Goal: Task Accomplishment & Management: Use online tool/utility

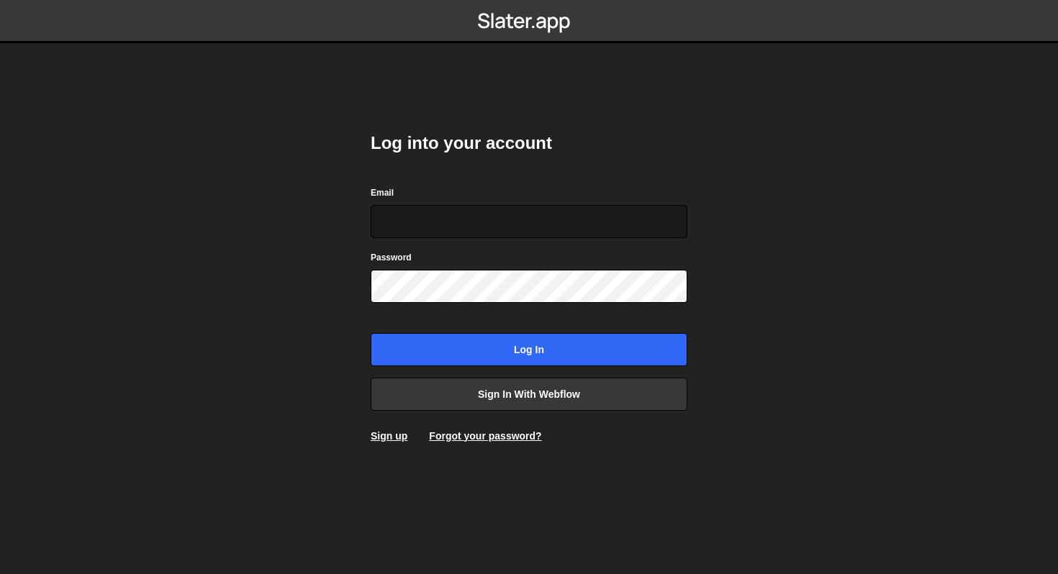
click at [497, 233] on input "Email" at bounding box center [529, 221] width 317 height 33
type input "[PERSON_NAME][EMAIL_ADDRESS][DOMAIN_NAME]"
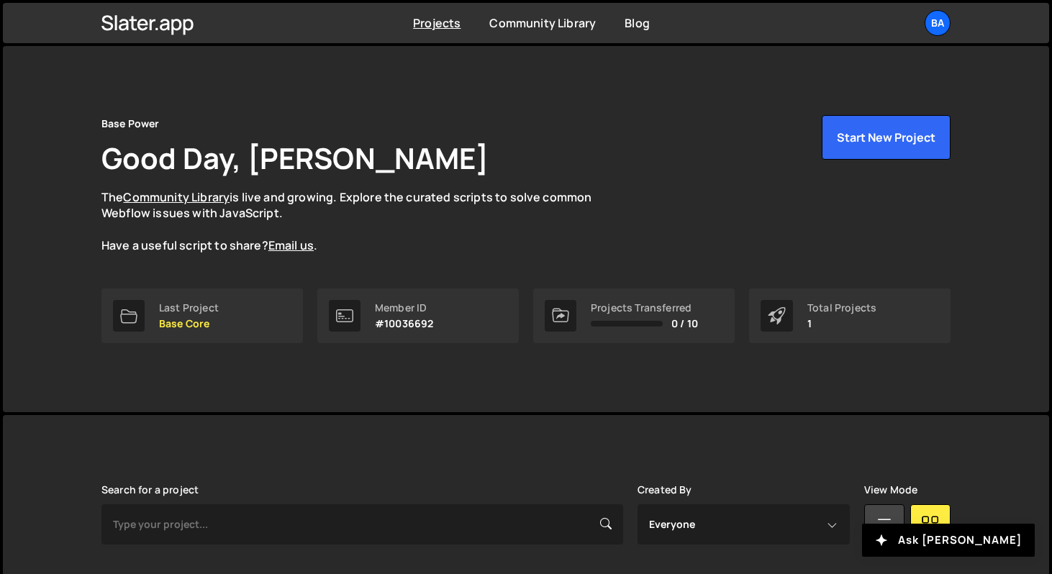
scroll to position [166, 0]
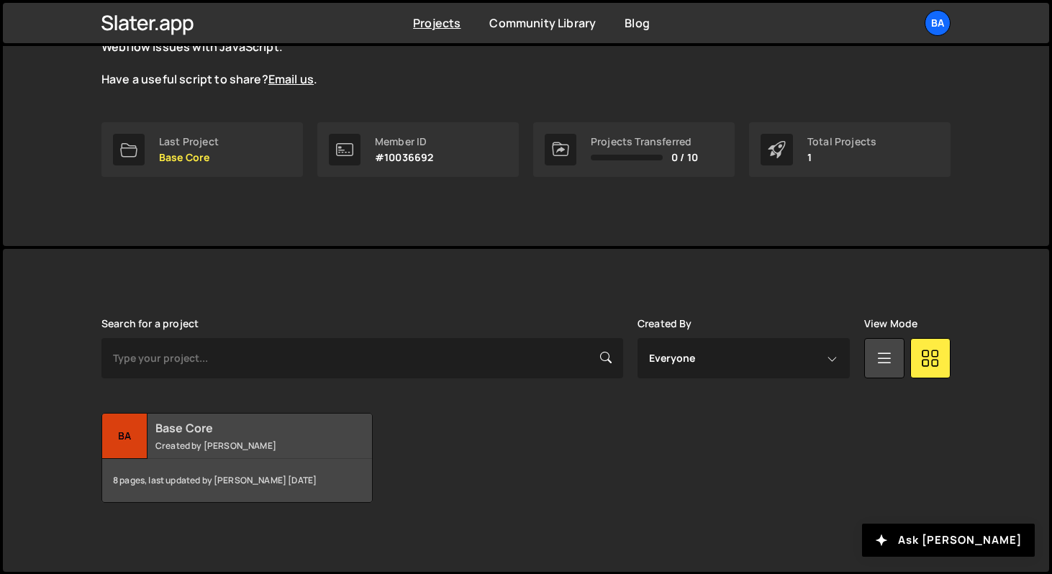
click at [140, 435] on div "Ba" at bounding box center [124, 436] width 45 height 45
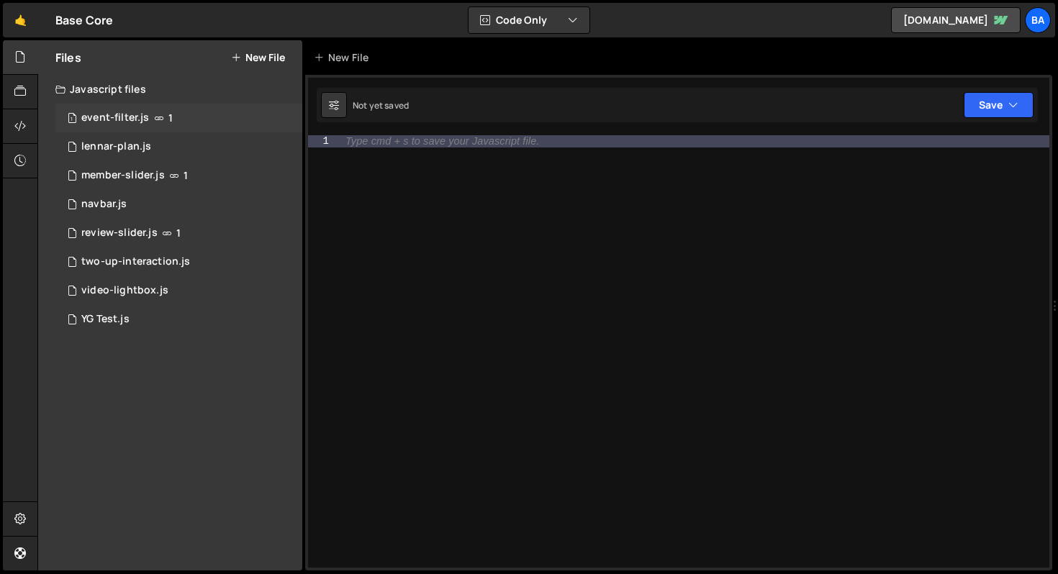
click at [188, 112] on div "1 event-filter.js 1" at bounding box center [178, 118] width 247 height 29
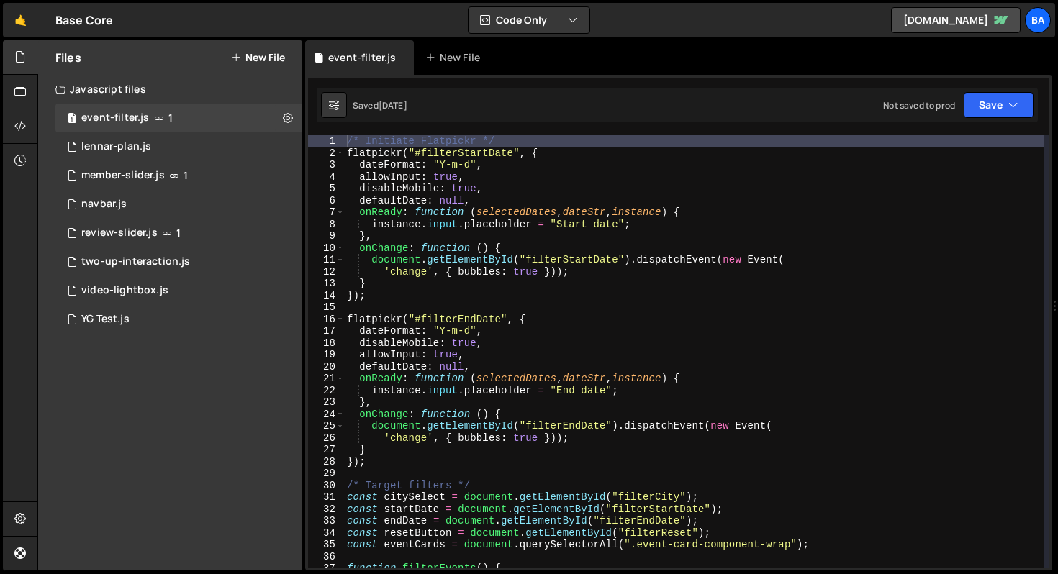
click at [726, 171] on div "/* Initiate Flatpickr */ flatpickr ( "#filterStartDate" , { dateFormat : "Y-m-d…" at bounding box center [694, 363] width 700 height 456
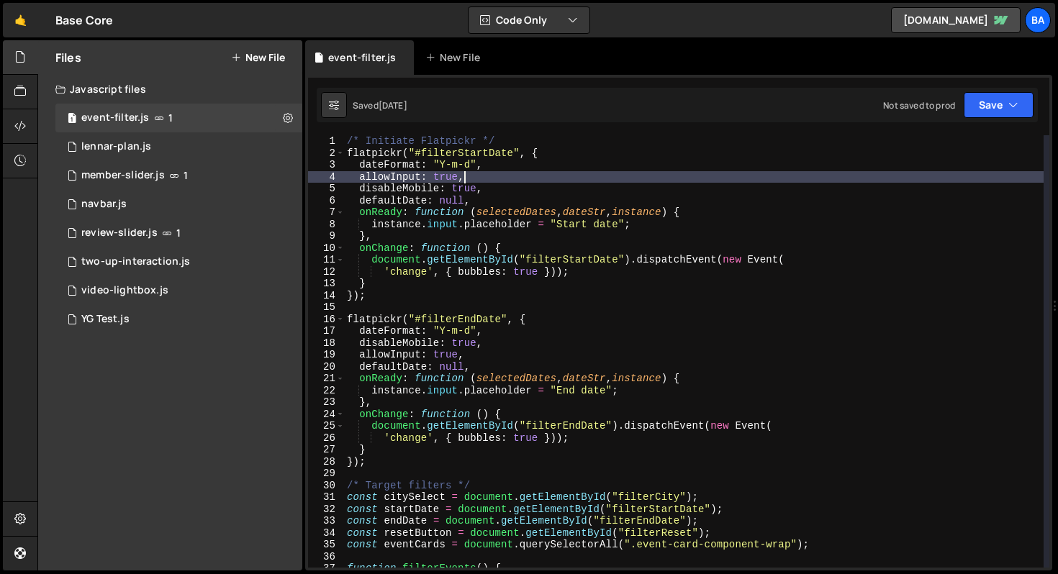
click at [649, 147] on div "/* Initiate Flatpickr */ flatpickr ( "#filterStartDate" , { dateFormat : "Y-m-d…" at bounding box center [694, 363] width 700 height 456
type textarea "/* Initiate Flatpickr */"
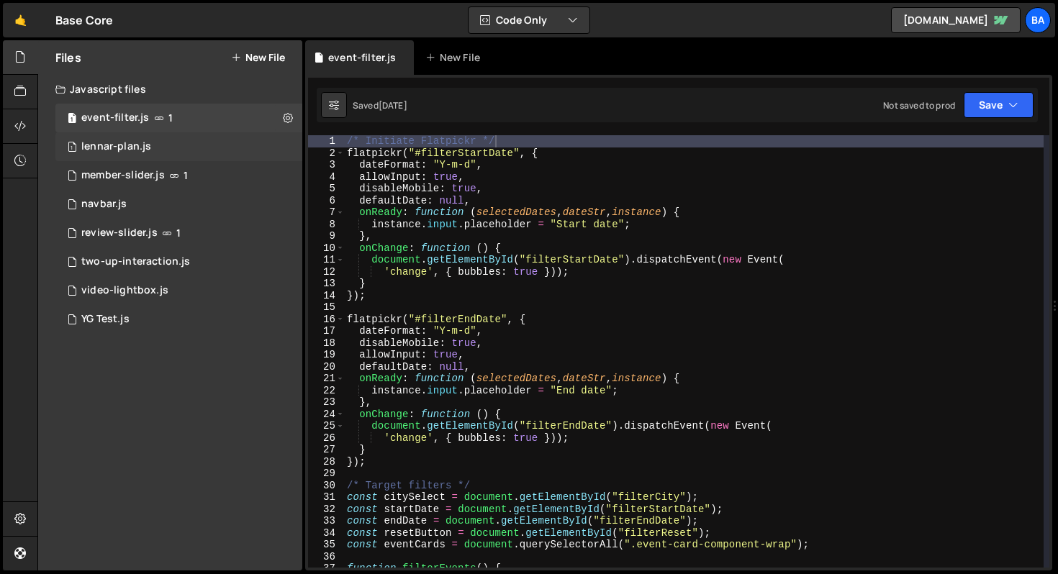
click at [144, 151] on div "lennar-plan.js" at bounding box center [116, 146] width 70 height 13
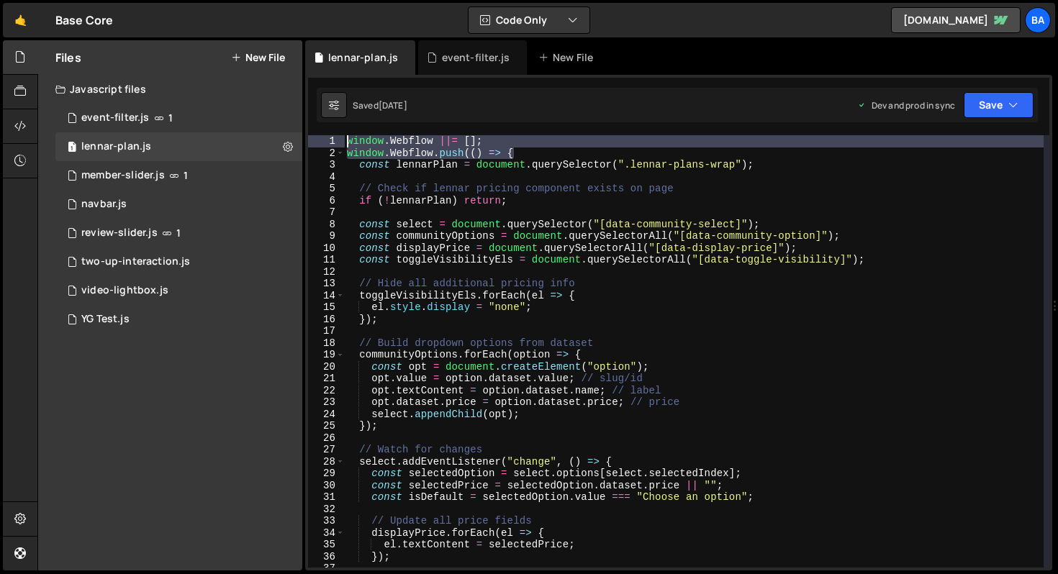
drag, startPoint x: 538, startPoint y: 150, endPoint x: 324, endPoint y: 143, distance: 214.6
click at [325, 144] on div "window.Webflow.push(() => { 1 2 3 4 5 6 7 8 9 10 11 12 13 14 15 16 17 18 19 20 …" at bounding box center [678, 351] width 741 height 433
type textarea "window.Webflow ||= []; window.Webflow.push(() => {"
click at [168, 117] on span "1" at bounding box center [170, 118] width 4 height 12
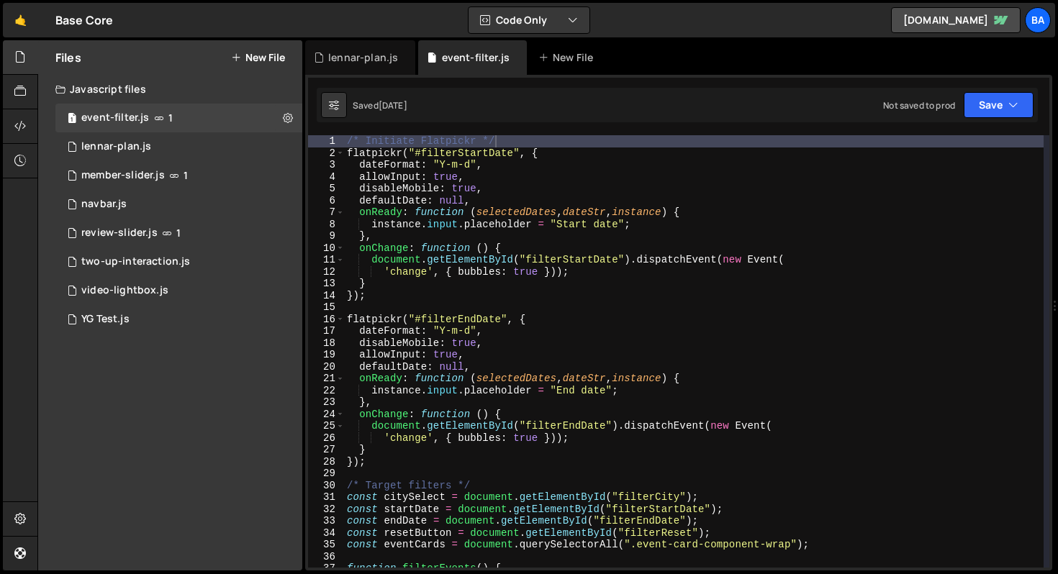
click at [368, 132] on div "1 Type cmd + s to save your Javascript file. הההההההההההההההההההההההההההההההההה…" at bounding box center [678, 323] width 747 height 496
click at [369, 145] on div "/* Initiate Flatpickr */ flatpickr ( "#filterStartDate" , { dateFormat : "Y-m-d…" at bounding box center [694, 363] width 700 height 456
click at [505, 138] on div "/* Initiate Flatpickr */ flatpickr ( "#filterStartDate" , { dateFormat : "Y-m-d…" at bounding box center [694, 363] width 700 height 456
click at [348, 141] on div "/* Initiate Flatpickr */ flatpickr ( "#filterStartDate" , { dateFormat : "Y-m-d…" at bounding box center [694, 363] width 700 height 456
type textarea "/* Initiate Flatpickr */"
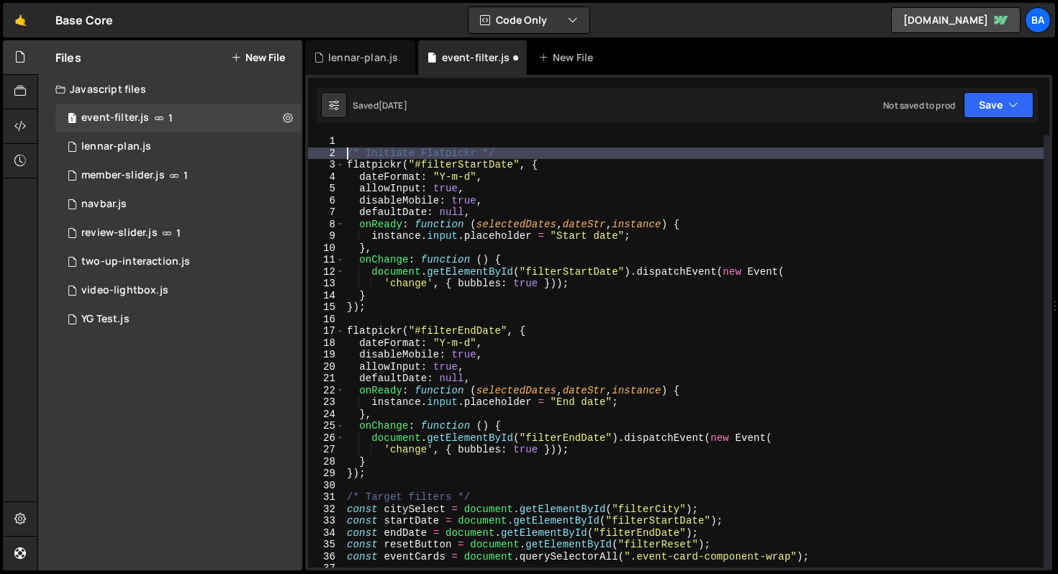
click at [354, 139] on div "/* Initiate Flatpickr */ flatpickr ( "#filterStartDate" , { dateFormat : "Y-m-d…" at bounding box center [694, 363] width 700 height 456
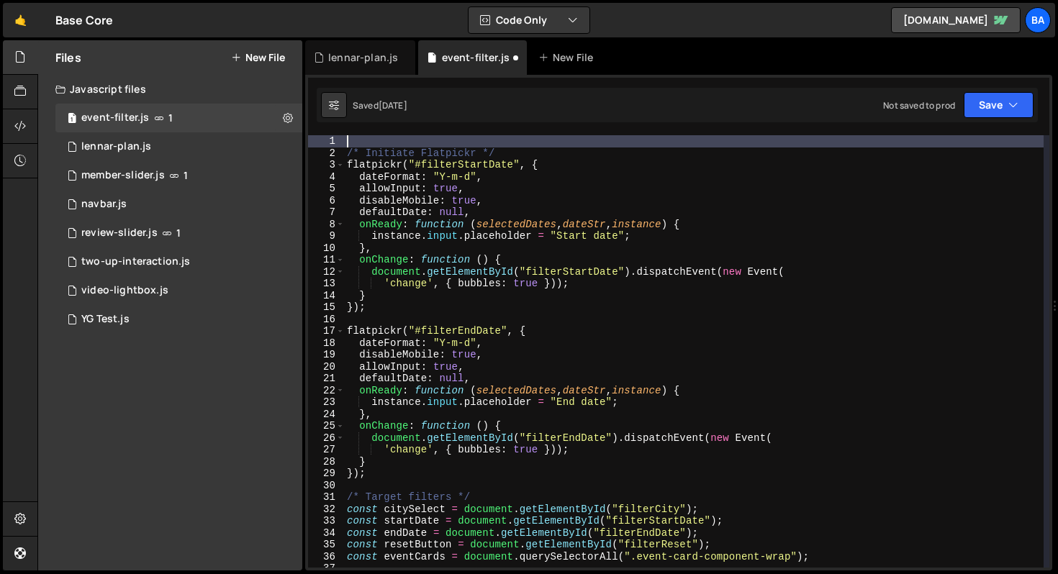
paste textarea "window.Webflow.push(() => {"
type textarea "window.Webflow.push(() => {"
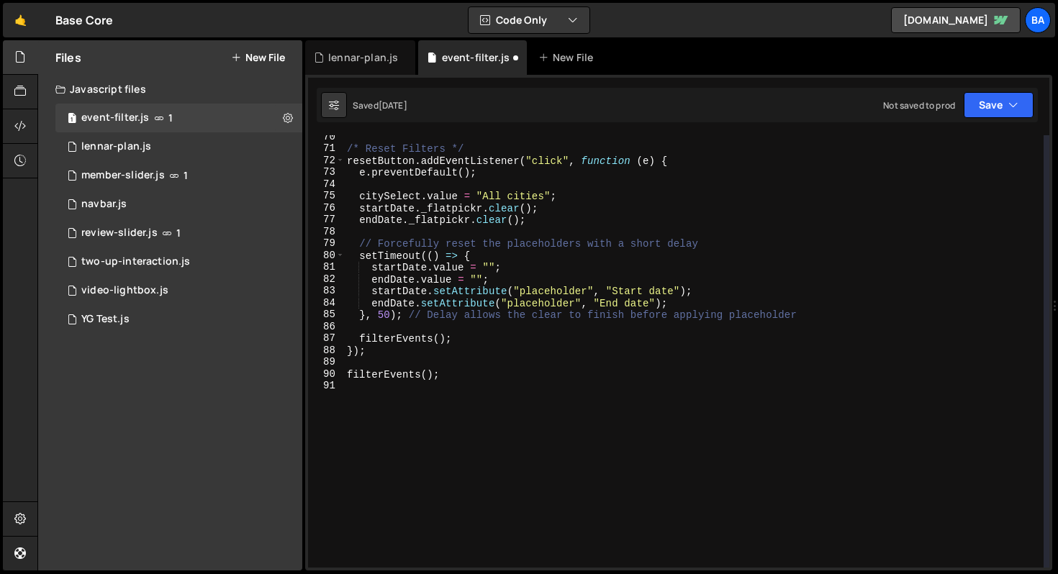
scroll to position [824, 0]
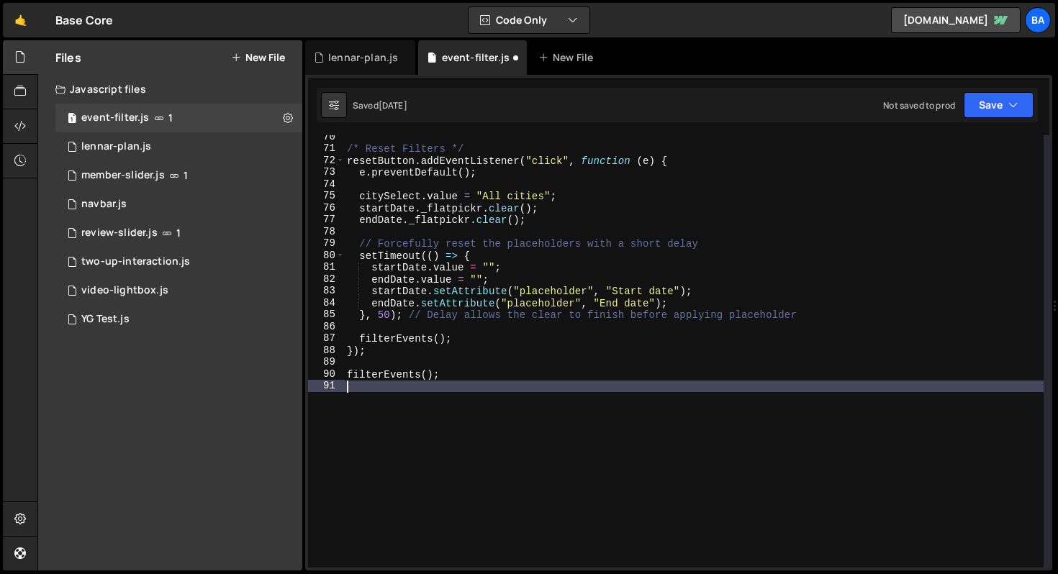
click at [366, 385] on div "/* Reset Filters */ resetButton . addEventListener ( "click" , function ( e ) {…" at bounding box center [694, 359] width 700 height 456
click at [1023, 107] on button "Save" at bounding box center [999, 105] width 70 height 26
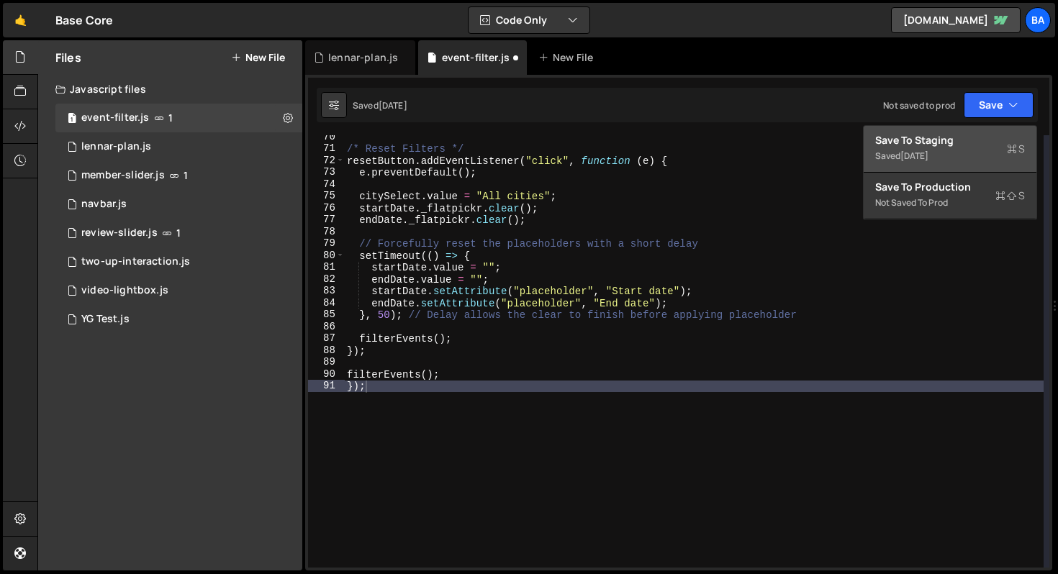
click at [922, 155] on div "2 months ago" at bounding box center [915, 156] width 28 height 12
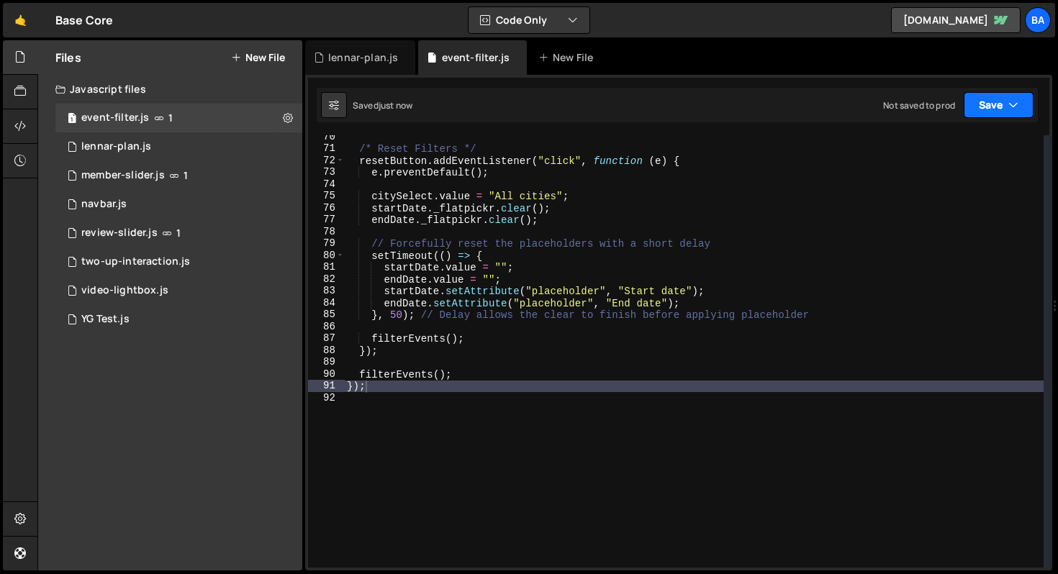
click at [1000, 109] on button "Save" at bounding box center [999, 105] width 70 height 26
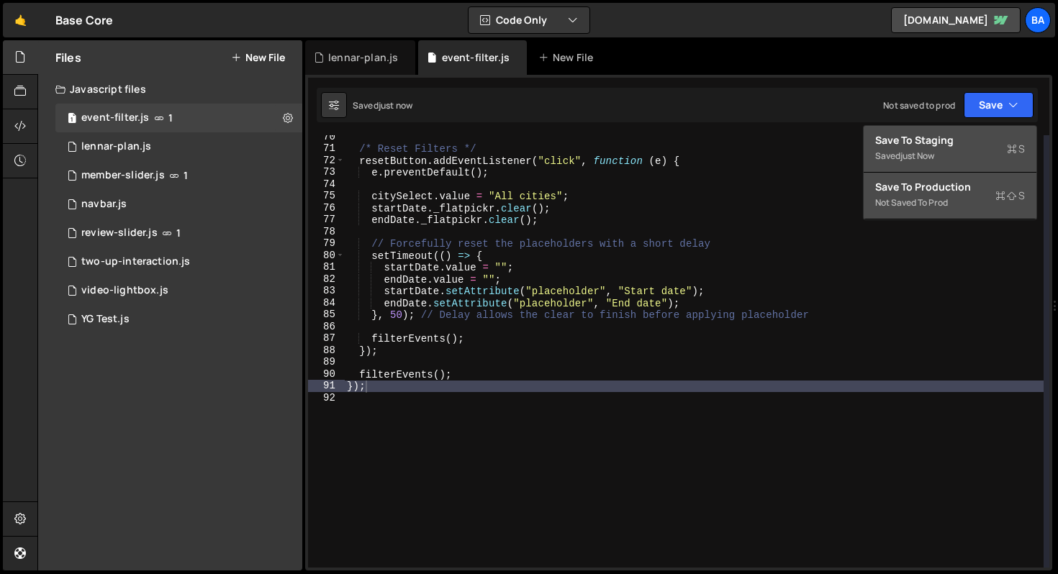
click at [970, 186] on div "Save to Production S" at bounding box center [950, 187] width 150 height 14
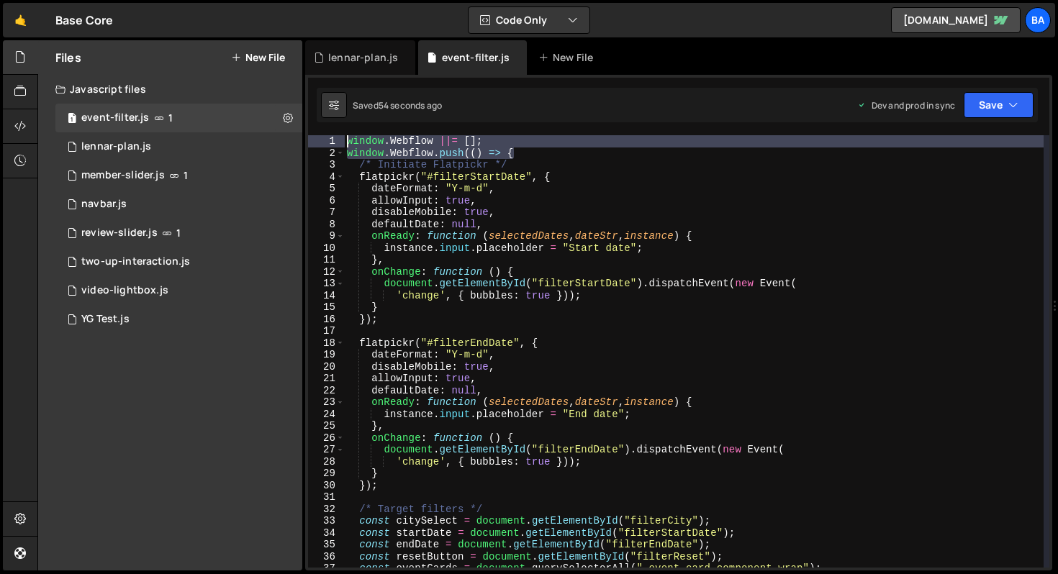
drag, startPoint x: 507, startPoint y: 152, endPoint x: 317, endPoint y: 138, distance: 190.5
click at [317, 138] on div "window.Webflow.push(() => { 1 2 3 4 5 6 7 8 9 10 11 12 13 14 15 16 17 18 19 20 …" at bounding box center [678, 351] width 741 height 433
type textarea "window.Webflow ||= []; window.Webflow.push(() => {"
click at [514, 56] on icon at bounding box center [516, 57] width 10 height 14
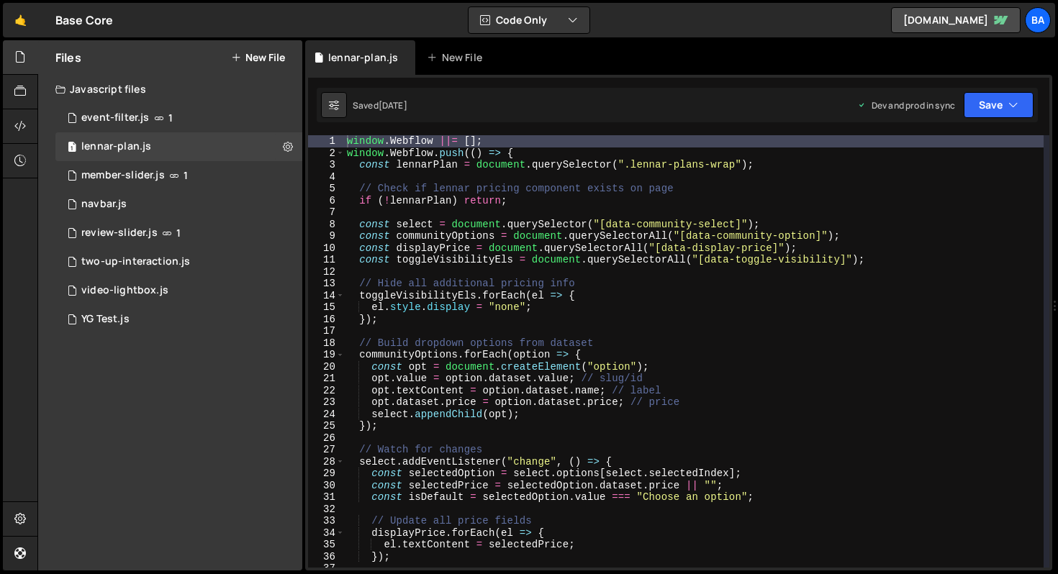
click at [276, 57] on button "New File" at bounding box center [258, 58] width 54 height 12
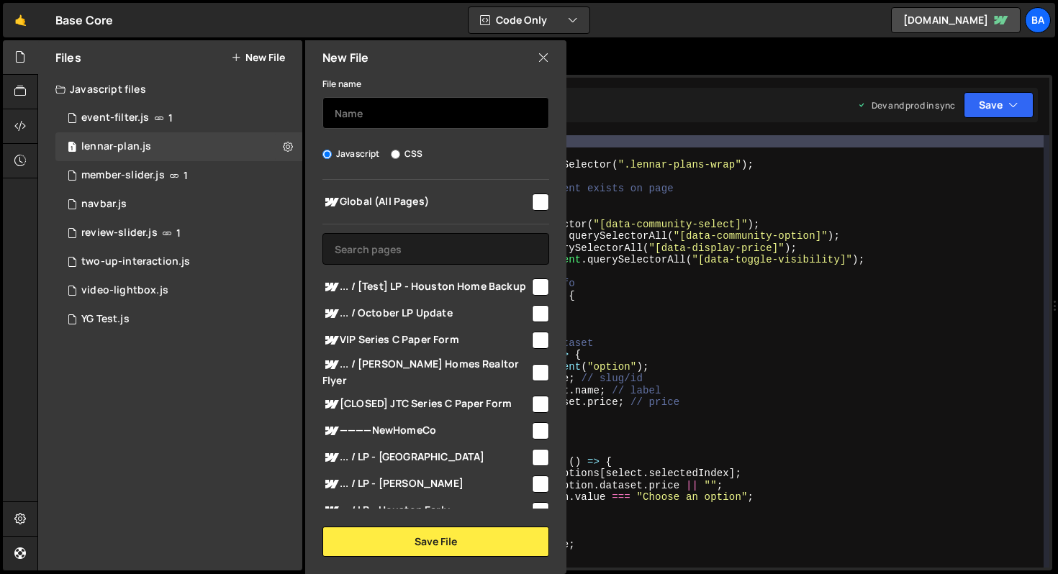
click at [420, 114] on input "text" at bounding box center [435, 113] width 227 height 32
type input "M"
type input "marquee-slider"
click at [532, 199] on input "checkbox" at bounding box center [540, 202] width 17 height 17
checkbox input "true"
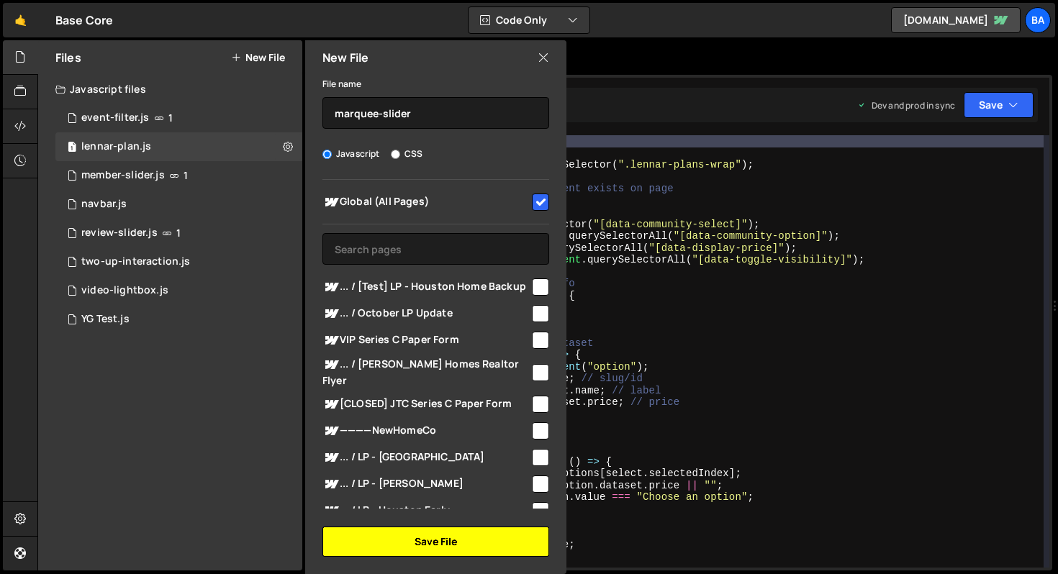
click at [418, 543] on button "Save File" at bounding box center [435, 542] width 227 height 30
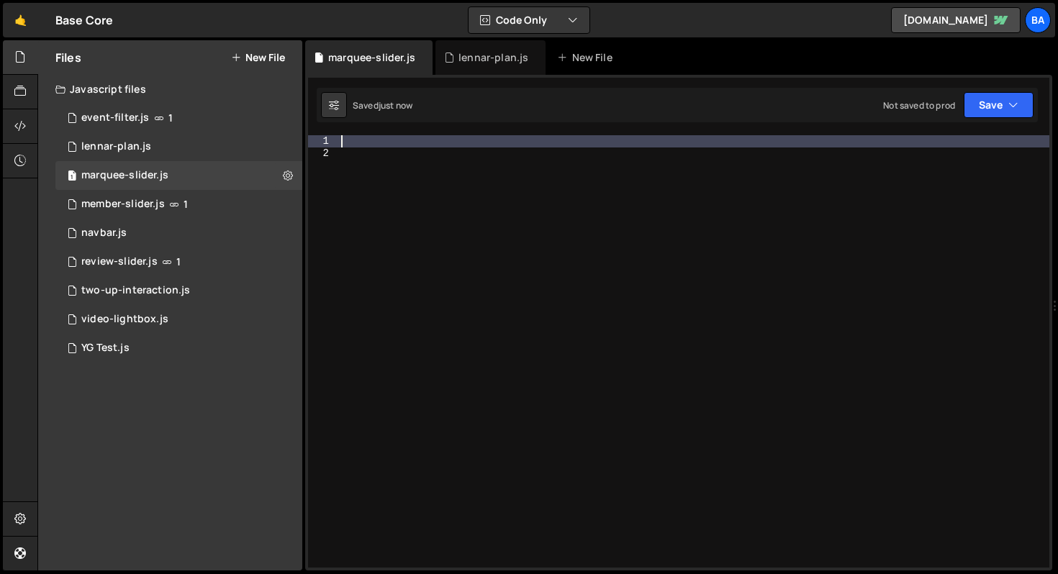
click at [359, 141] on div at bounding box center [693, 363] width 711 height 456
click at [1025, 107] on button "Save" at bounding box center [999, 105] width 70 height 26
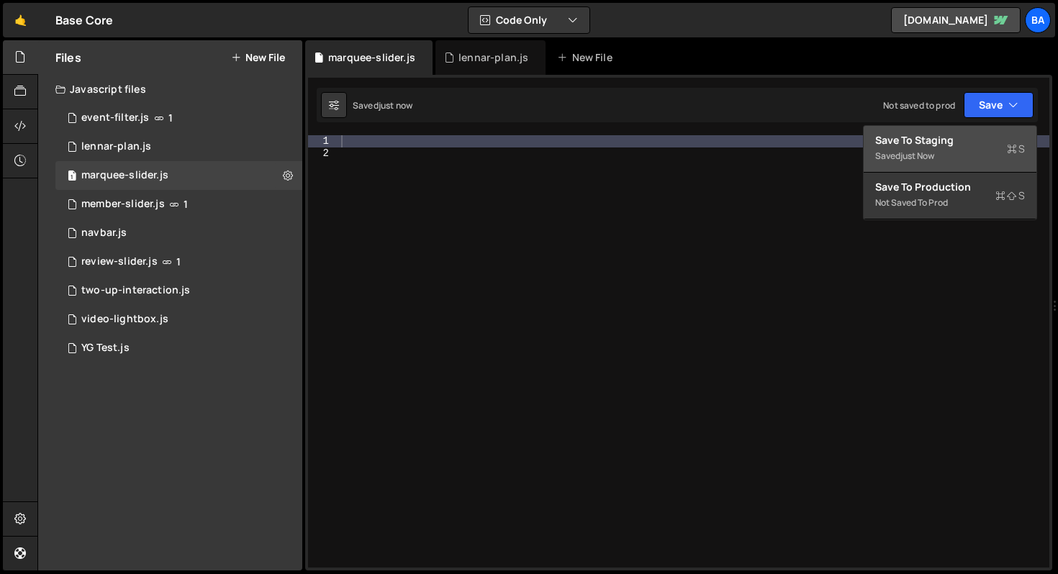
click at [731, 261] on div at bounding box center [693, 363] width 711 height 456
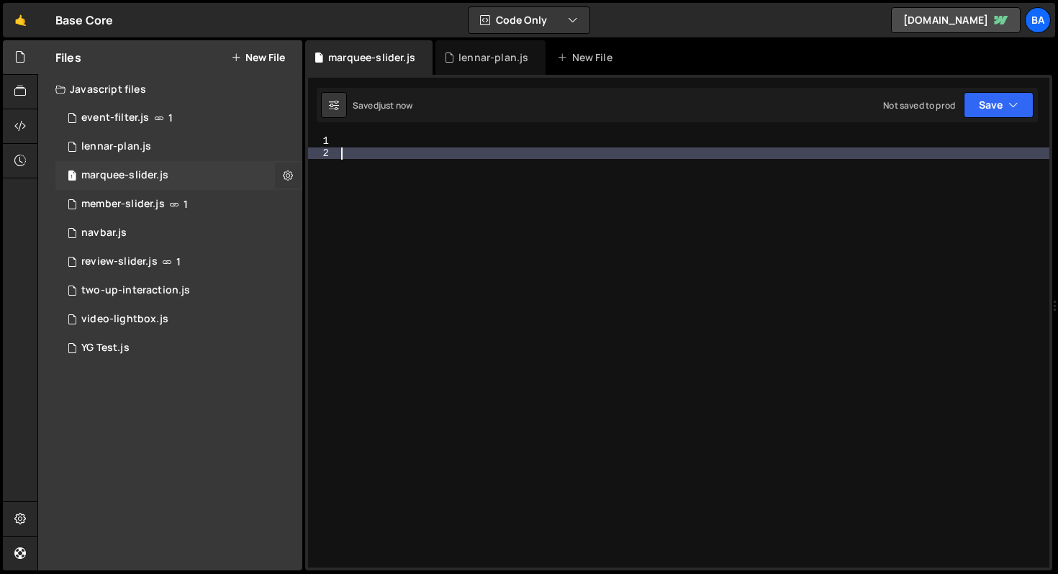
click at [289, 178] on icon at bounding box center [288, 175] width 10 height 14
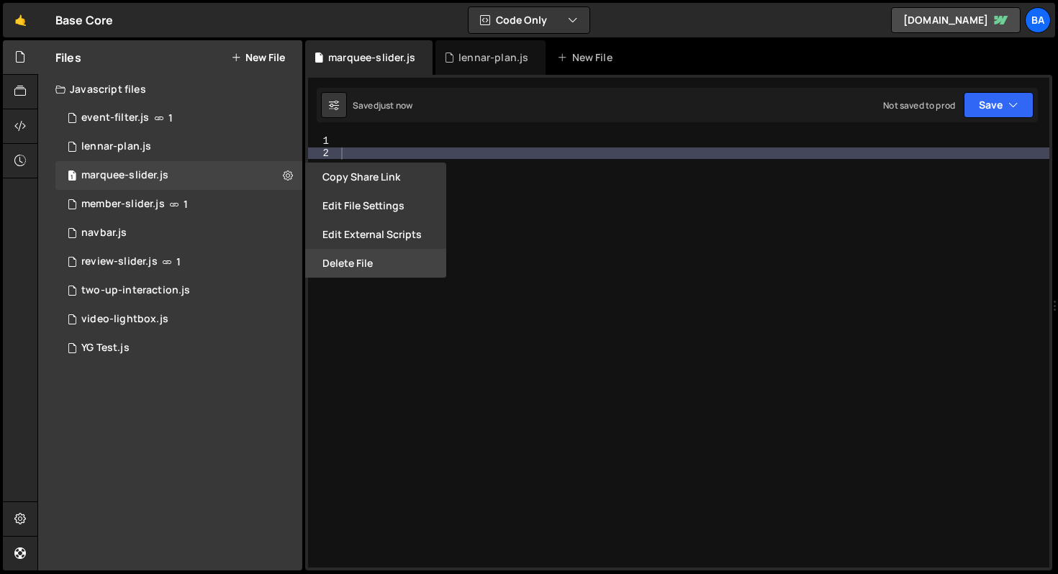
click at [351, 265] on button "Delete File" at bounding box center [375, 263] width 141 height 29
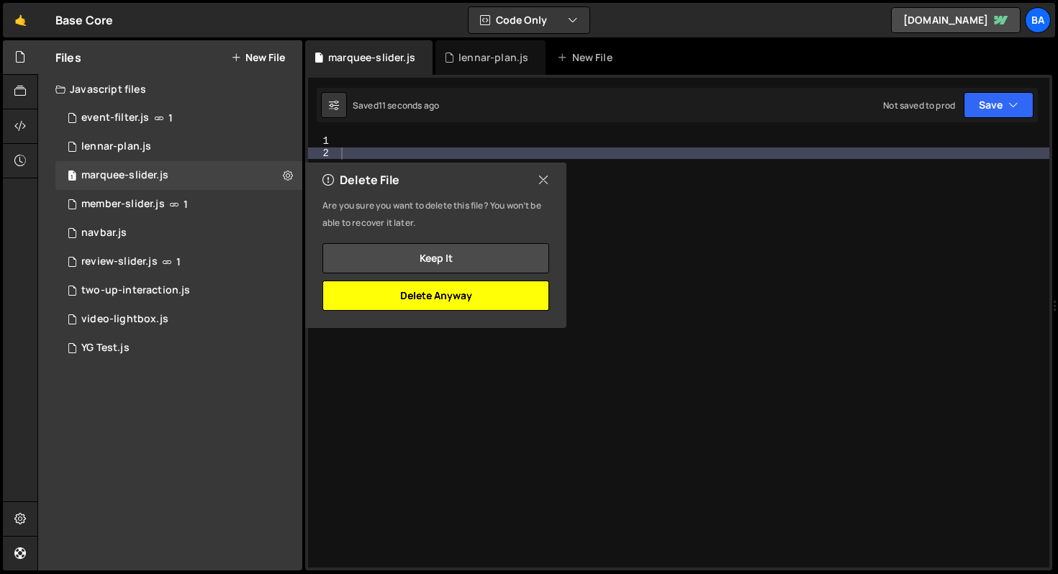
click at [461, 297] on button "Delete Anyway" at bounding box center [435, 296] width 227 height 30
checkbox input "false"
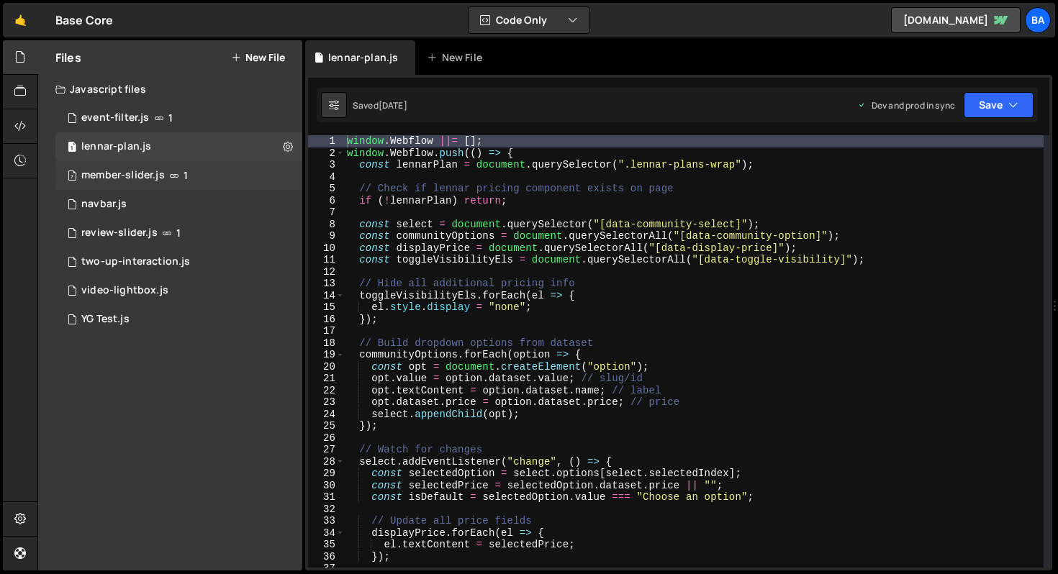
click at [214, 176] on div "7 member-slider.js 1" at bounding box center [178, 175] width 247 height 29
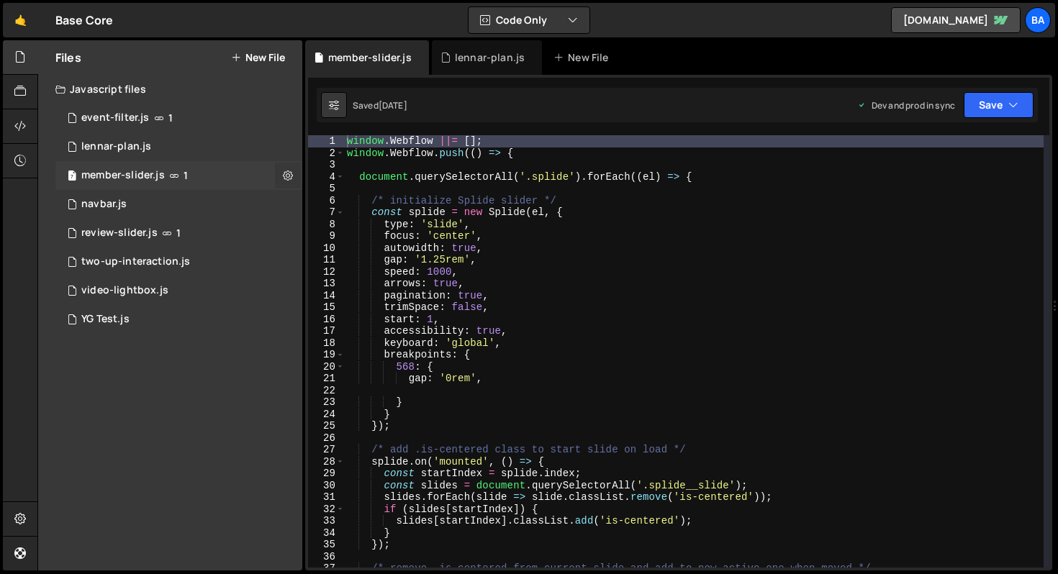
click at [286, 178] on icon at bounding box center [288, 175] width 10 height 14
type input "member-slider"
radio input "true"
checkbox input "true"
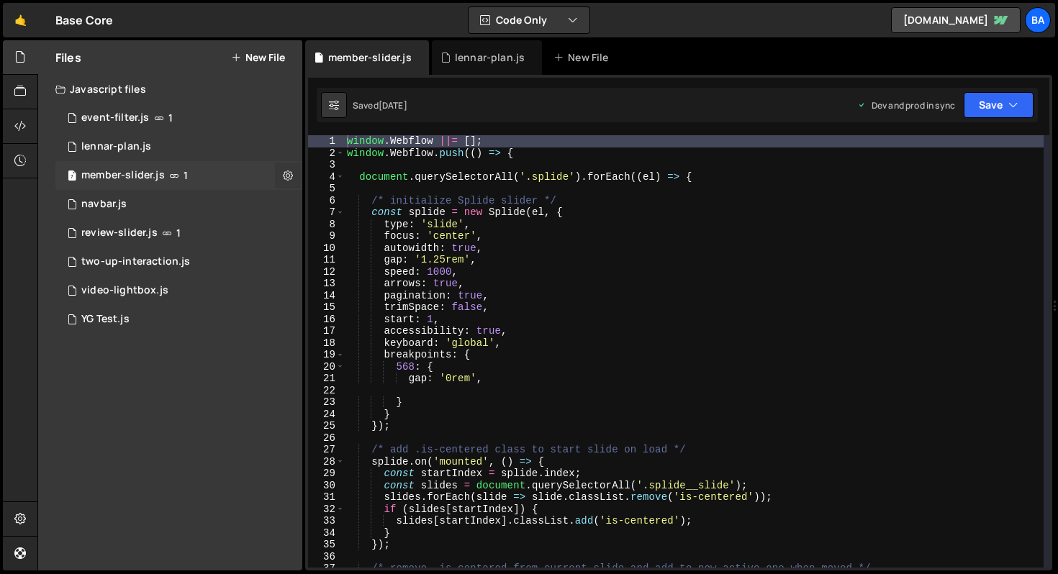
checkbox input "true"
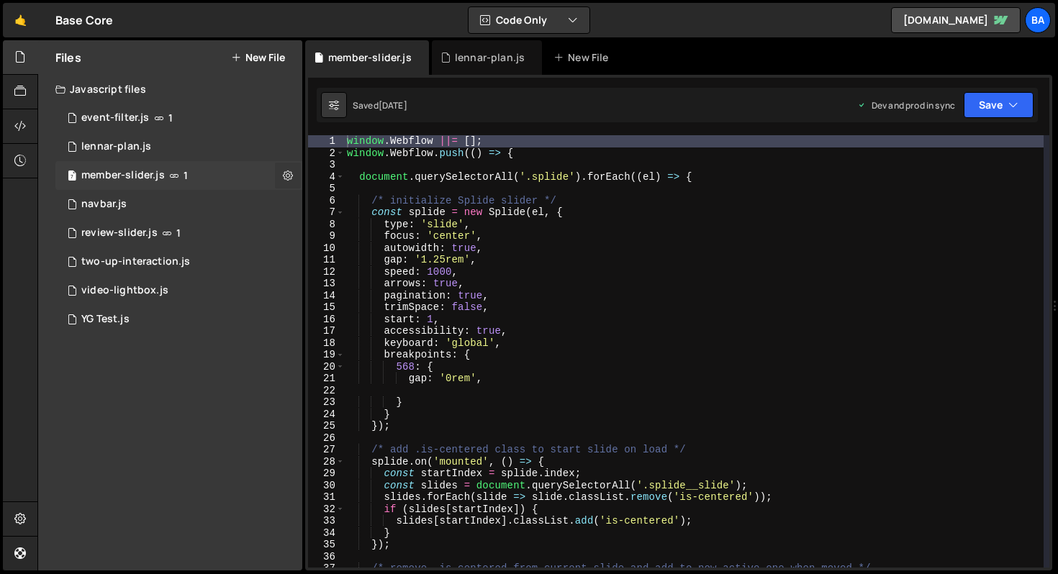
checkbox input "true"
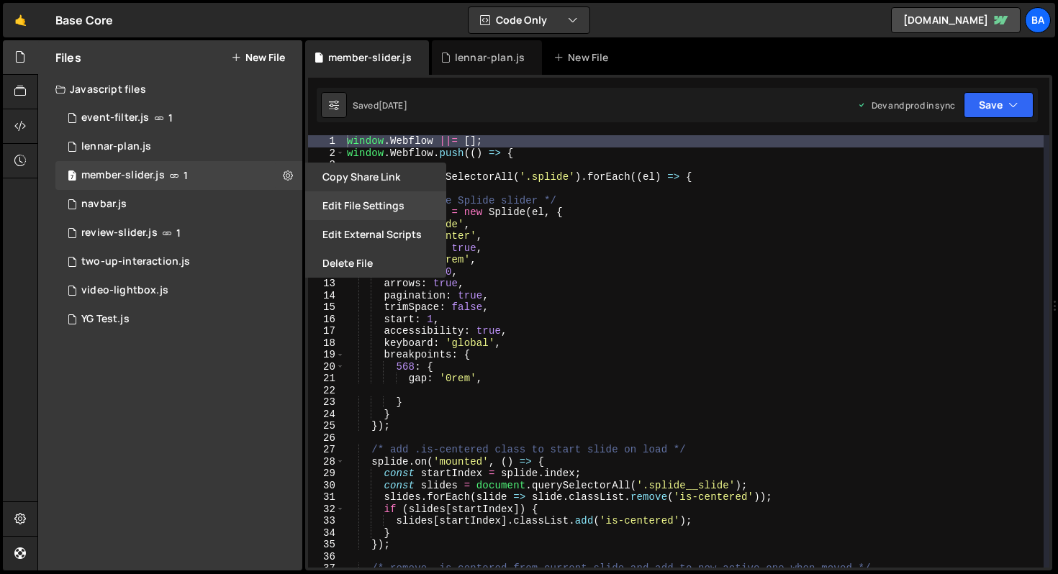
click at [340, 194] on button "Edit File Settings" at bounding box center [375, 205] width 141 height 29
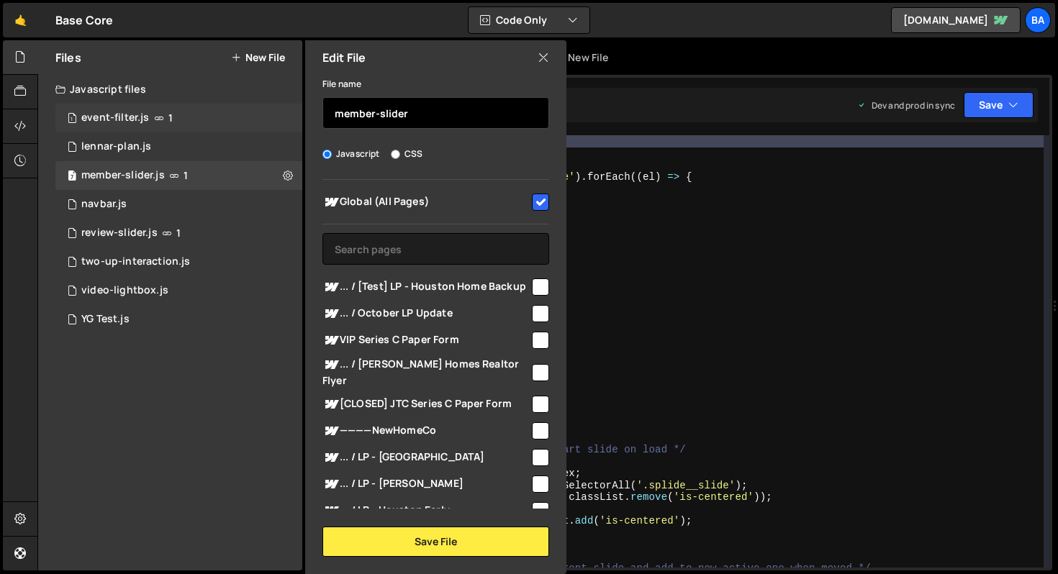
drag, startPoint x: 380, startPoint y: 112, endPoint x: 279, endPoint y: 110, distance: 101.5
click at [279, 110] on div "Files New File Javascript files 1 event-filter.js 1 1 lennar-plan.js 0 7 member…" at bounding box center [170, 305] width 264 height 531
click at [383, 112] on input "slider" at bounding box center [435, 113] width 227 height 32
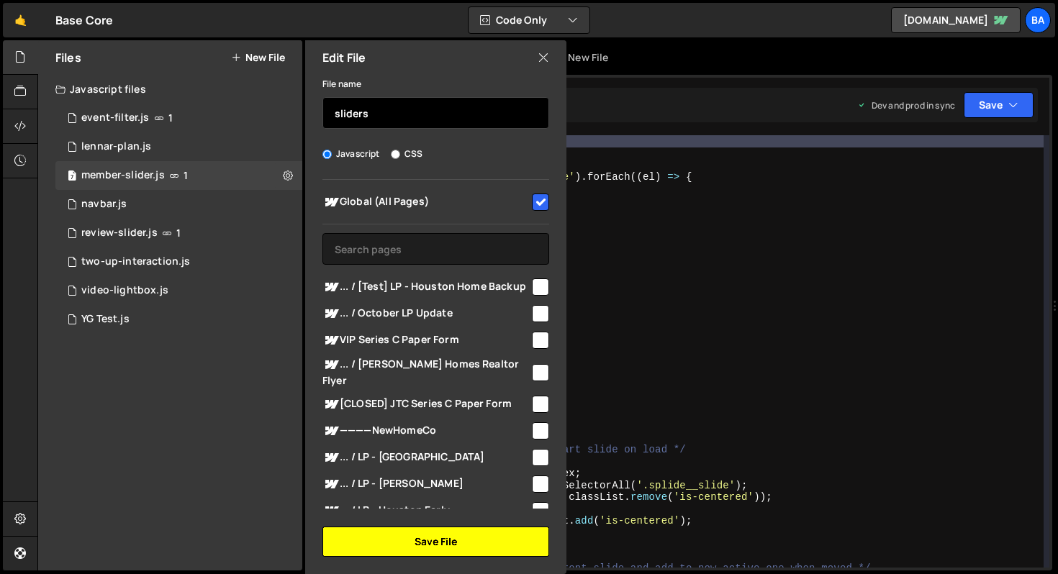
type input "sliders"
click at [426, 536] on button "Save File" at bounding box center [435, 542] width 227 height 30
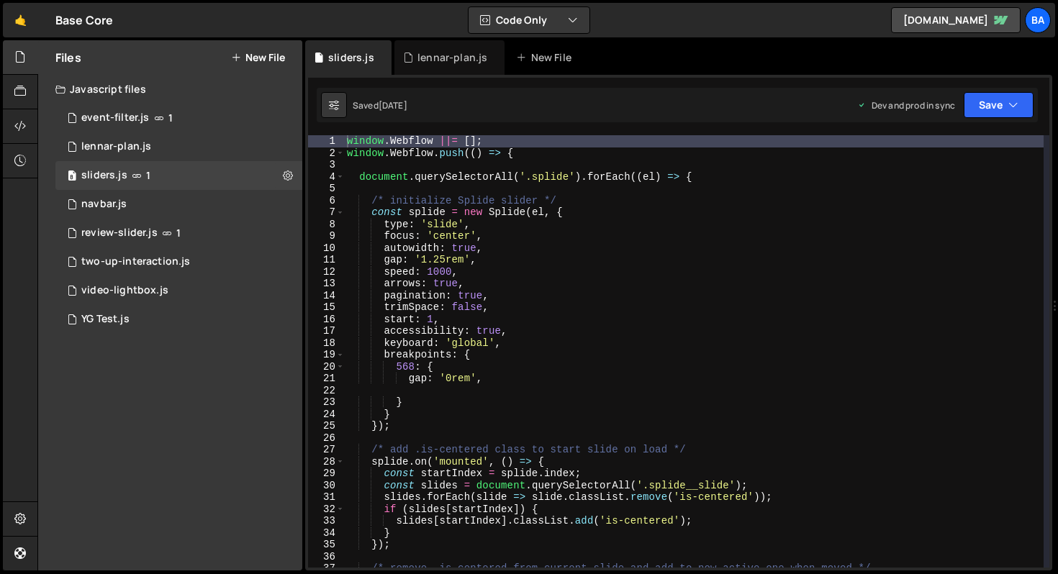
click at [373, 159] on div "window . Webflow ||= [ ] ; window . Webflow . push (( ) => { document . querySe…" at bounding box center [694, 363] width 700 height 456
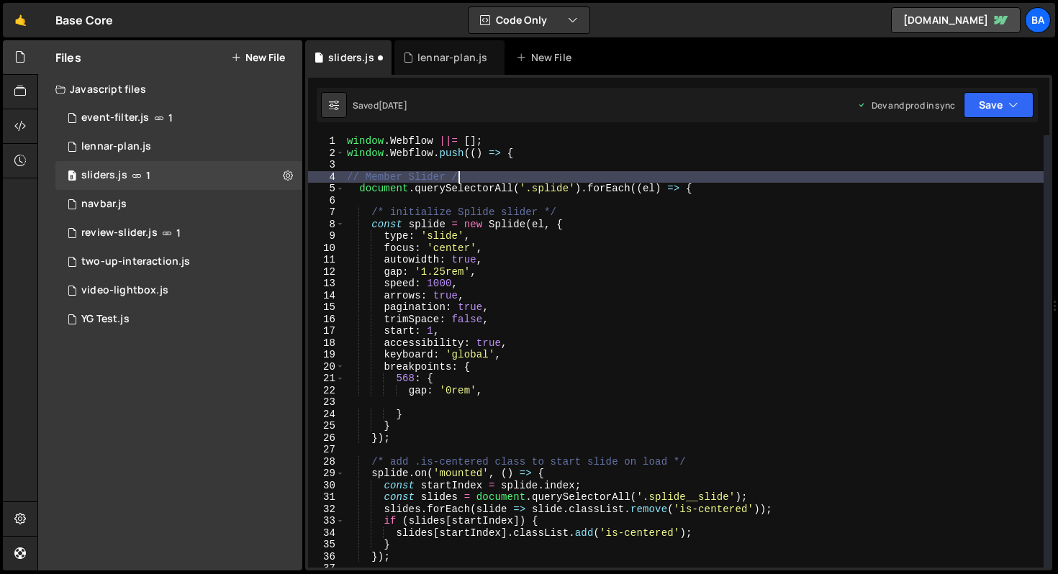
scroll to position [0, 7]
click at [578, 145] on div "window . Webflow ||= [ ] ; window . Webflow . push (( ) => { // Member Slider /…" at bounding box center [694, 363] width 700 height 456
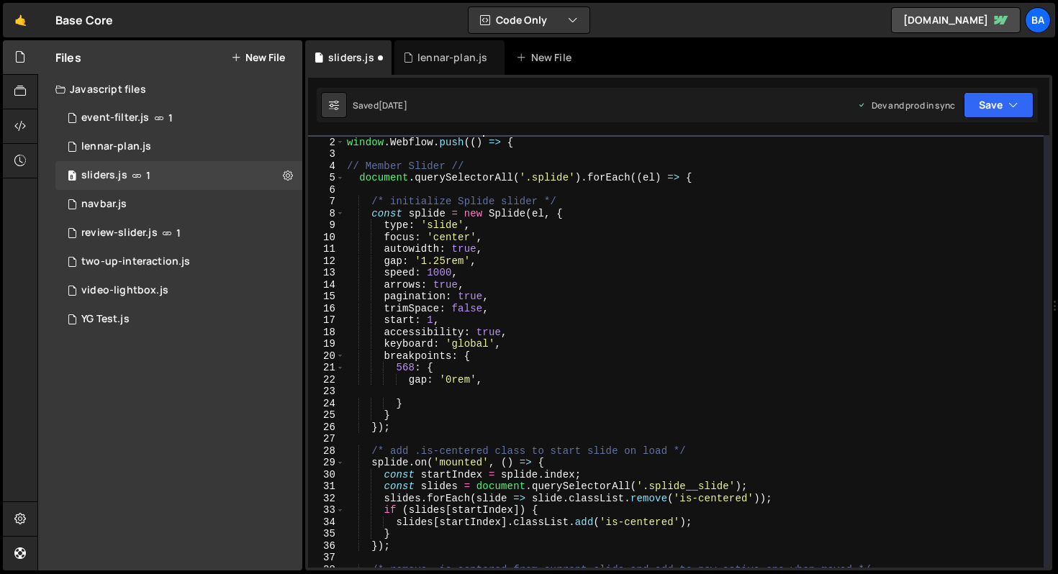
scroll to position [17, 0]
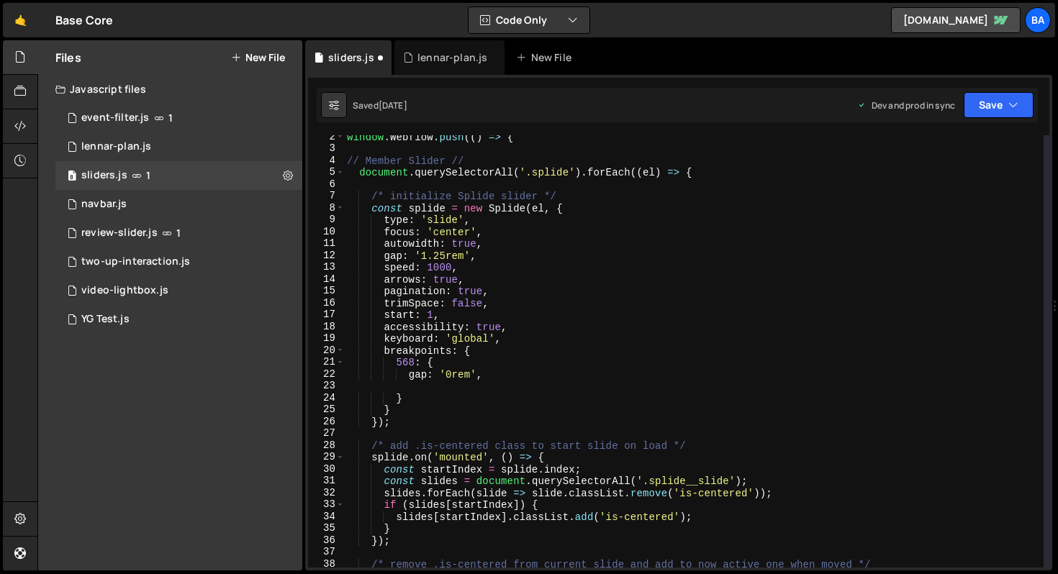
click at [361, 160] on div "window . Webflow . push (( ) => { // Member Slider // document . querySelectorA…" at bounding box center [694, 359] width 700 height 456
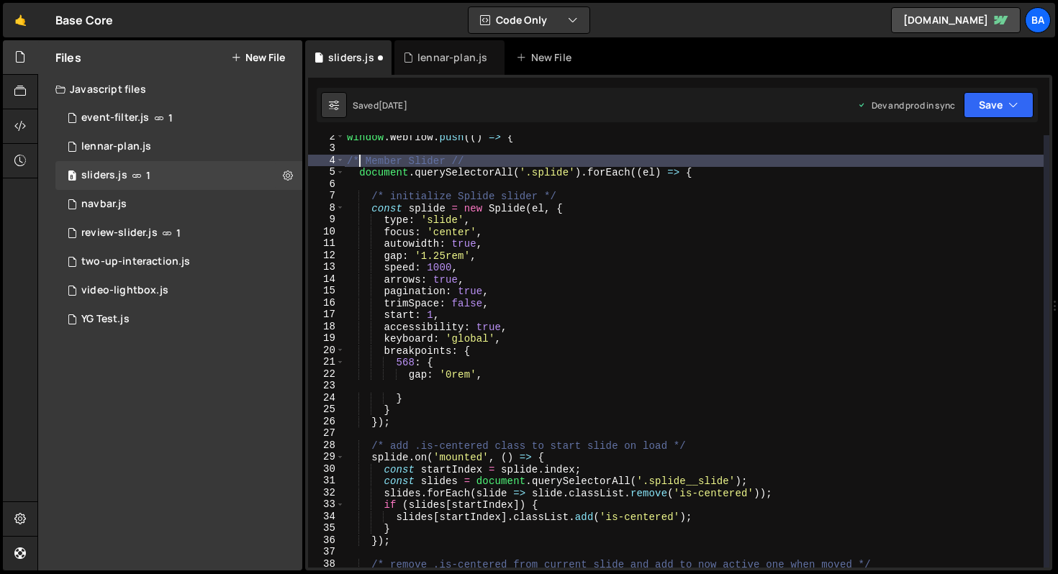
scroll to position [0, 1]
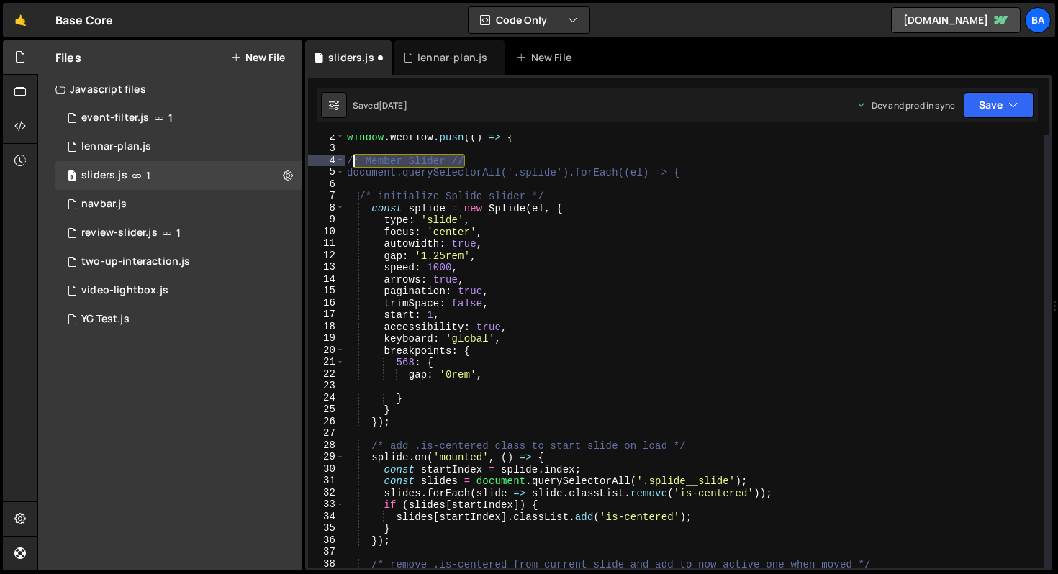
drag, startPoint x: 471, startPoint y: 161, endPoint x: 356, endPoint y: 161, distance: 115.2
click at [356, 161] on div "window . Webflow . push (( ) => { /* Member Slider // document.querySelectorAll…" at bounding box center [694, 359] width 700 height 456
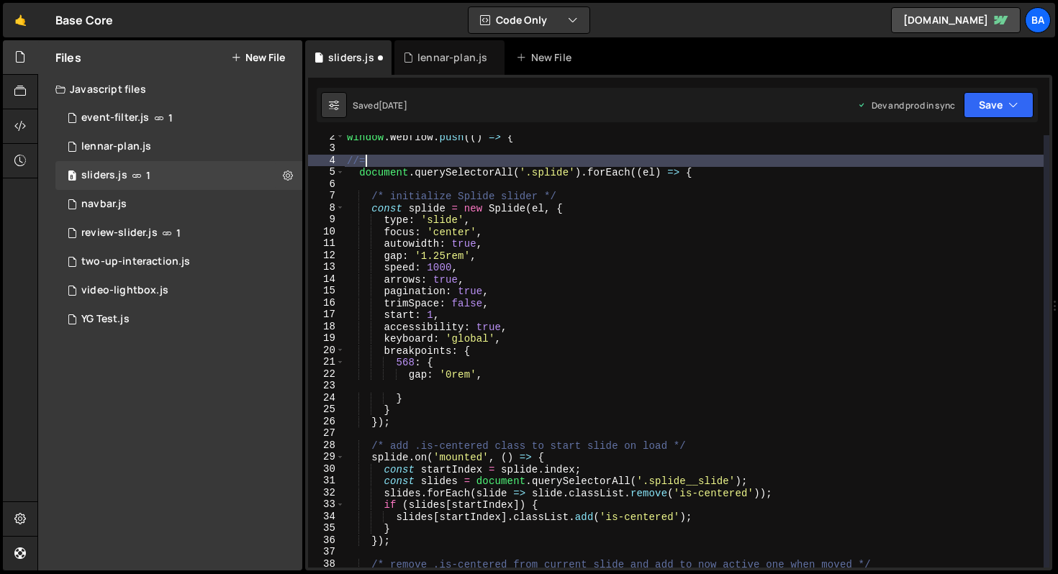
scroll to position [0, 0]
type textarea "//======================="
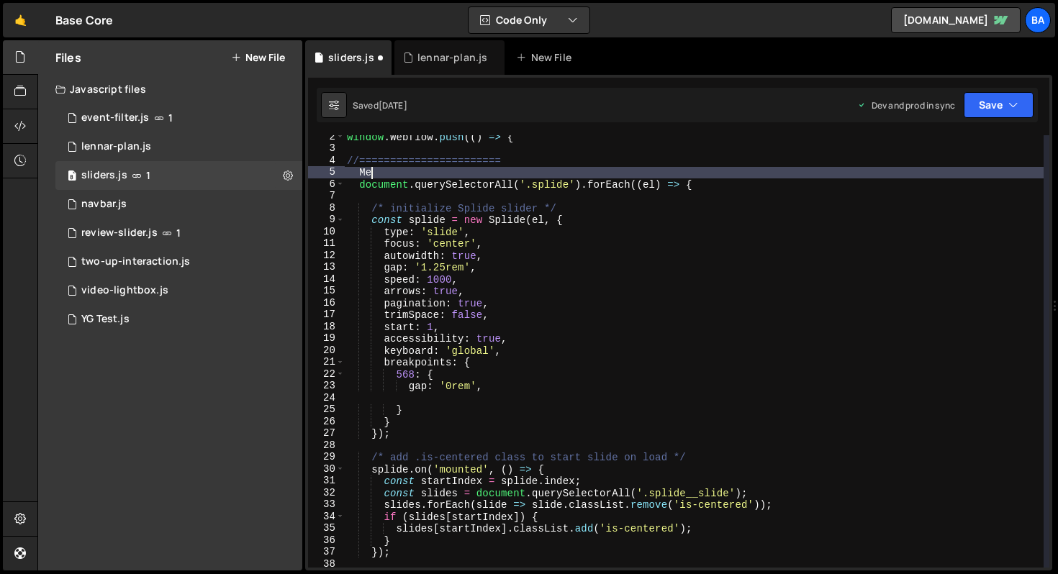
type textarea "M"
type textarea "//======================="
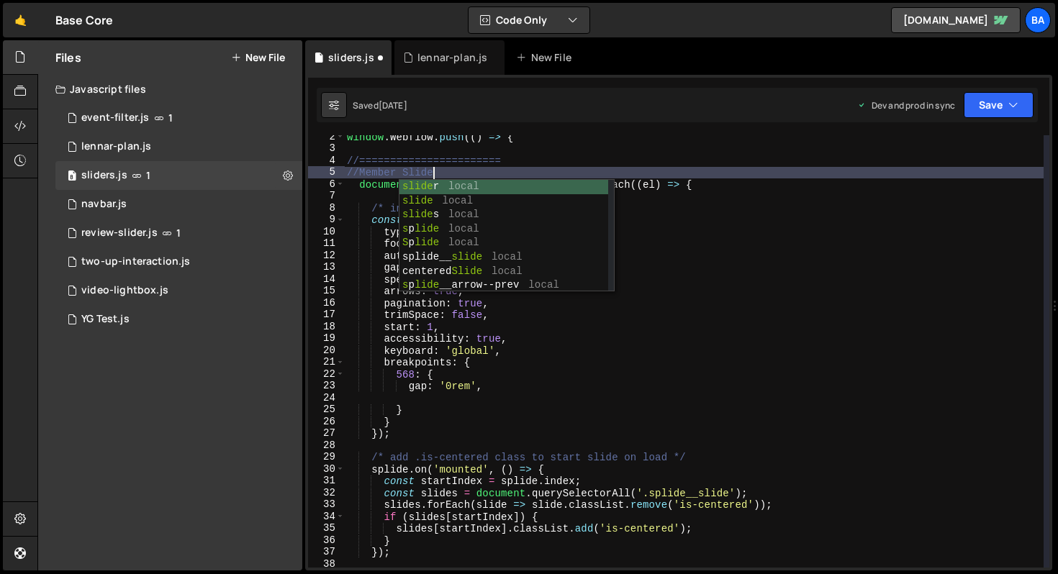
scroll to position [0, 6]
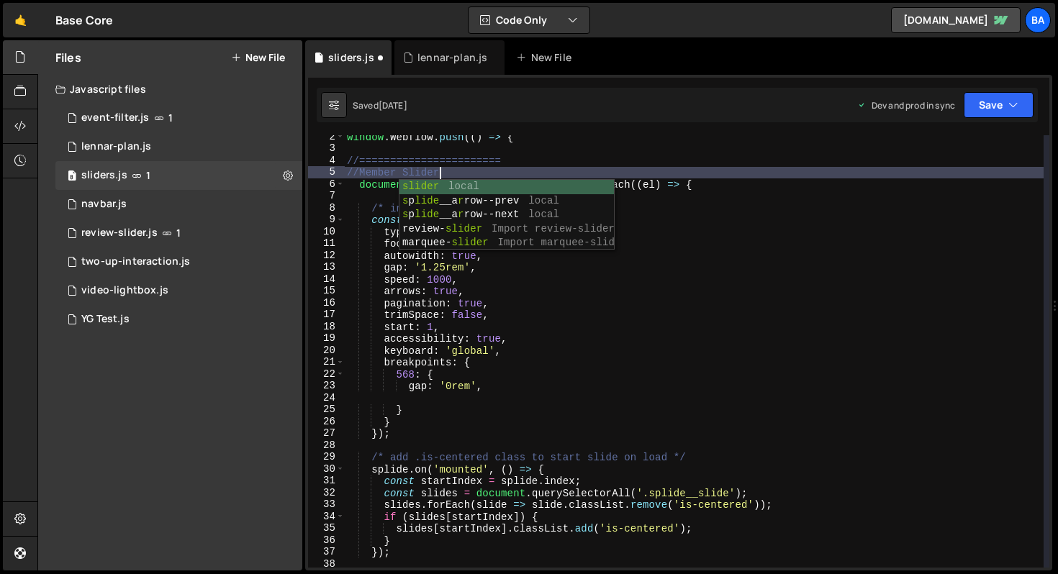
type textarea "//Member slider"
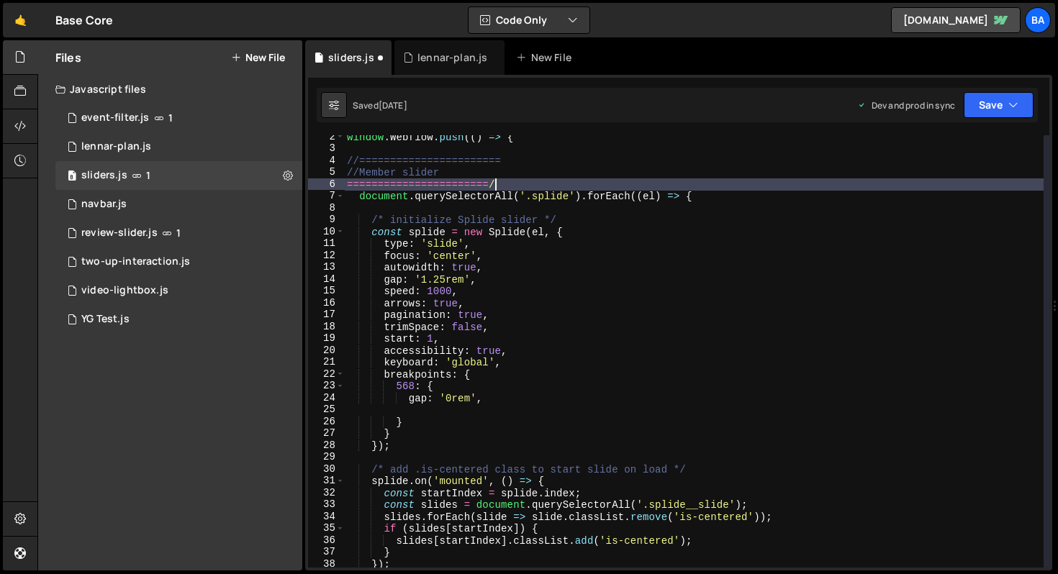
scroll to position [0, 10]
click at [179, 202] on div "1 navbar.js 0" at bounding box center [178, 204] width 247 height 29
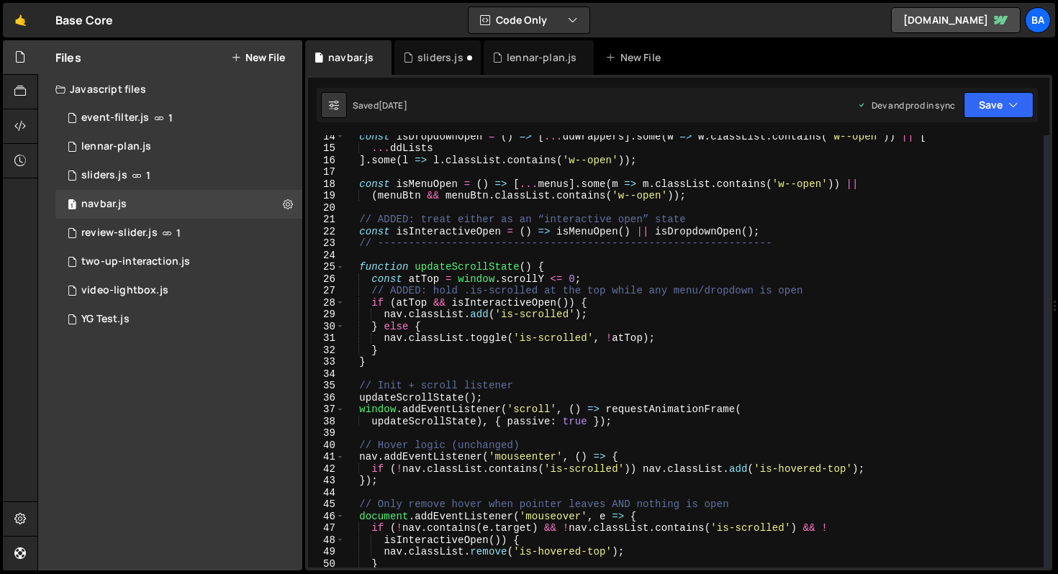
scroll to position [0, 0]
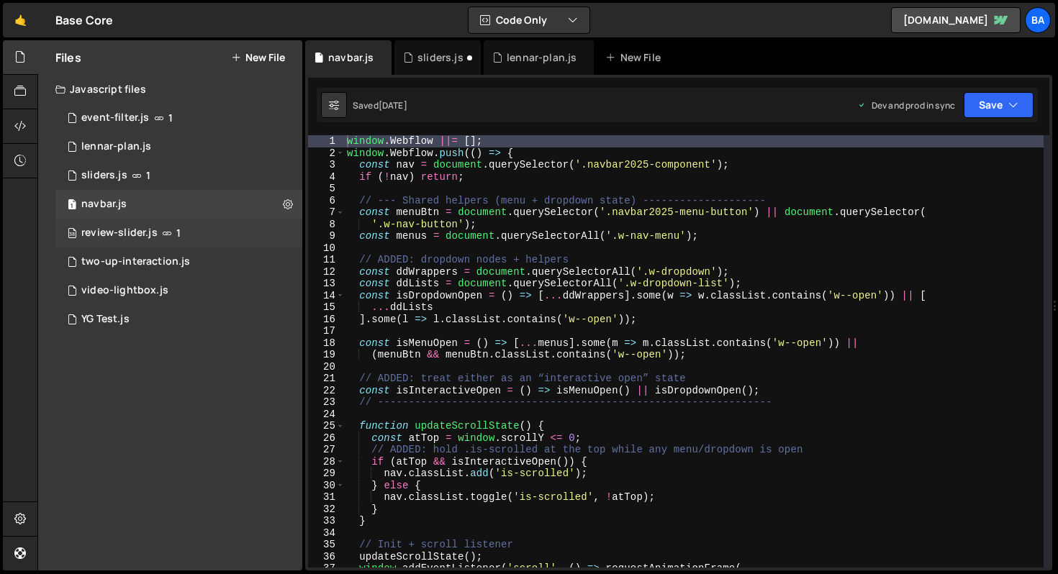
click at [168, 232] on icon at bounding box center [167, 233] width 10 height 12
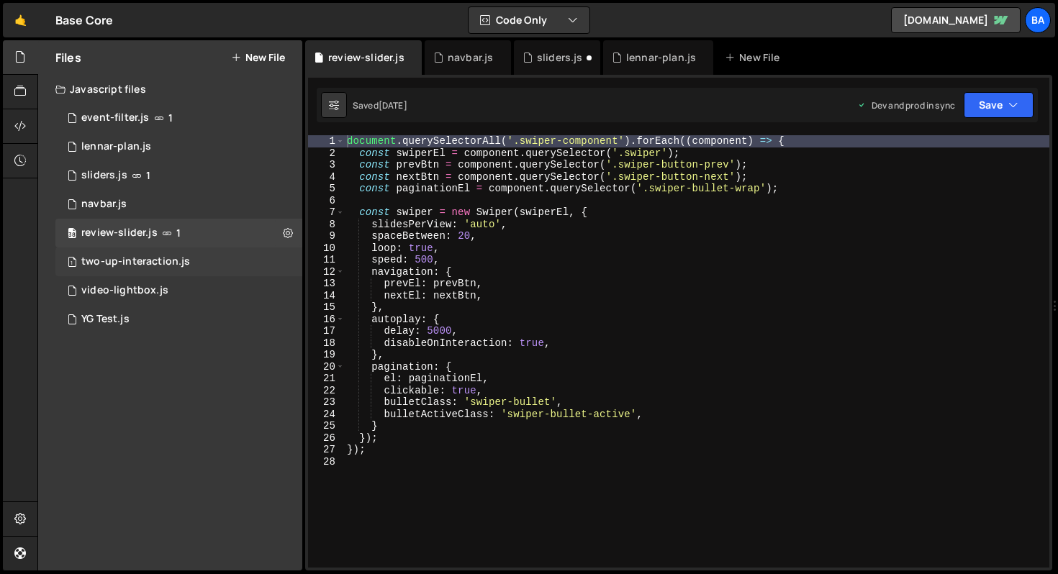
click at [164, 253] on div "1 two-up-interaction.js 0" at bounding box center [178, 262] width 247 height 29
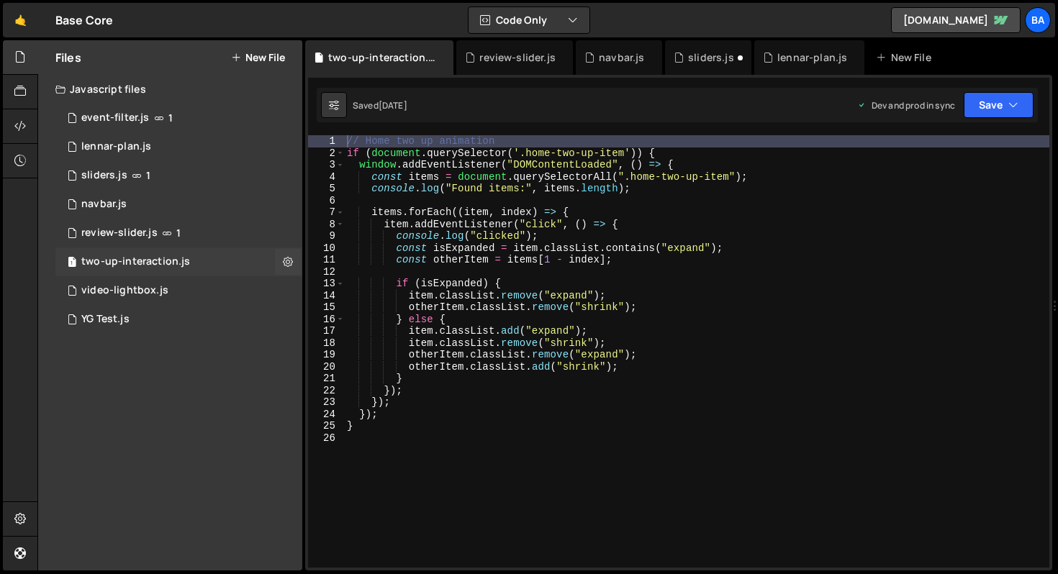
scroll to position [2404, 0]
click at [138, 281] on div "1 video-lightbox.js 0" at bounding box center [178, 290] width 247 height 29
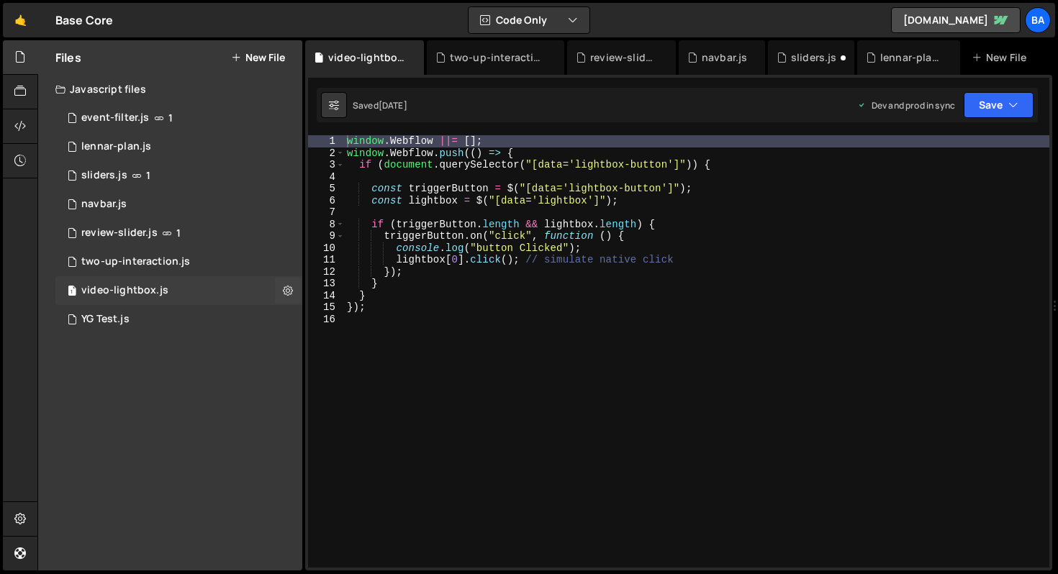
scroll to position [1885, 0]
click at [148, 247] on div "38 review-slider.js 1" at bounding box center [178, 233] width 247 height 29
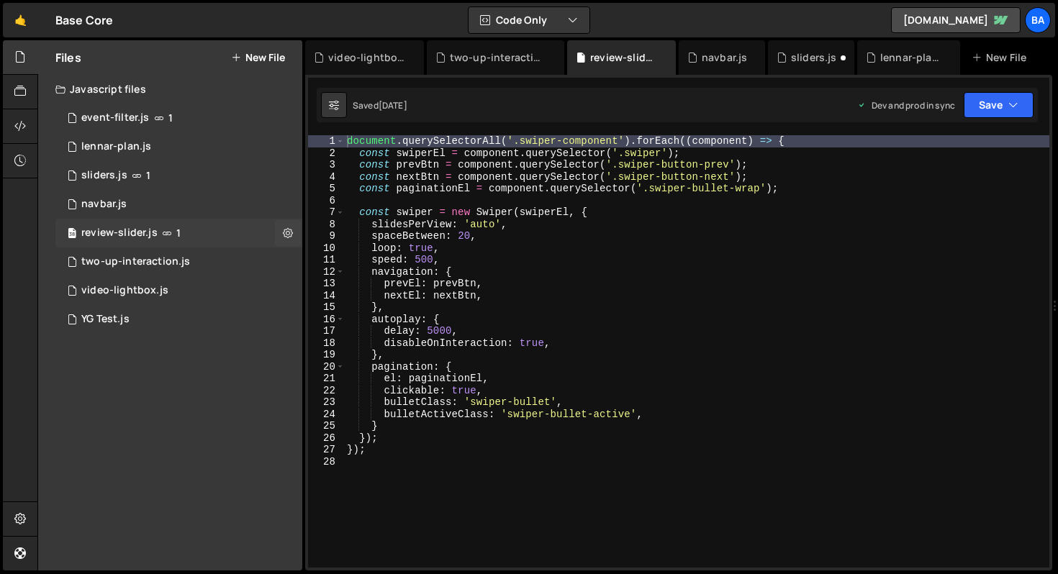
scroll to position [0, 0]
click at [148, 262] on div "two-up-interaction.js" at bounding box center [135, 262] width 109 height 13
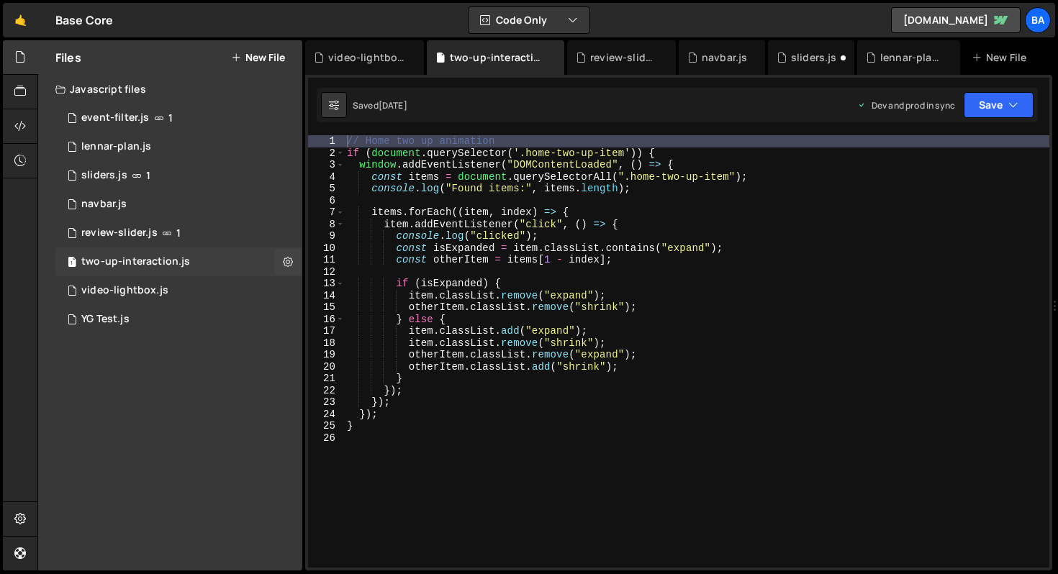
scroll to position [2404, 0]
click at [170, 174] on div "8 sliders.js 1" at bounding box center [178, 175] width 247 height 29
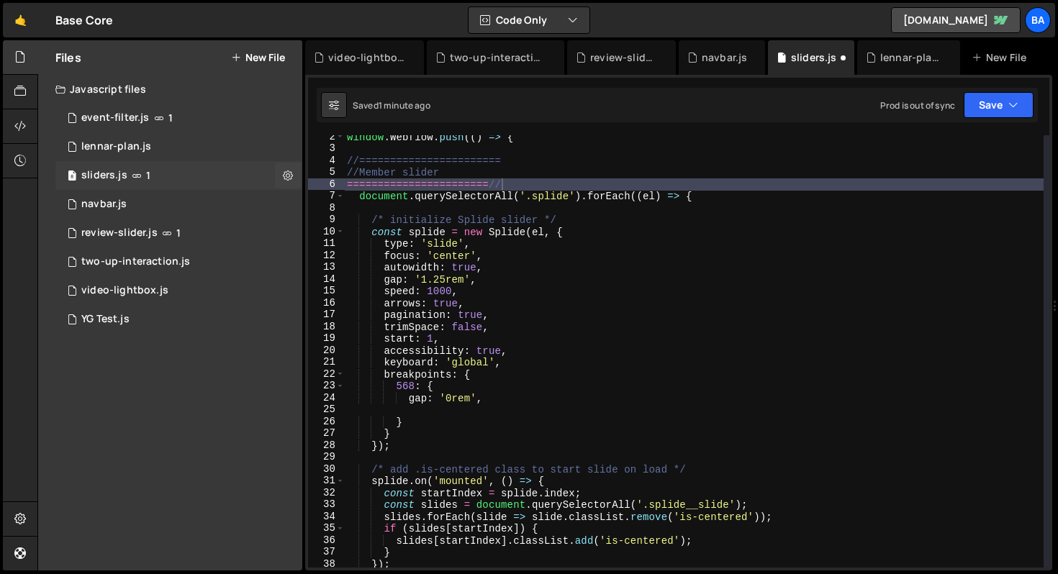
scroll to position [0, 0]
click at [200, 204] on div "1 navbar.js 0" at bounding box center [178, 204] width 247 height 29
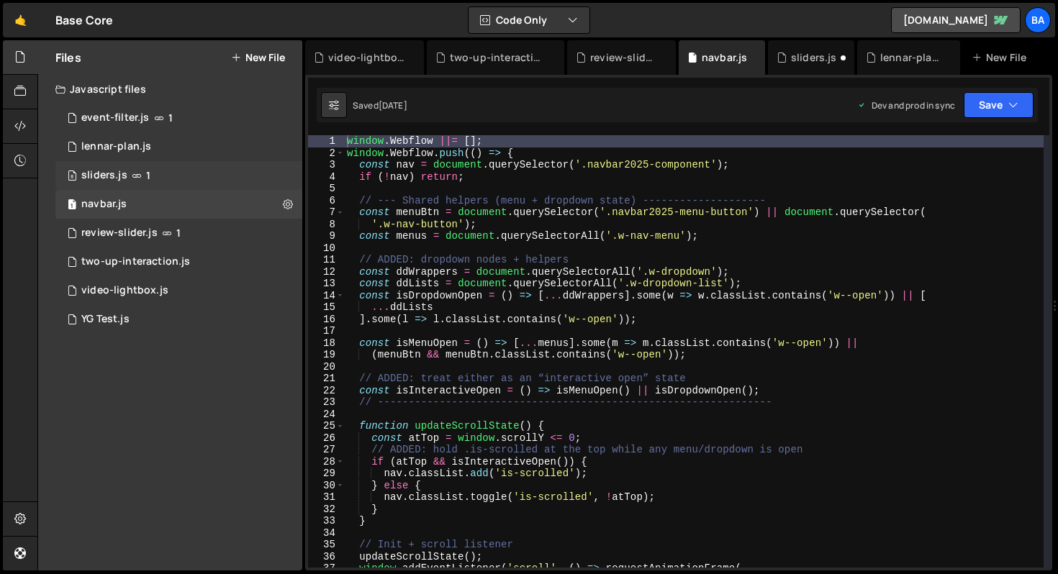
scroll to position [1934, 0]
click at [163, 171] on div "8 sliders.js 1" at bounding box center [178, 175] width 247 height 29
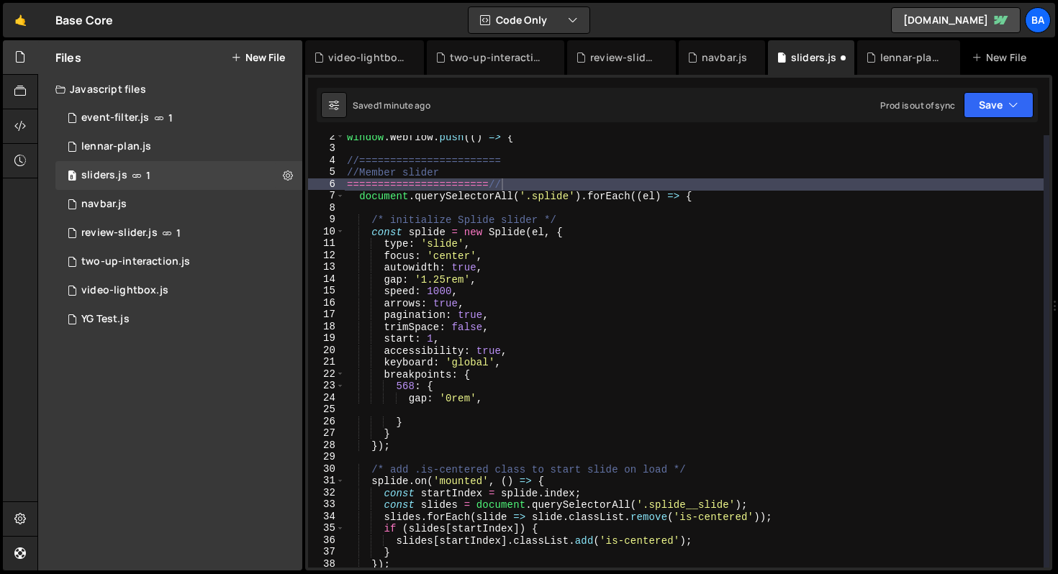
click at [410, 185] on div "window . Webflow . push (( ) => { //======================= //Member slider ===…" at bounding box center [694, 359] width 700 height 456
click at [364, 171] on div "window . Webflow . push (( ) => { //======================= //Member slider ===…" at bounding box center [694, 359] width 700 height 456
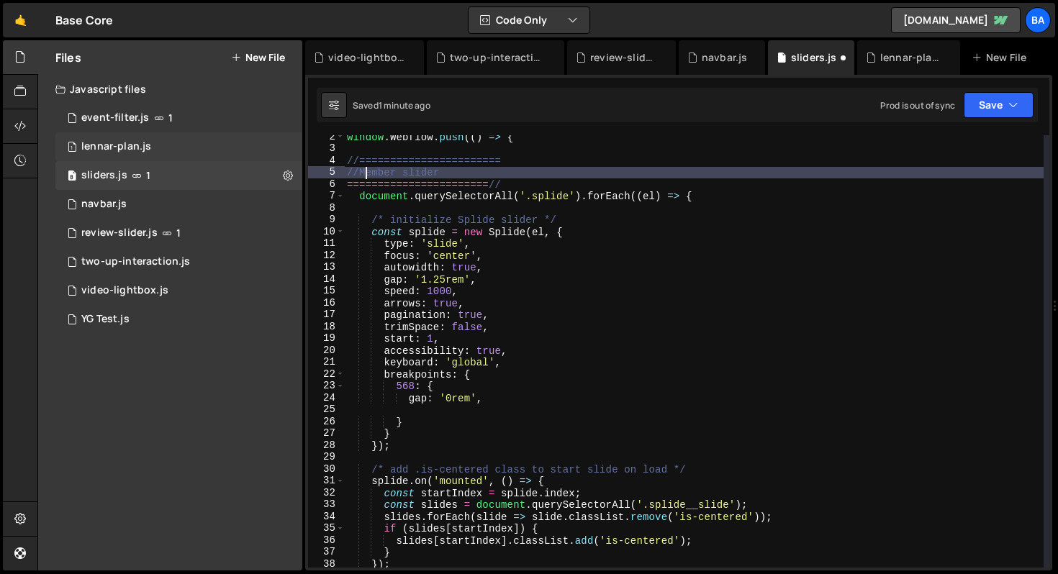
click at [143, 136] on div "1 lennar-plan.js 0" at bounding box center [178, 146] width 247 height 29
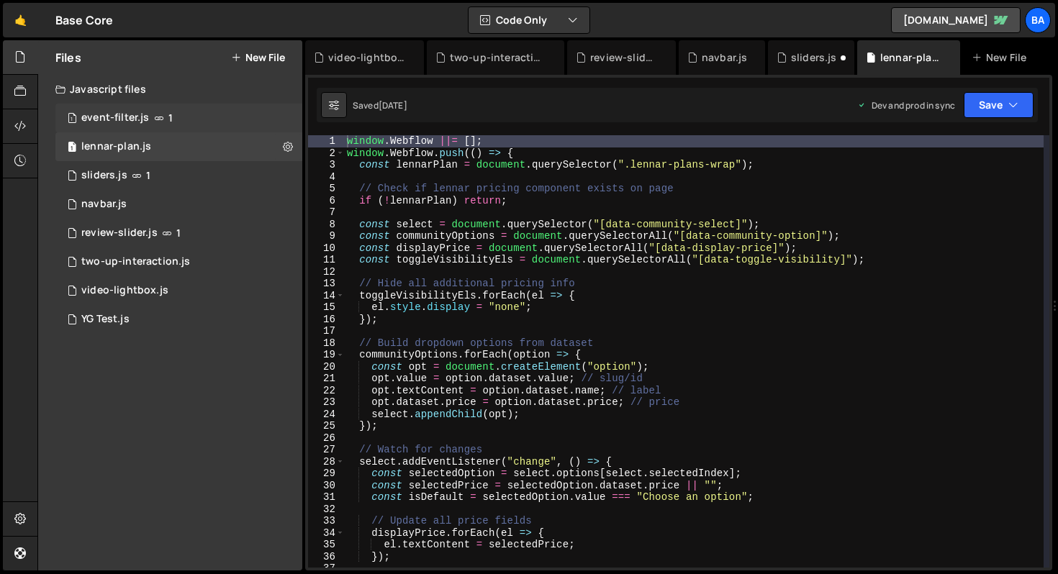
click at [176, 119] on div "1 event-filter.js 1" at bounding box center [178, 118] width 247 height 29
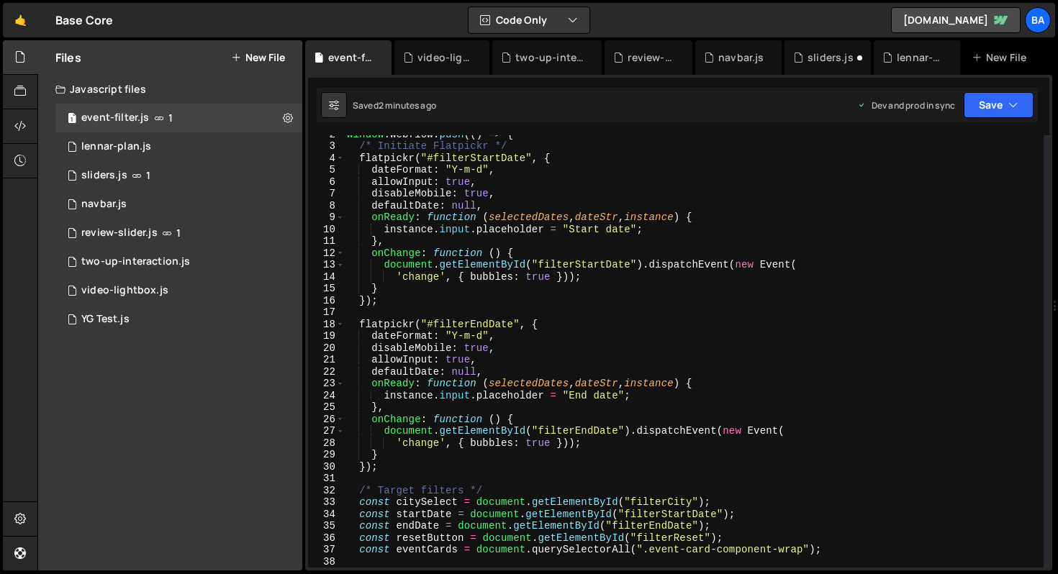
scroll to position [0, 0]
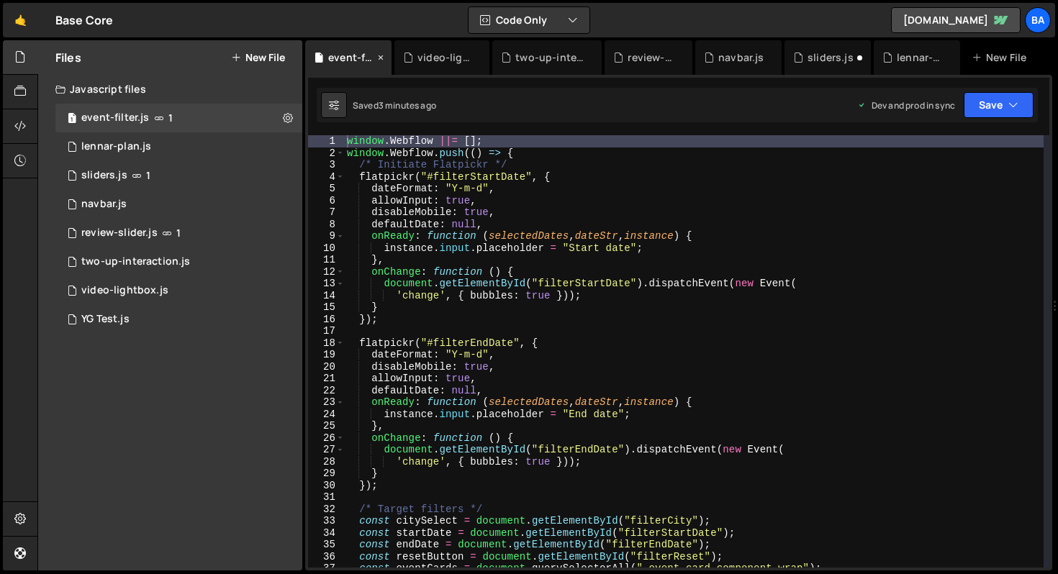
click at [378, 60] on icon at bounding box center [381, 57] width 10 height 14
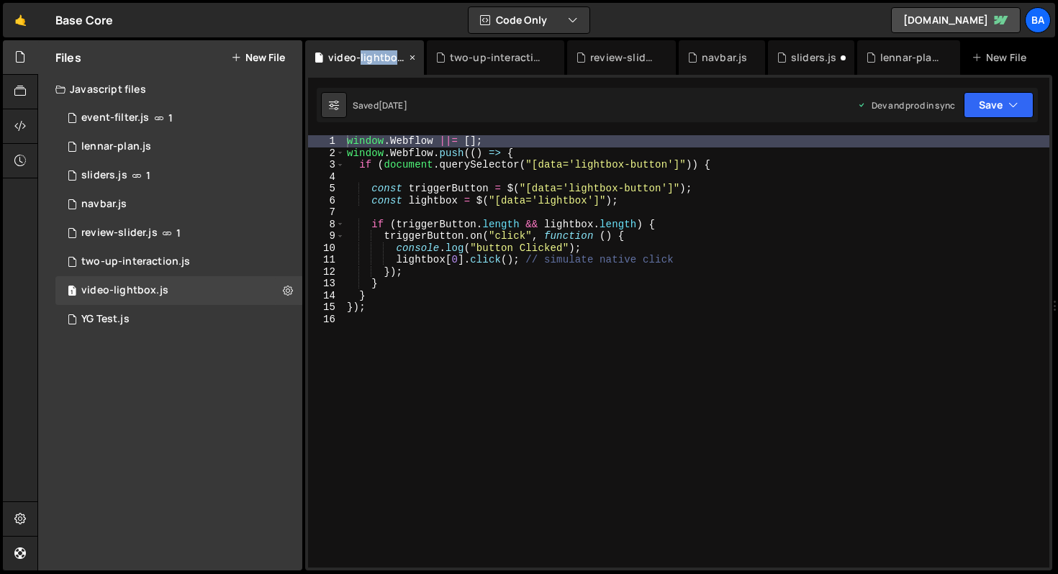
click at [378, 60] on div "video-lightbox.js" at bounding box center [367, 57] width 78 height 14
click at [409, 57] on icon at bounding box center [412, 57] width 10 height 14
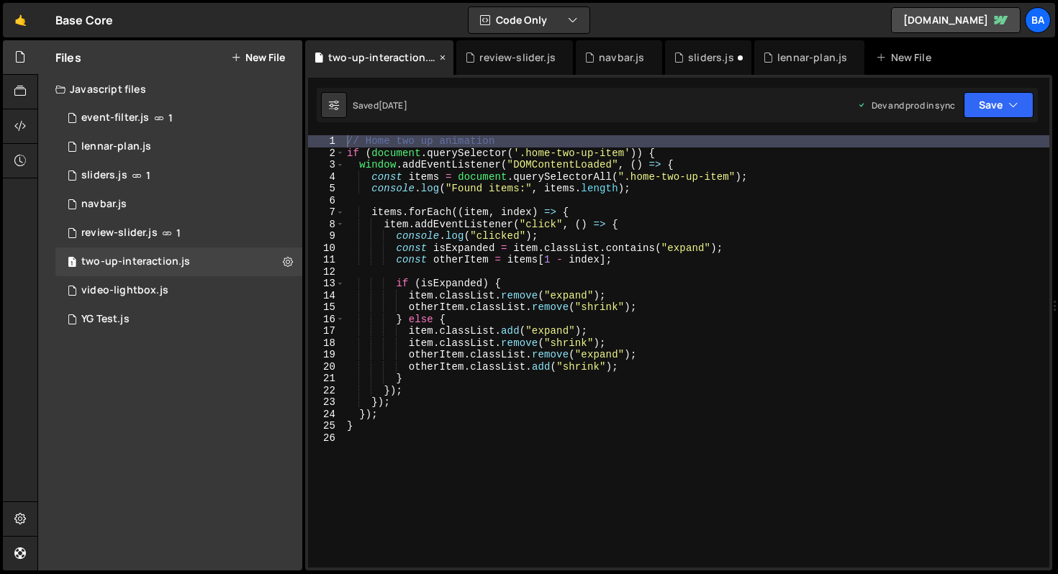
scroll to position [0, 0]
click at [438, 53] on icon at bounding box center [443, 57] width 10 height 14
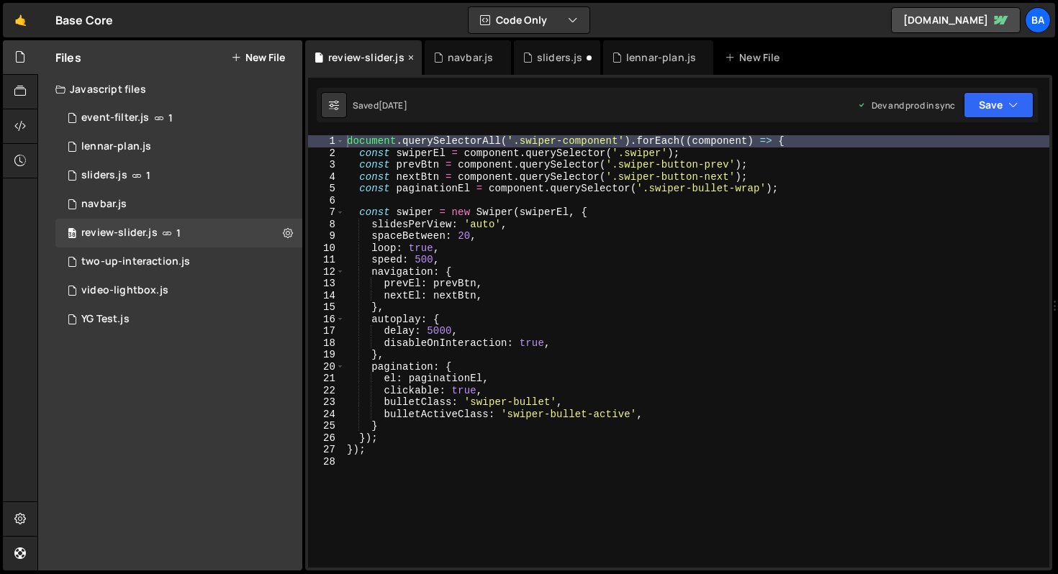
click at [410, 60] on icon at bounding box center [411, 57] width 10 height 14
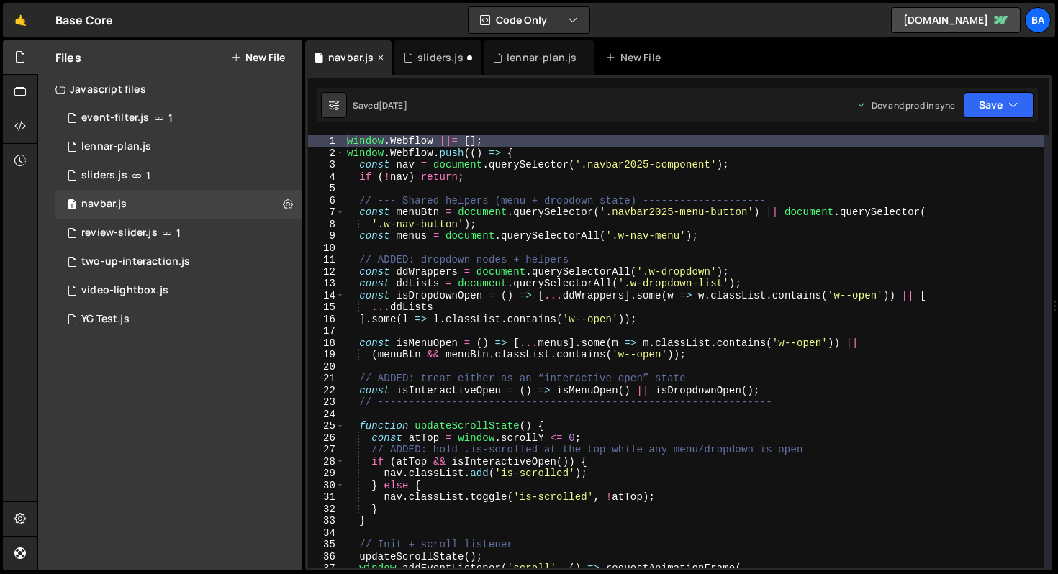
click at [382, 55] on icon at bounding box center [381, 57] width 10 height 14
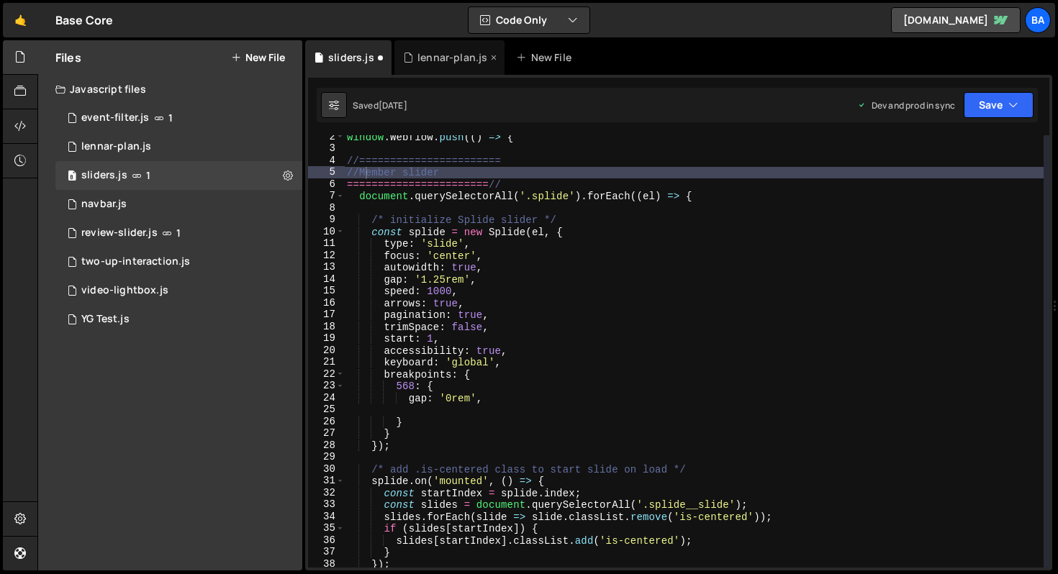
click at [492, 57] on icon at bounding box center [494, 57] width 10 height 14
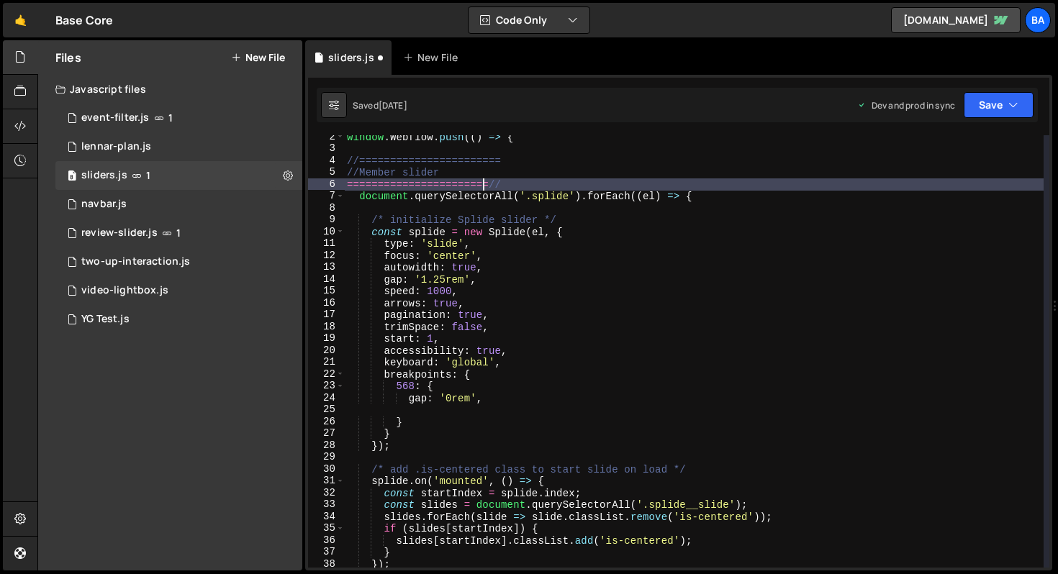
click at [486, 183] on div "window . Webflow . push (( ) => { //======================= //Member slider ===…" at bounding box center [694, 359] width 700 height 456
click at [394, 180] on div "window . Webflow . push (( ) => { //======================= //Member slider ===…" at bounding box center [694, 359] width 700 height 456
click at [493, 184] on div "window . Webflow . push (( ) => { //======================= //Member slider ===…" at bounding box center [694, 359] width 700 height 456
click at [186, 206] on div "1 navbar.js 0" at bounding box center [178, 204] width 247 height 29
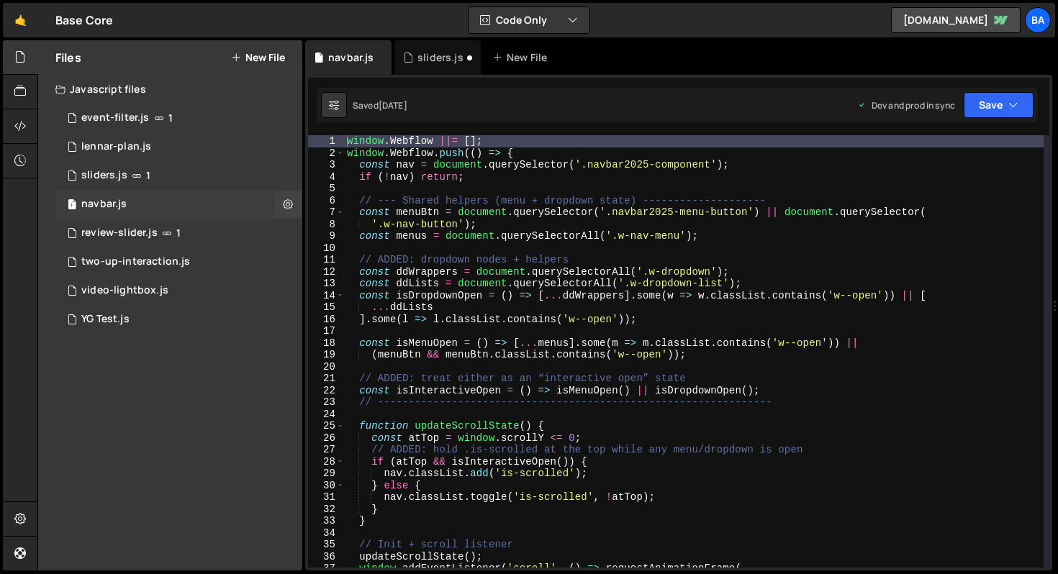
scroll to position [1934, 0]
click at [192, 176] on div "8 sliders.js 1" at bounding box center [178, 175] width 247 height 29
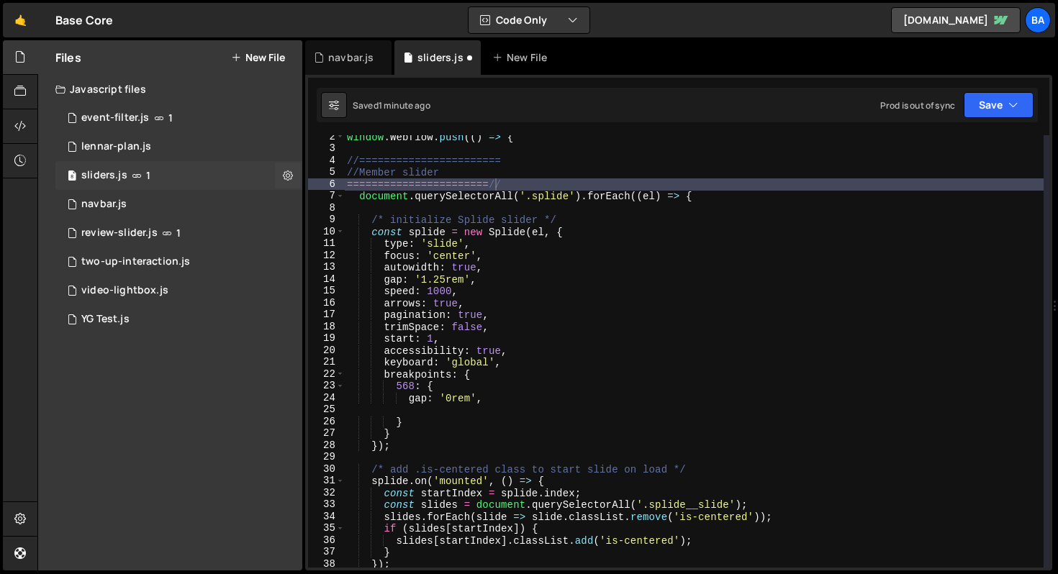
scroll to position [0, 0]
click at [382, 57] on icon at bounding box center [381, 57] width 10 height 14
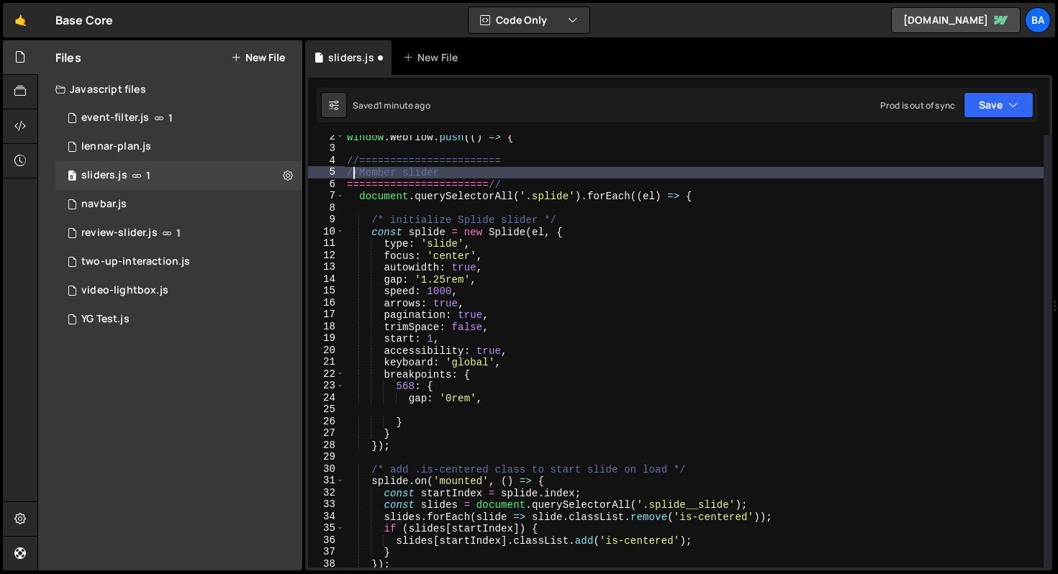
click at [356, 171] on div "window . Webflow . push (( ) => { //======================= //Member slider ===…" at bounding box center [694, 359] width 700 height 456
click at [353, 175] on div "window . Webflow . push (( ) => { //======================= /=======/ Member sl…" at bounding box center [694, 359] width 700 height 456
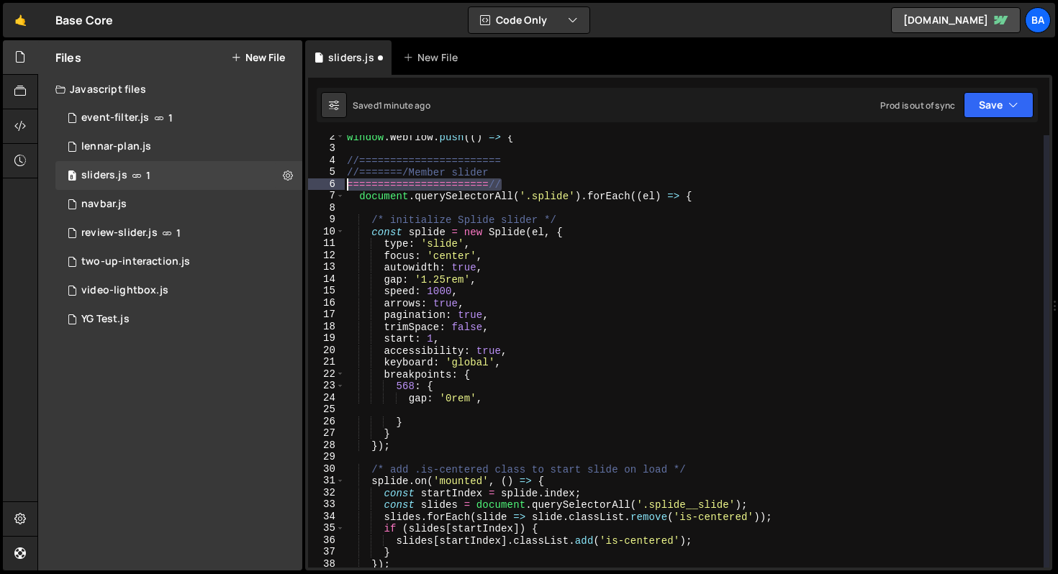
drag, startPoint x: 515, startPoint y: 180, endPoint x: 316, endPoint y: 183, distance: 199.4
click at [316, 183] on div "//=======/Member slider 2 3 4 5 6 7 8 9 10 11 12 13 14 15 16 17 18 19 20 21 22 …" at bounding box center [678, 351] width 741 height 433
type textarea "=======================//"
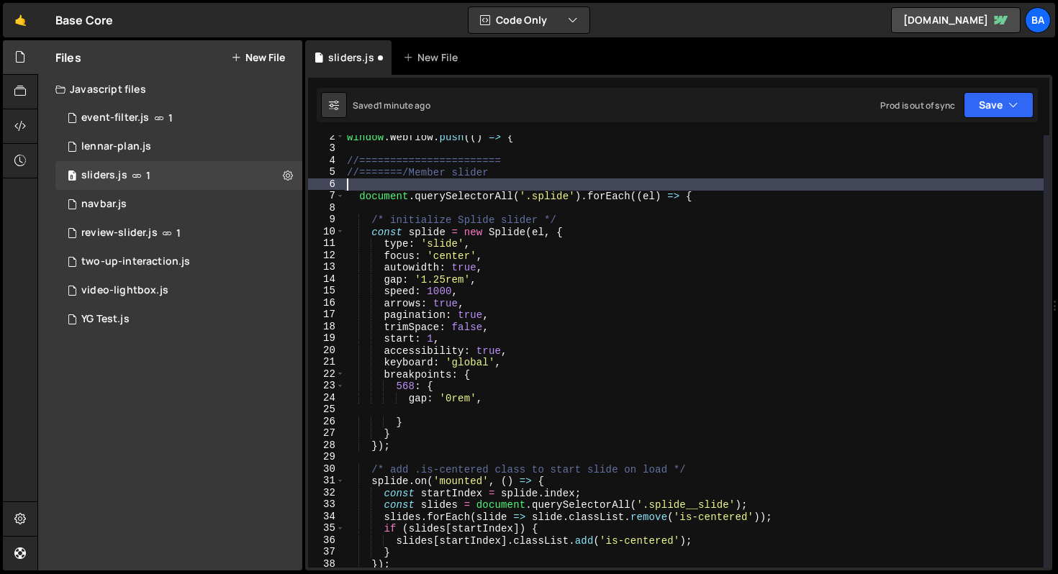
scroll to position [0, 0]
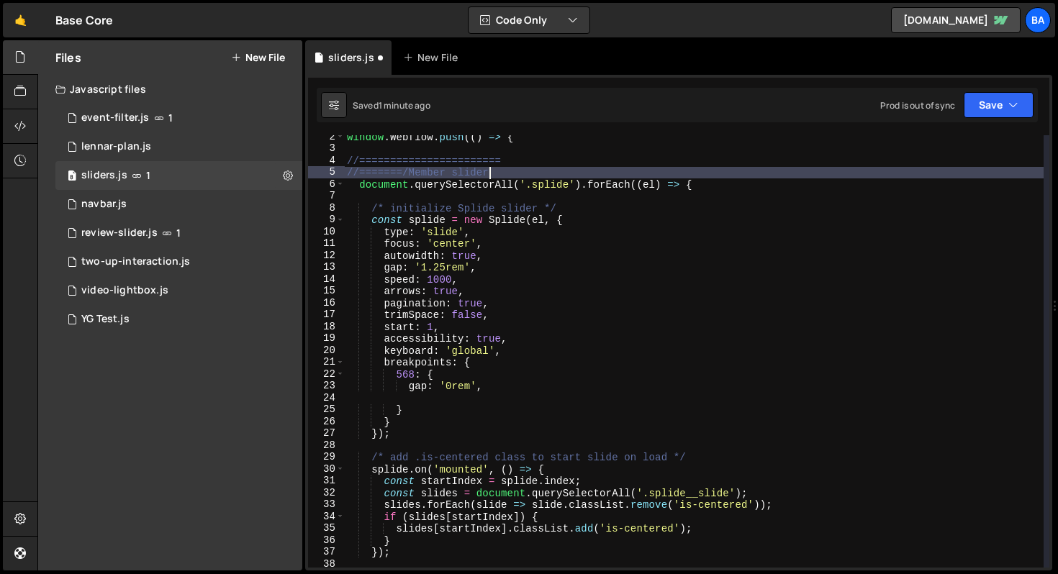
click at [407, 171] on div "window . Webflow . push (( ) => { //======================= //=======/Member sl…" at bounding box center [694, 359] width 700 height 456
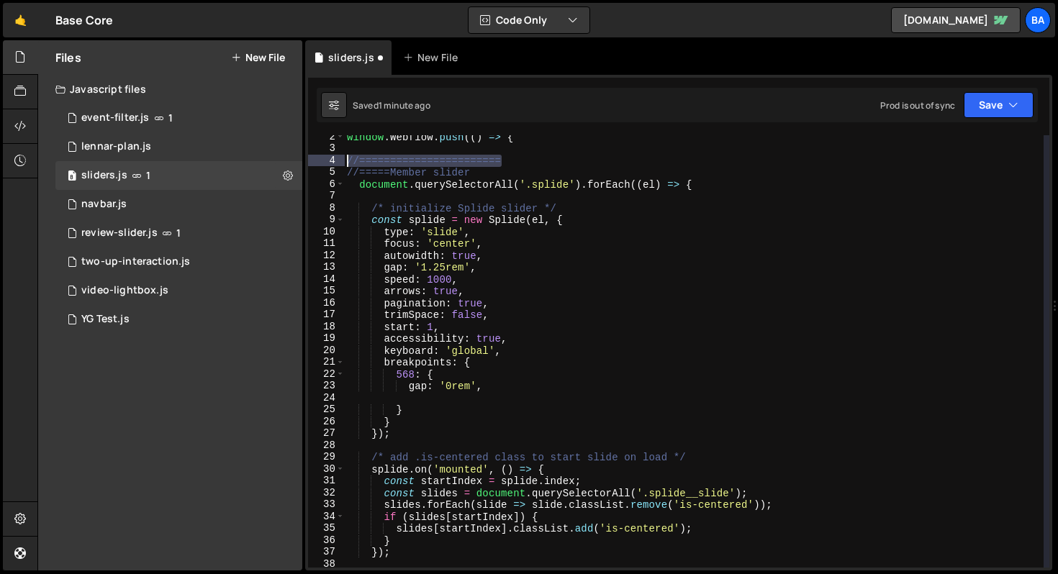
drag, startPoint x: 513, startPoint y: 158, endPoint x: 338, endPoint y: 160, distance: 174.9
click at [338, 160] on div "//=====Member slider 2 3 4 5 6 7 8 9 10 11 12 13 14 15 16 17 18 19 20 21 22 23 …" at bounding box center [678, 351] width 741 height 433
type textarea "//======================="
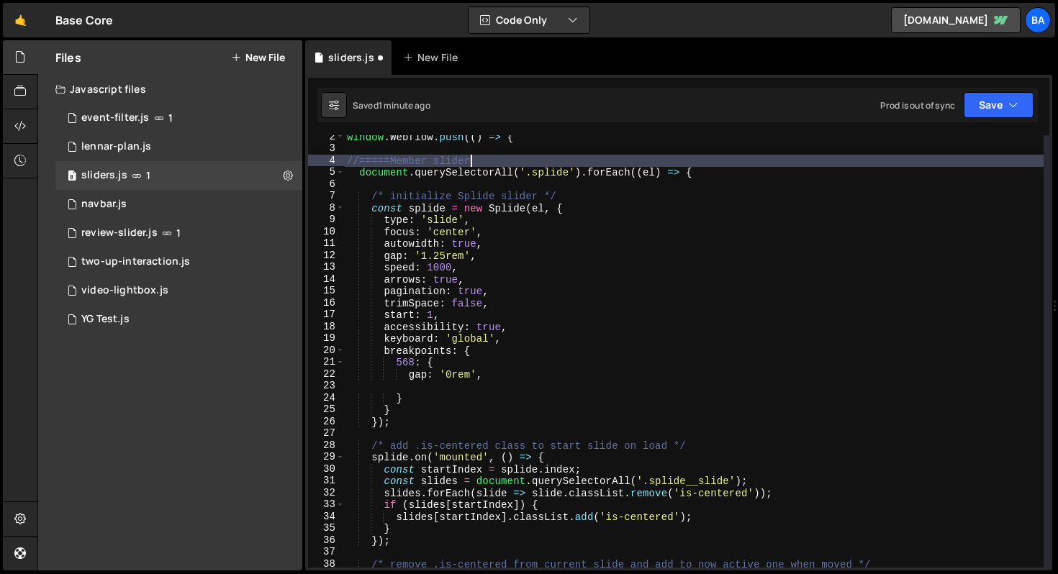
click at [499, 166] on div "window . Webflow . push (( ) => { //=====Member slider document . querySelector…" at bounding box center [694, 359] width 700 height 456
type textarea "//=====Member slider========//"
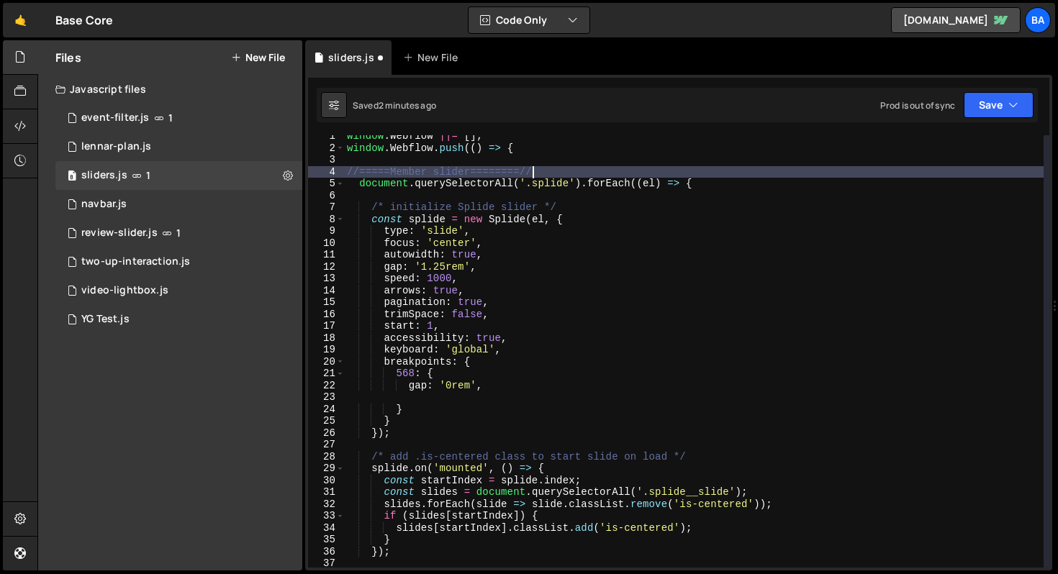
click at [437, 154] on div "window . Webflow ||= [ ] ; window . Webflow . push (( ) => { //=====Member slid…" at bounding box center [694, 358] width 700 height 456
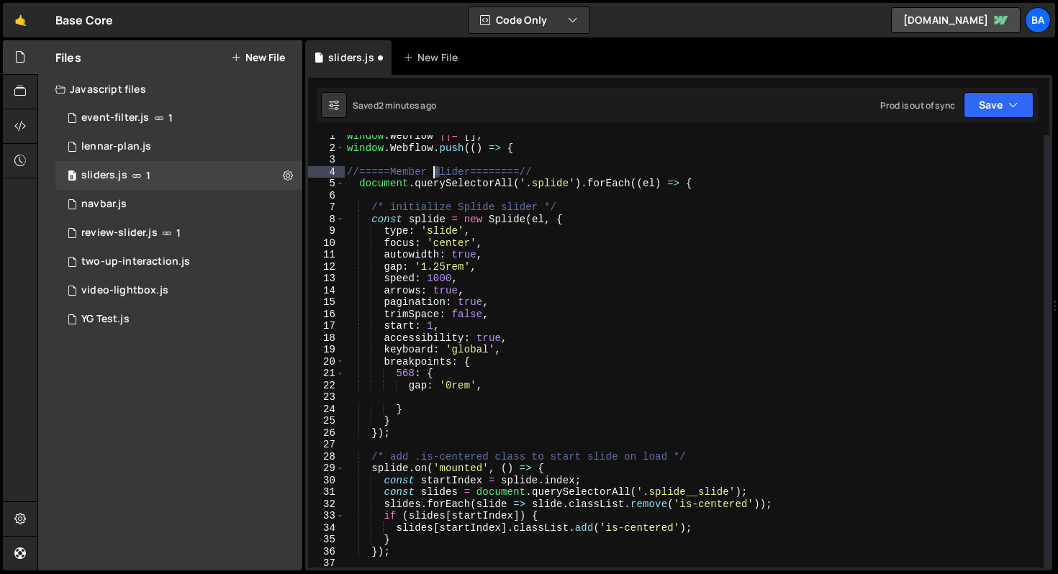
click at [434, 168] on div "window . Webflow ||= [ ] ; window . Webflow . push (( ) => { //=====Member slid…" at bounding box center [694, 358] width 700 height 456
type textarea "//=====Member Slider========//"
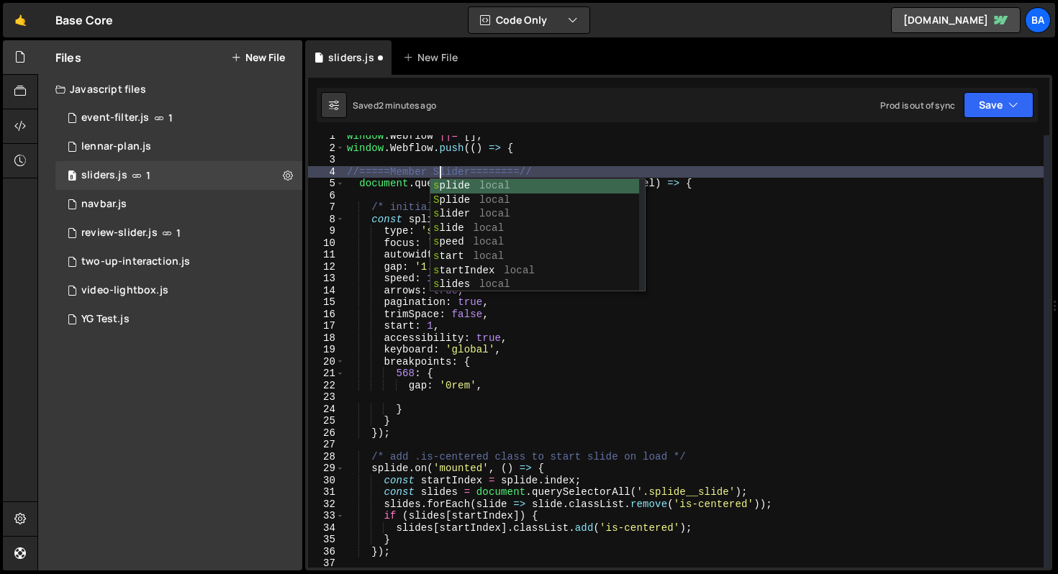
scroll to position [0, 6]
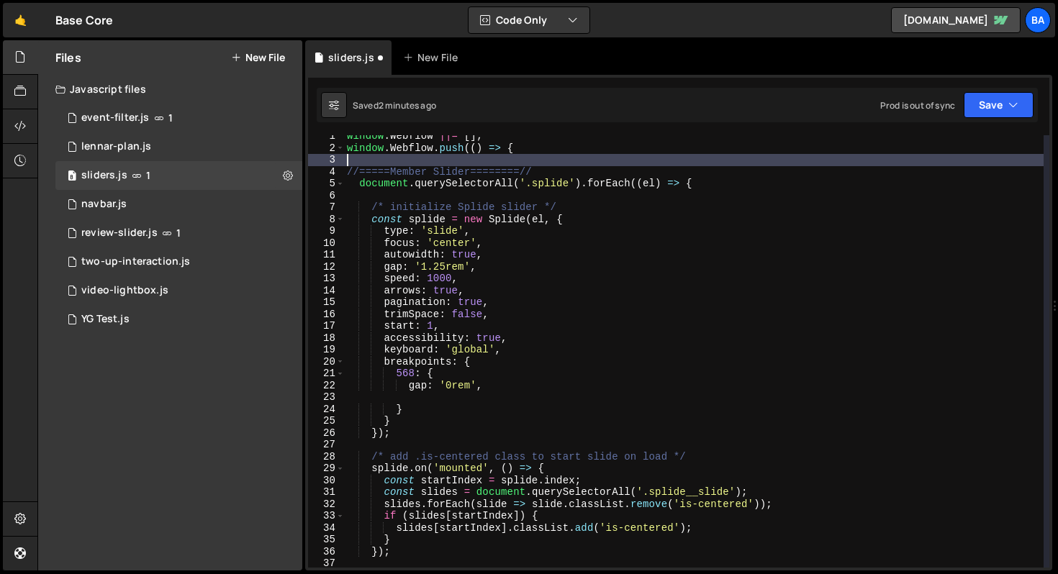
click at [559, 163] on div "window . Webflow ||= [ ] ; window . Webflow . push (( ) => { //=====Member Slid…" at bounding box center [694, 358] width 700 height 456
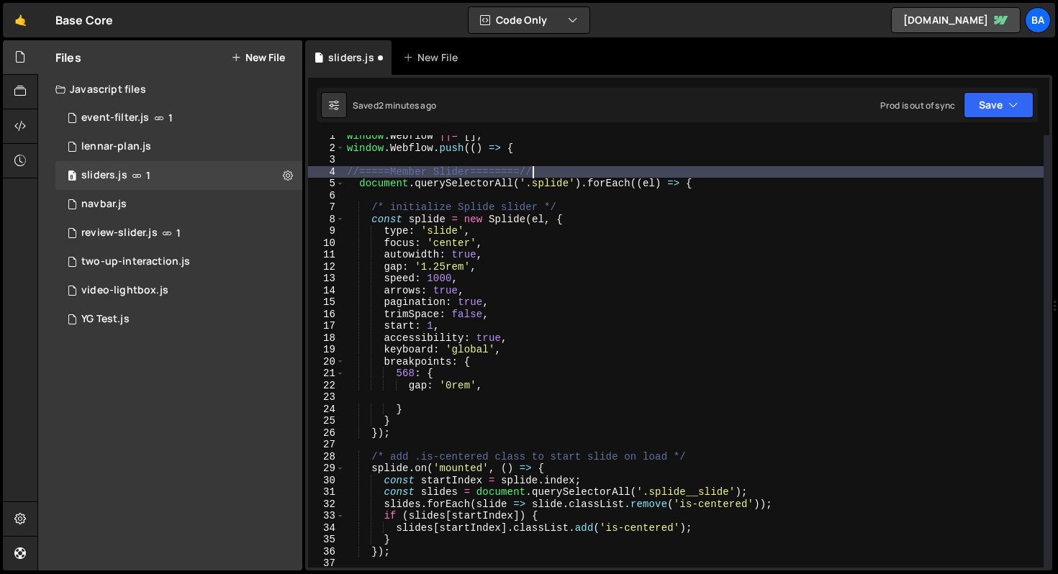
click at [553, 168] on div "window . Webflow ||= [ ] ; window . Webflow . push (( ) => { //=====Member Slid…" at bounding box center [694, 358] width 700 height 456
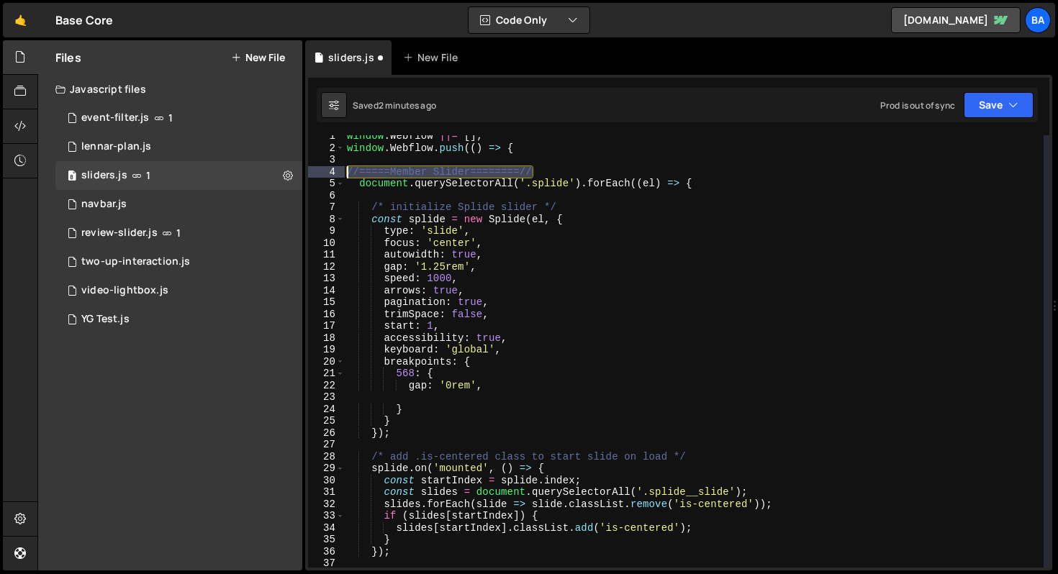
drag, startPoint x: 556, startPoint y: 169, endPoint x: 325, endPoint y: 171, distance: 230.4
click at [325, 171] on div "//=====Member Slider========// 1 2 3 4 5 6 7 8 9 10 11 12 13 14 15 16 17 18 19 …" at bounding box center [678, 351] width 741 height 433
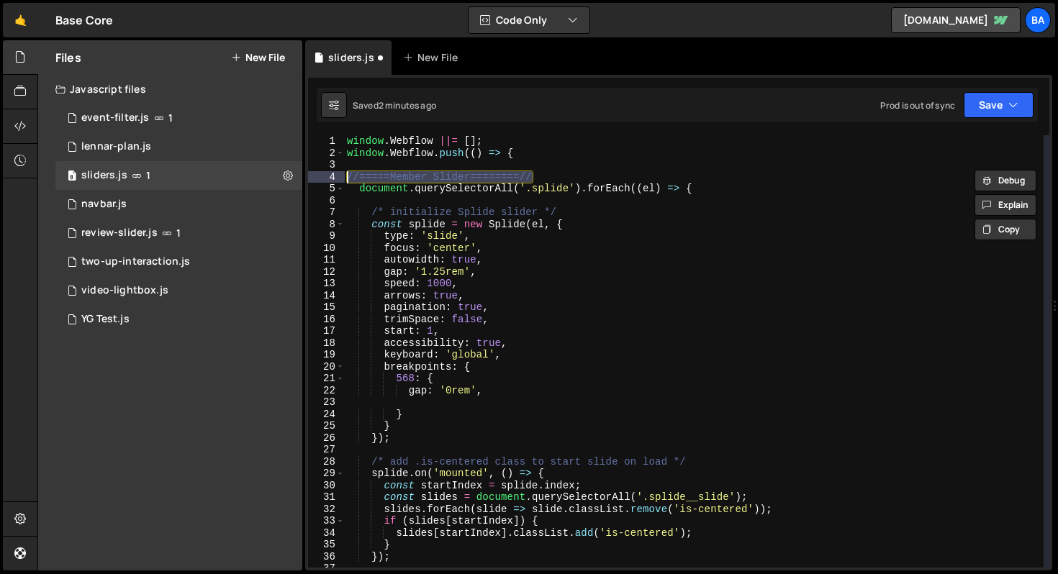
click at [625, 147] on div "window . Webflow ||= [ ] ; window . Webflow . push (( ) => { //=====Member Slid…" at bounding box center [694, 363] width 700 height 456
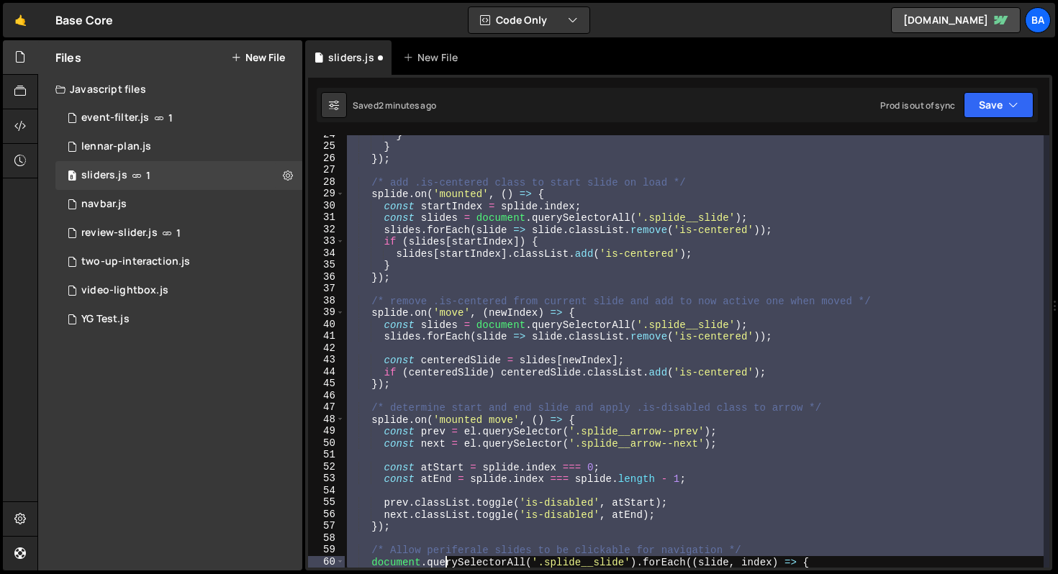
scroll to position [399, 0]
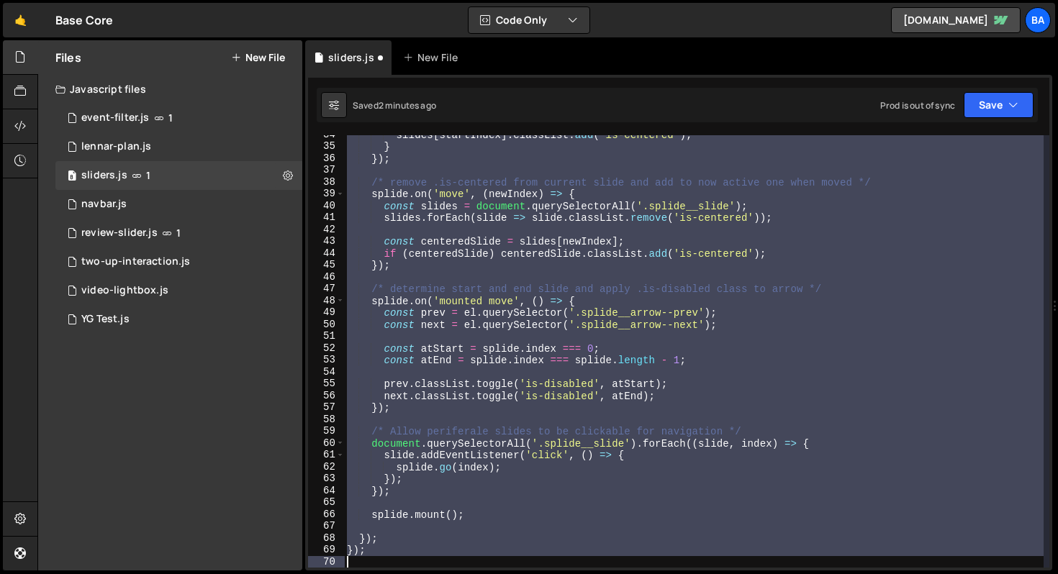
drag, startPoint x: 346, startPoint y: 142, endPoint x: 448, endPoint y: 574, distance: 443.8
click at [448, 574] on div "Hold on a sec... Are you certain you wish to leave this page? Any changes you'v…" at bounding box center [529, 287] width 1058 height 574
click at [579, 287] on div "slides [ startIndex ] . classList . add ( 'is-centered' ) ; } }) ; /* remove .i…" at bounding box center [694, 351] width 700 height 433
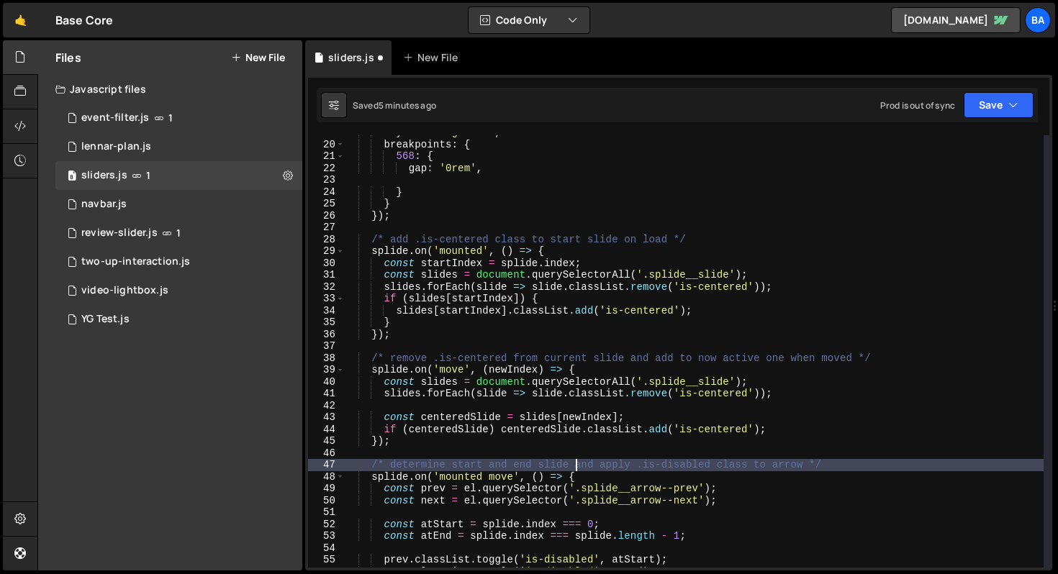
scroll to position [0, 0]
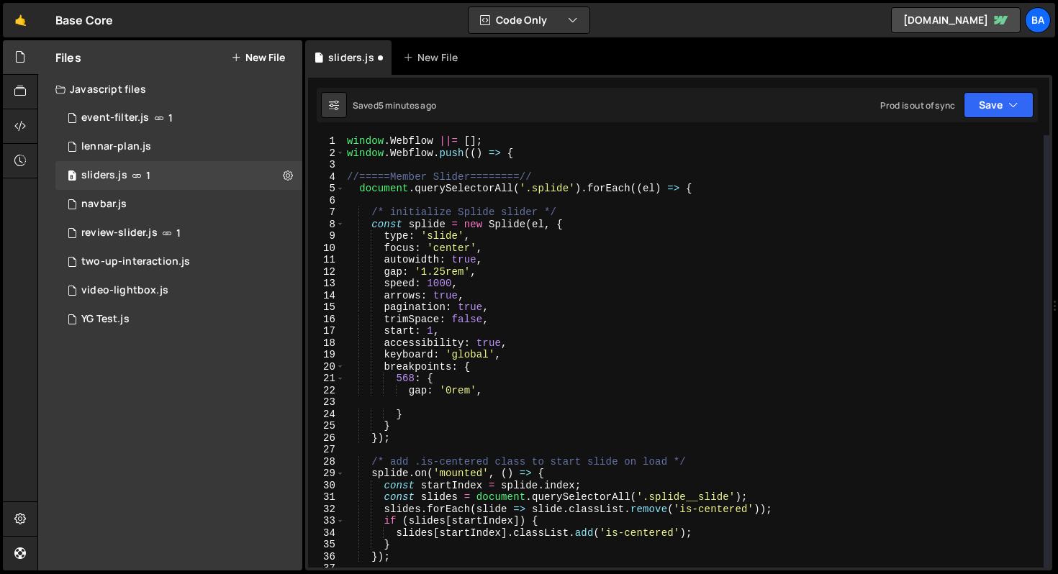
click at [569, 188] on div "window . Webflow ||= [ ] ; window . Webflow . push (( ) => { //=====Member Slid…" at bounding box center [694, 363] width 700 height 456
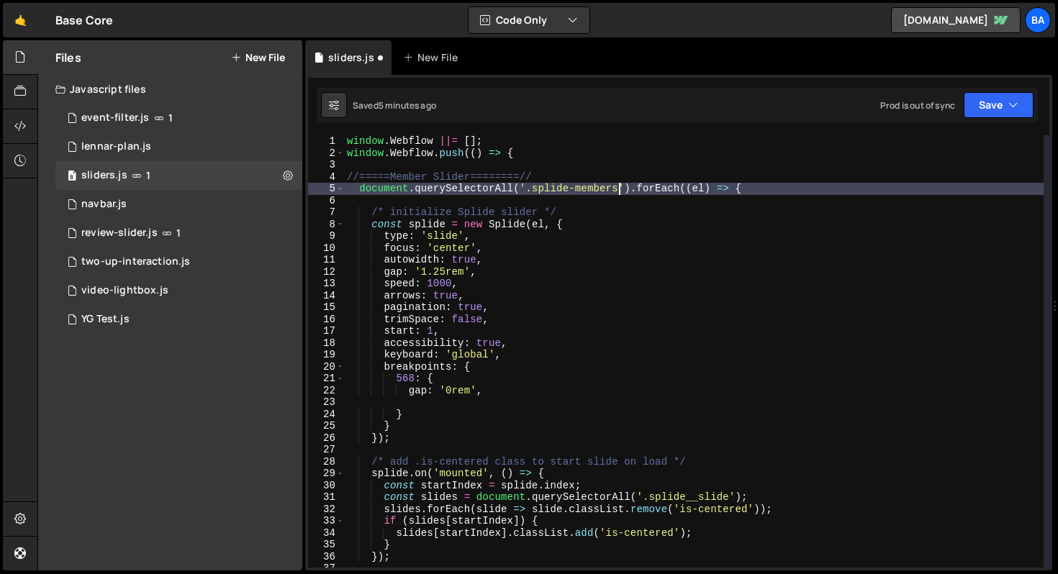
scroll to position [0, 19]
click at [992, 115] on button "Save" at bounding box center [999, 105] width 70 height 26
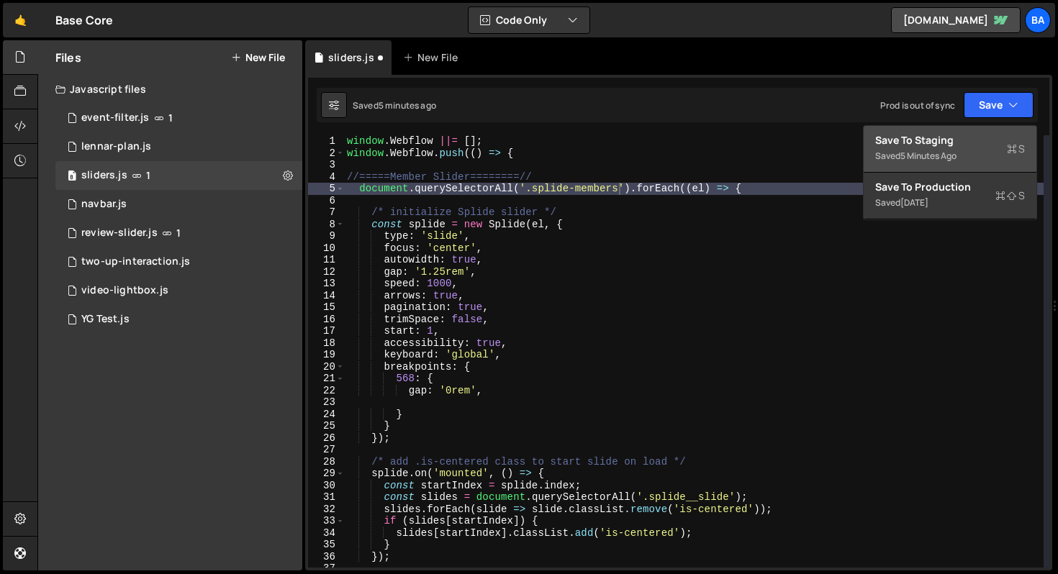
click at [971, 143] on div "Save to Staging S" at bounding box center [950, 140] width 150 height 14
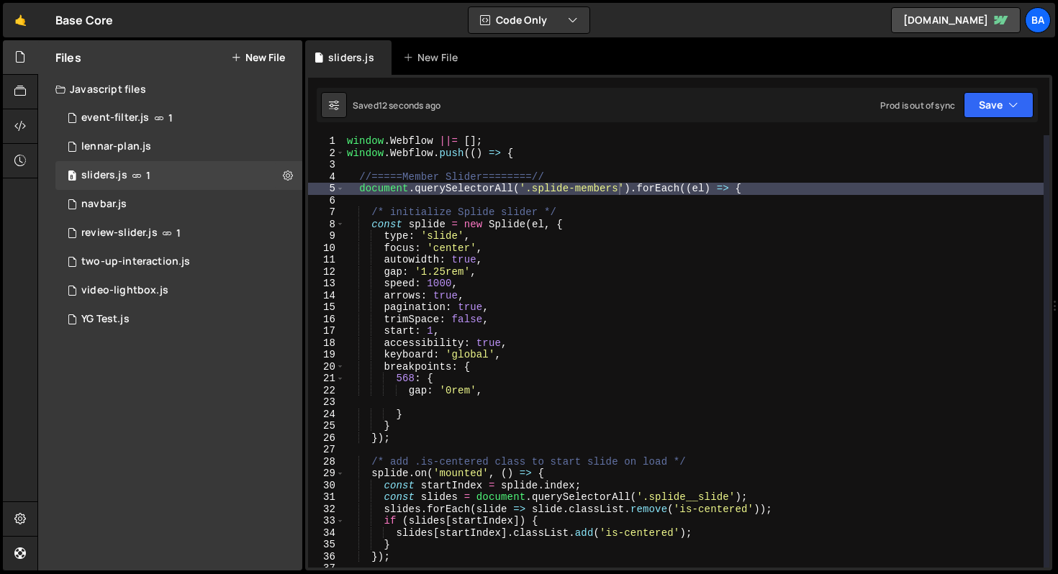
type textarea "const splide = new Splide(el, {"
click at [793, 222] on div "window . Webflow ||= [ ] ; window . Webflow . push (( ) => { //=====Member Slid…" at bounding box center [694, 363] width 700 height 456
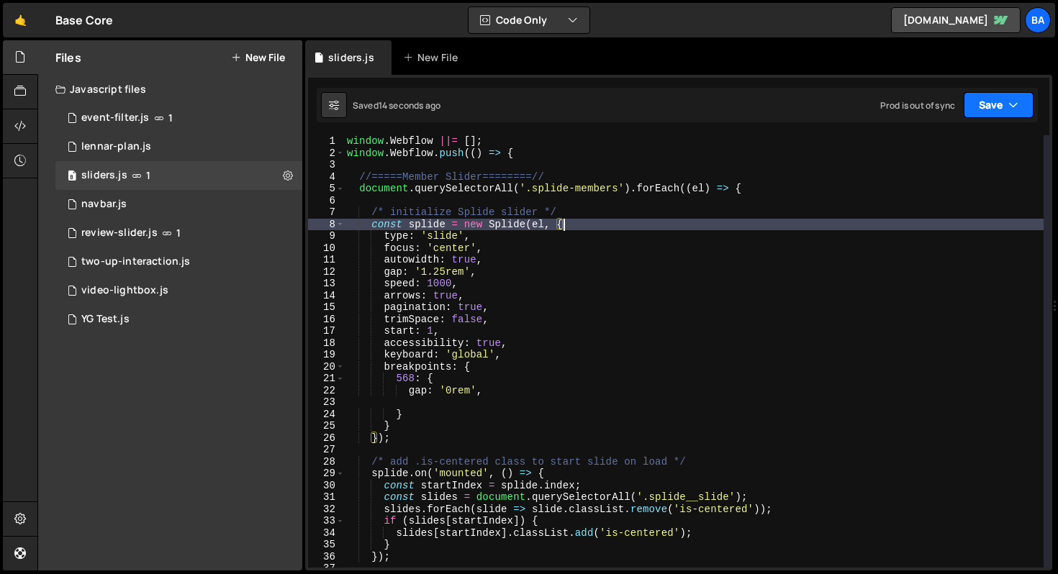
click at [975, 107] on button "Save" at bounding box center [999, 105] width 70 height 26
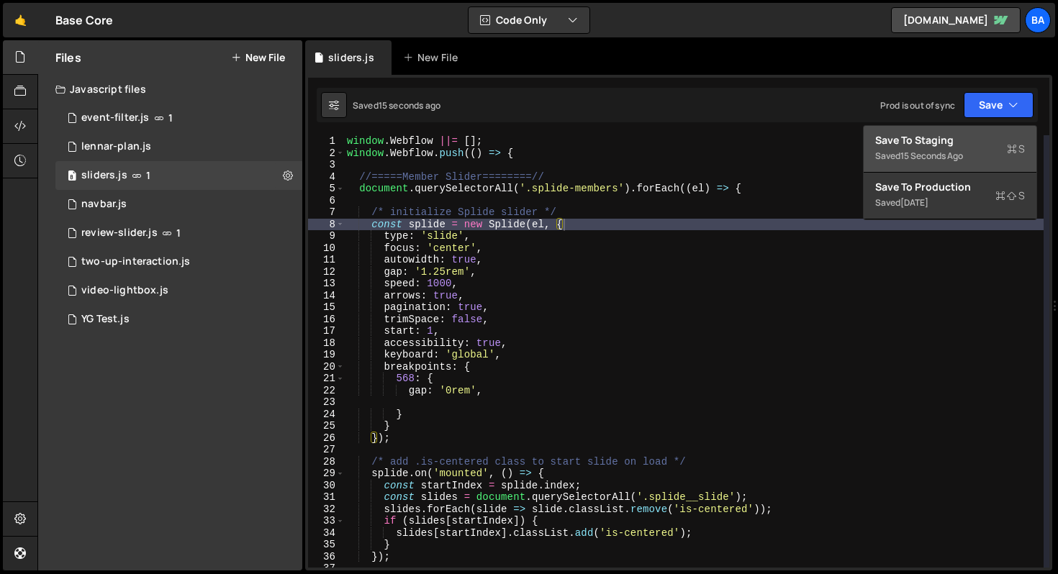
click at [967, 141] on div "Save to Staging S" at bounding box center [950, 140] width 150 height 14
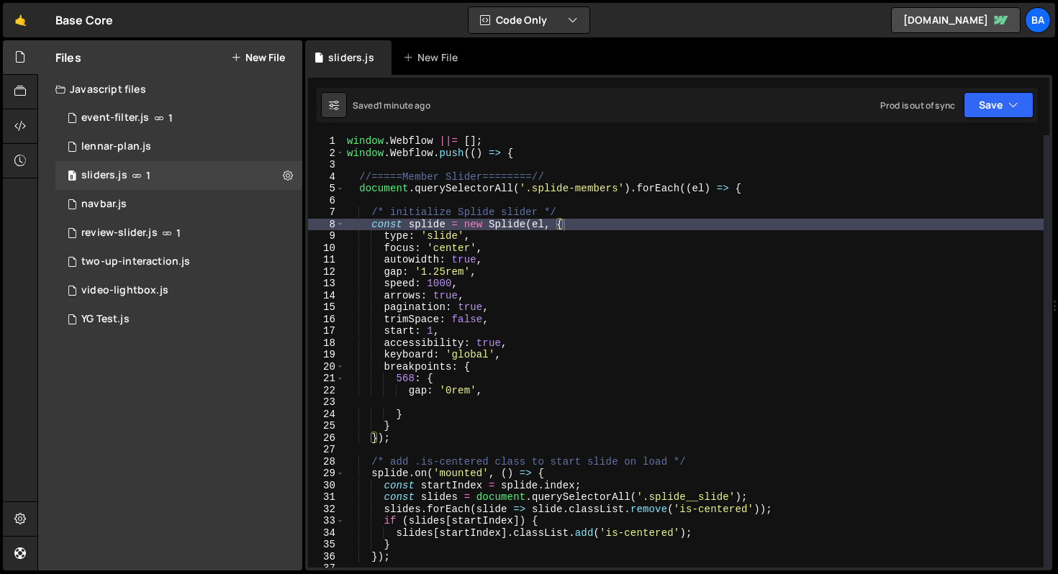
scroll to position [0, 0]
click at [723, 205] on div "window . Webflow ||= [ ] ; window . Webflow . push (( ) => { //=====Member Slid…" at bounding box center [694, 363] width 700 height 456
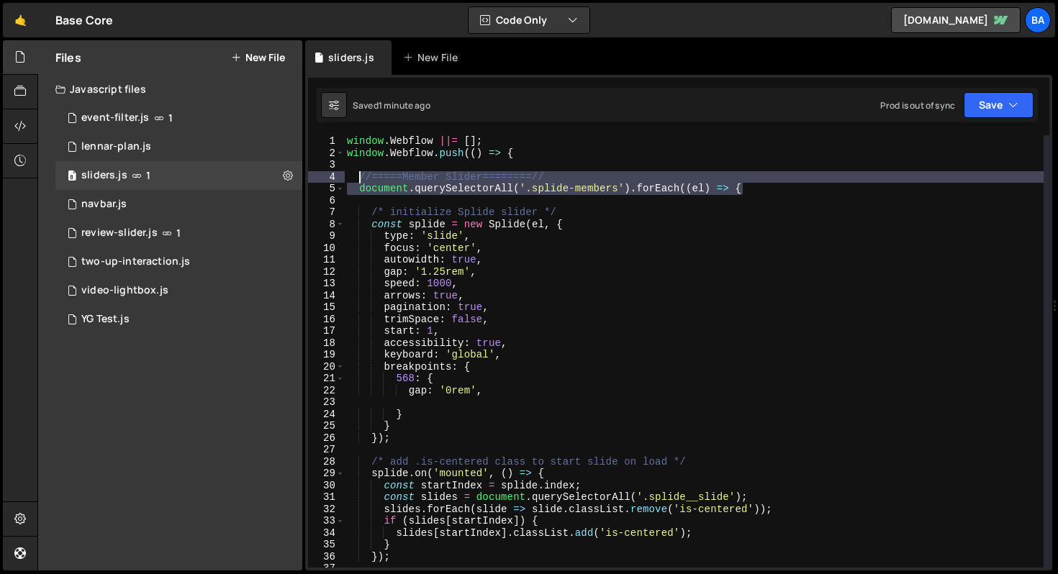
drag, startPoint x: 754, startPoint y: 190, endPoint x: 358, endPoint y: 175, distance: 396.9
click at [358, 175] on div "window . Webflow ||= [ ] ; window . Webflow . push (( ) => { //=====Member Slid…" at bounding box center [694, 363] width 700 height 456
type textarea "//=====Member Slider========// document.querySelectorAll('.splide-members').for…"
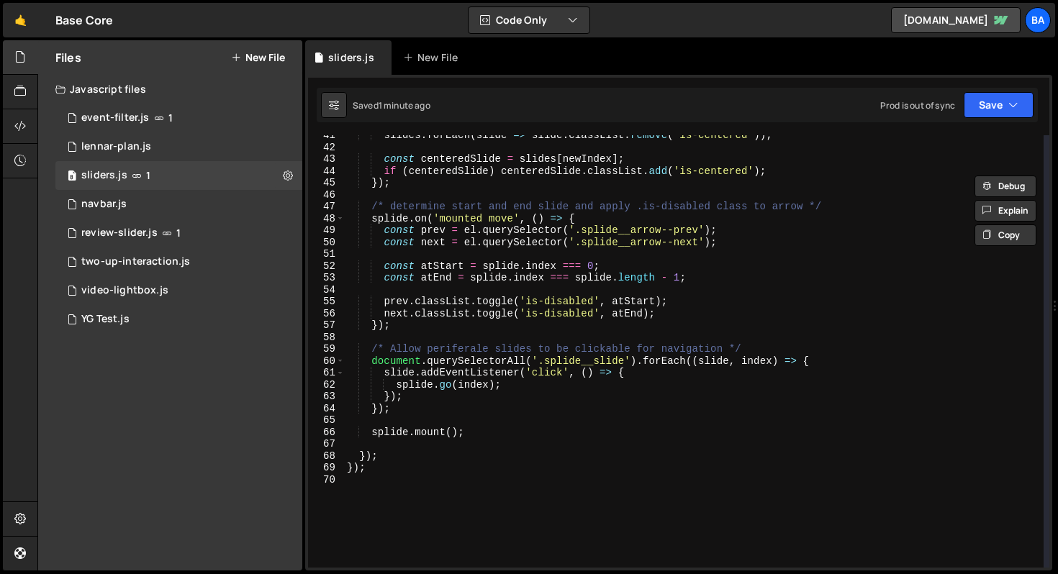
scroll to position [536, 0]
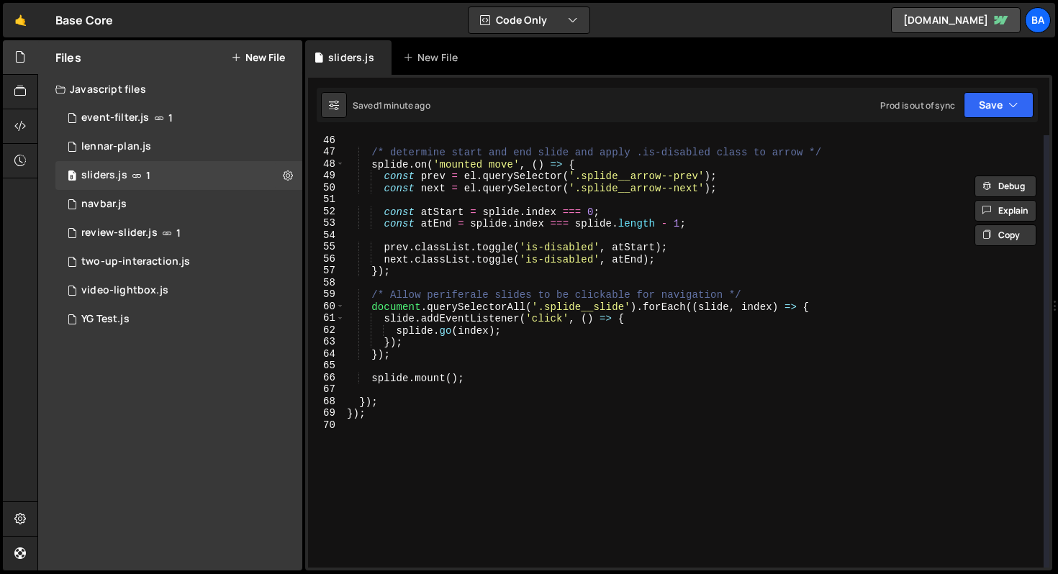
click at [434, 395] on div "/* determine start and end slide and apply .is-disabled class to arrow */ splid…" at bounding box center [694, 363] width 700 height 456
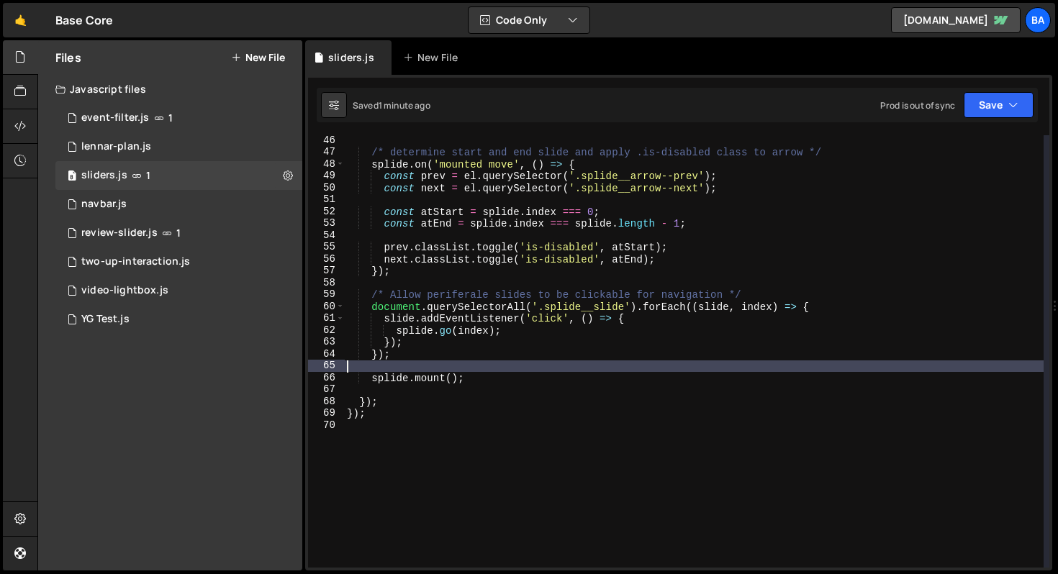
click at [531, 371] on div "/* determine start and end slide and apply .is-disabled class to arrow */ splid…" at bounding box center [694, 363] width 700 height 456
click at [525, 375] on div "/* determine start and end slide and apply .is-disabled class to arrow */ splid…" at bounding box center [694, 363] width 700 height 456
type textarea "splide.mount();"
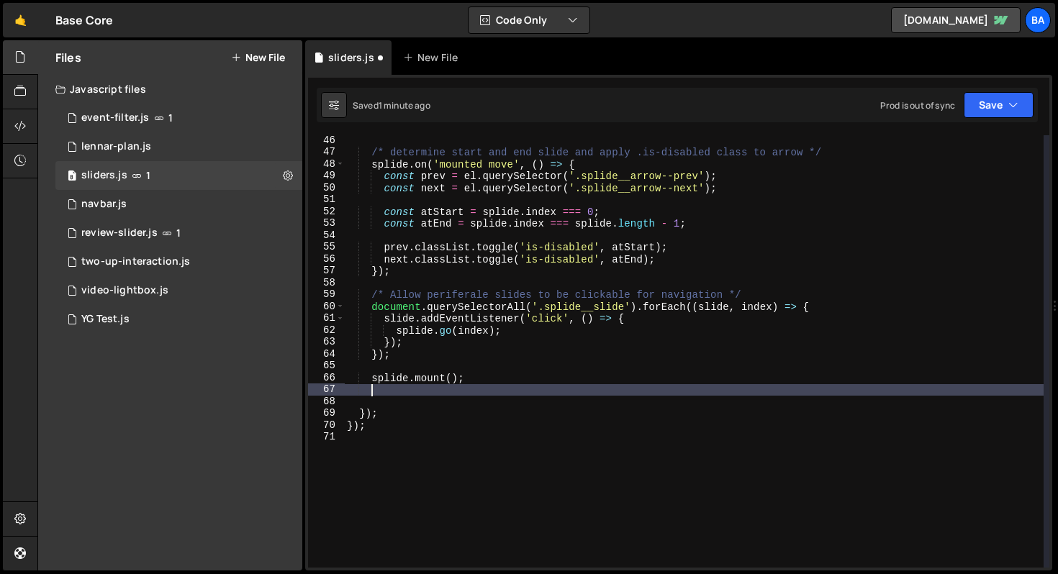
scroll to position [0, 1]
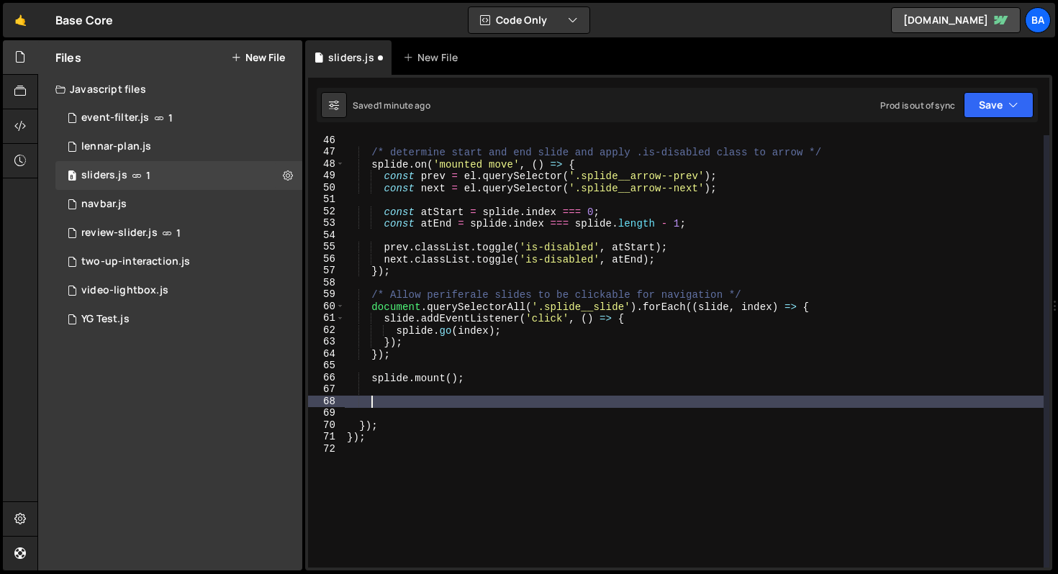
paste textarea "document.querySelectorAll('.splide-members').forEach((el) => {"
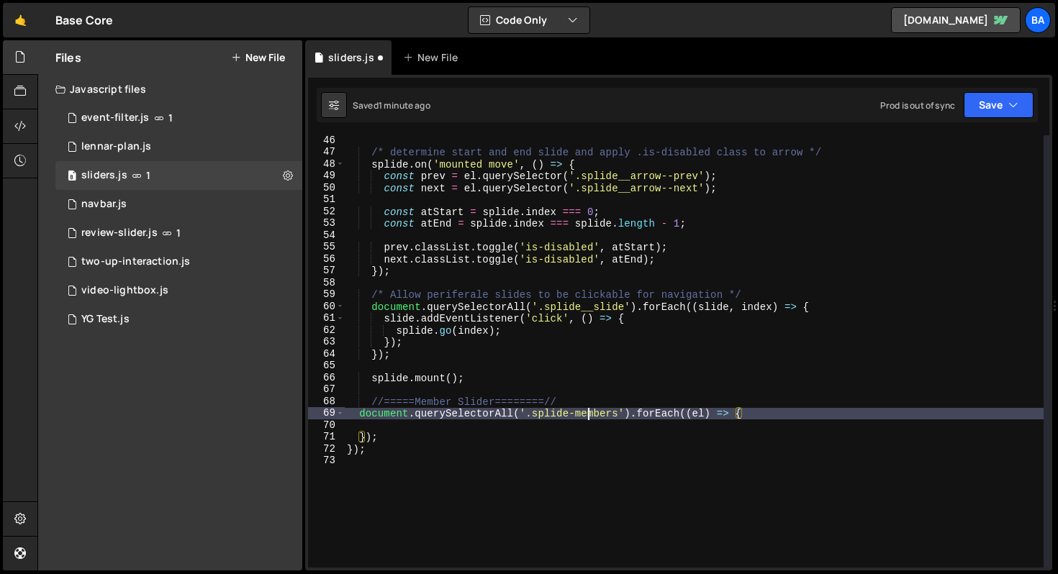
click at [587, 410] on div "/* determine start and end slide and apply .is-disabled class to arrow */ splid…" at bounding box center [694, 363] width 700 height 456
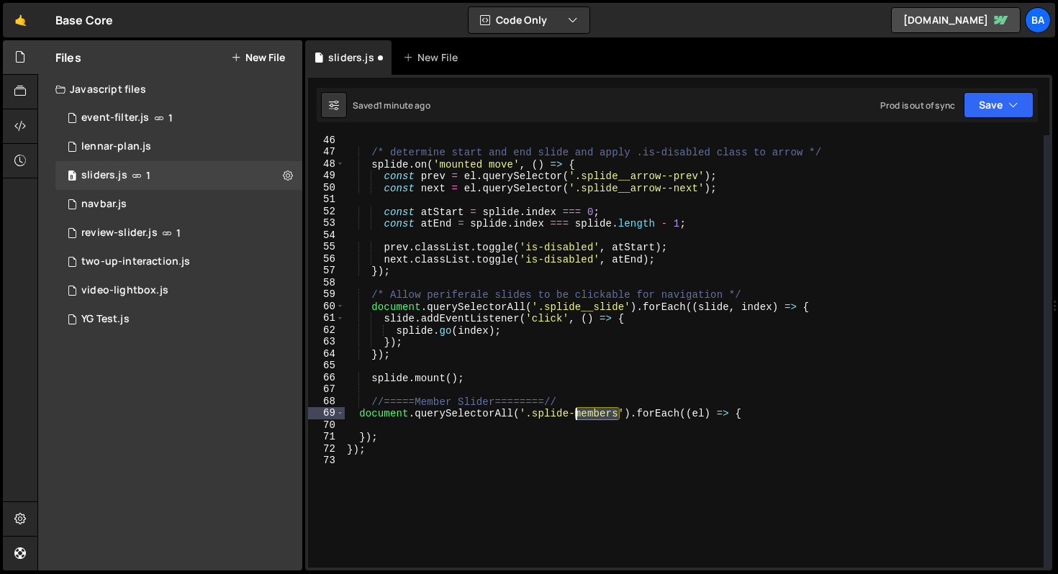
drag, startPoint x: 620, startPoint y: 412, endPoint x: 578, endPoint y: 412, distance: 41.8
click at [578, 412] on div "/* determine start and end slide and apply .is-disabled class to arrow */ splid…" at bounding box center [694, 363] width 700 height 456
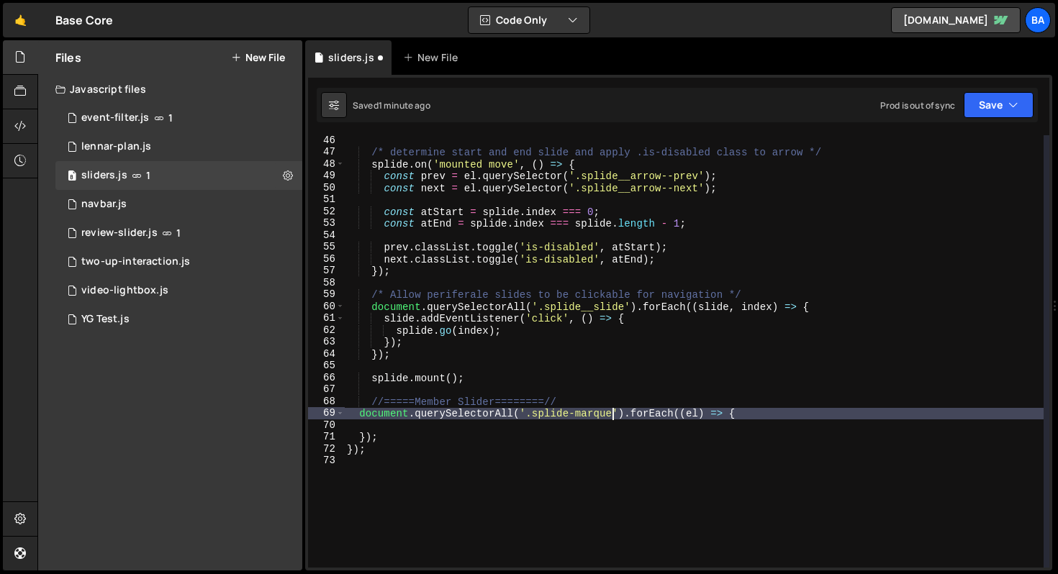
scroll to position [0, 19]
click at [648, 412] on div "/* determine start and end slide and apply .is-disabled class to arrow */ splid…" at bounding box center [694, 363] width 700 height 456
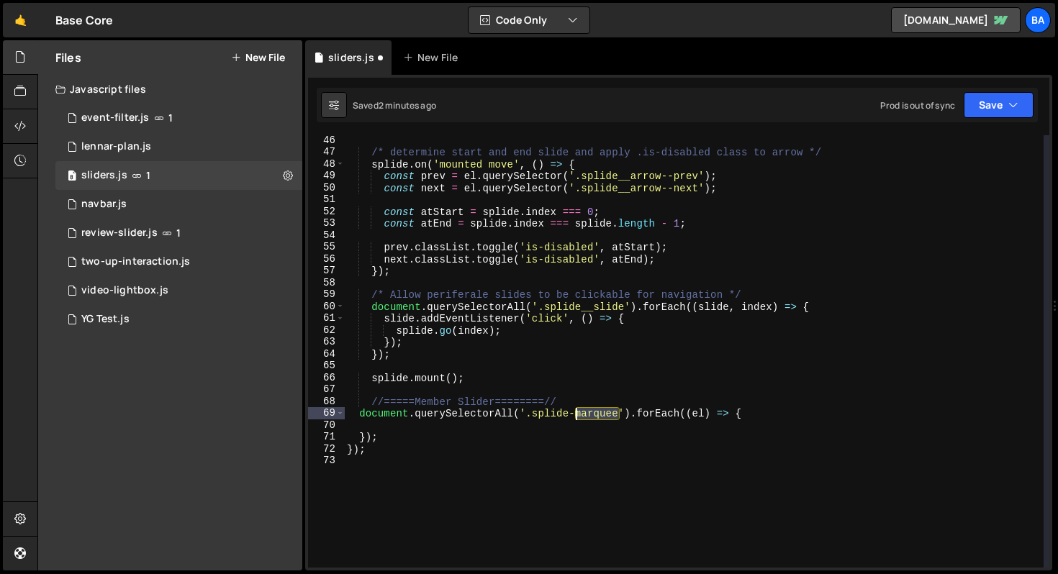
drag, startPoint x: 618, startPoint y: 413, endPoint x: 577, endPoint y: 414, distance: 40.3
click at [577, 414] on div "/* determine start and end slide and apply .is-disabled class to arrow */ splid…" at bounding box center [694, 363] width 700 height 456
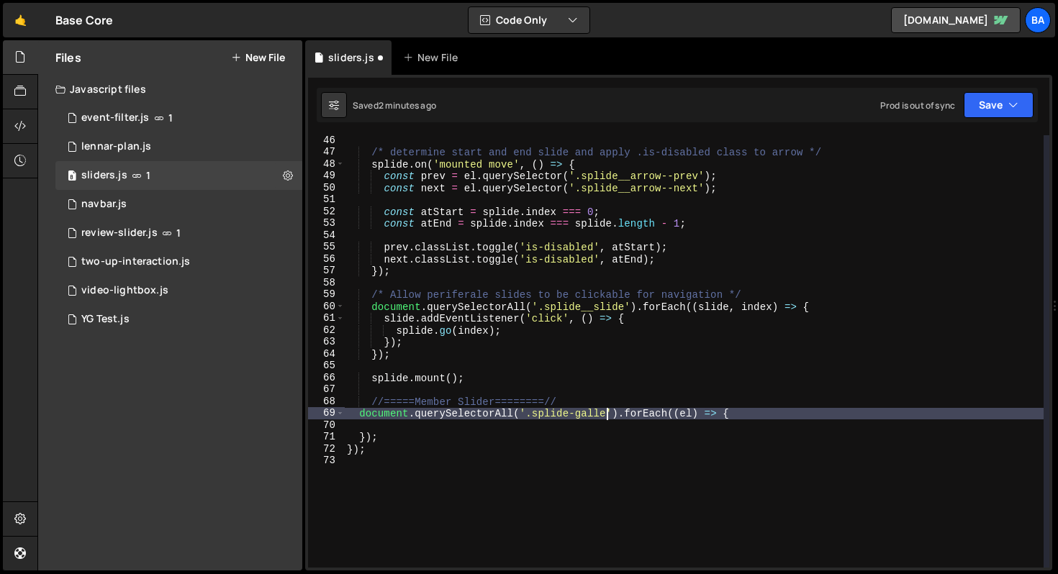
type textarea "document.querySelectorAll('.splide-gallery').forEach((el) => {"
click at [800, 415] on div "/* determine start and end slide and apply .is-disabled class to arrow */ splid…" at bounding box center [694, 363] width 700 height 456
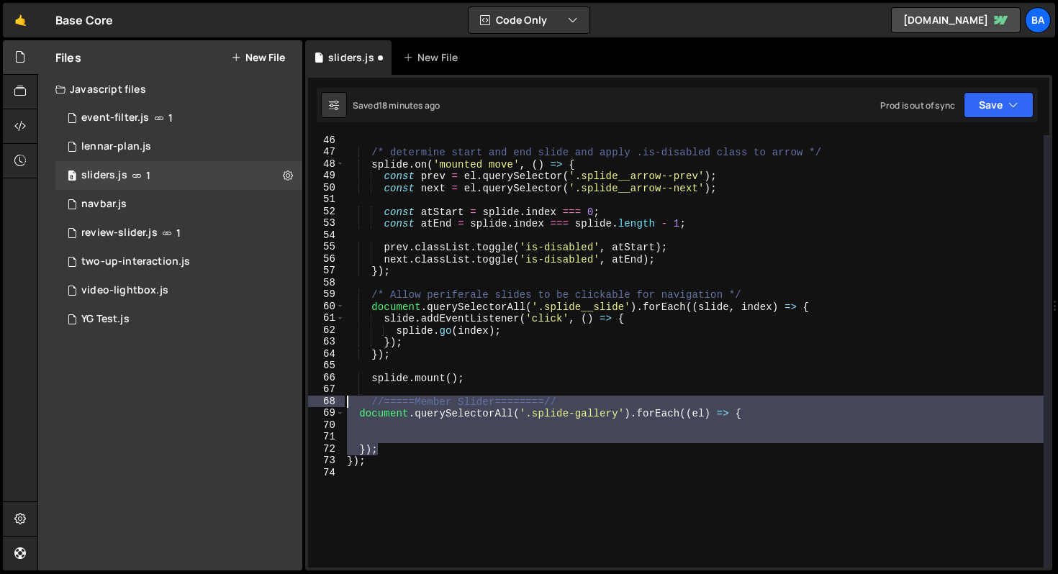
drag, startPoint x: 412, startPoint y: 453, endPoint x: 329, endPoint y: 396, distance: 100.8
click at [329, 396] on div "46 47 48 49 50 51 52 53 54 55 56 57 58 59 60 61 62 63 64 65 66 67 68 69 70 71 7…" at bounding box center [678, 351] width 741 height 433
type textarea "//=====Member Slider========// document.querySelectorAll('.splide-gallery').for…"
click at [400, 392] on div "/* determine start and end slide and apply .is-disabled class to arrow */ splid…" at bounding box center [694, 363] width 700 height 456
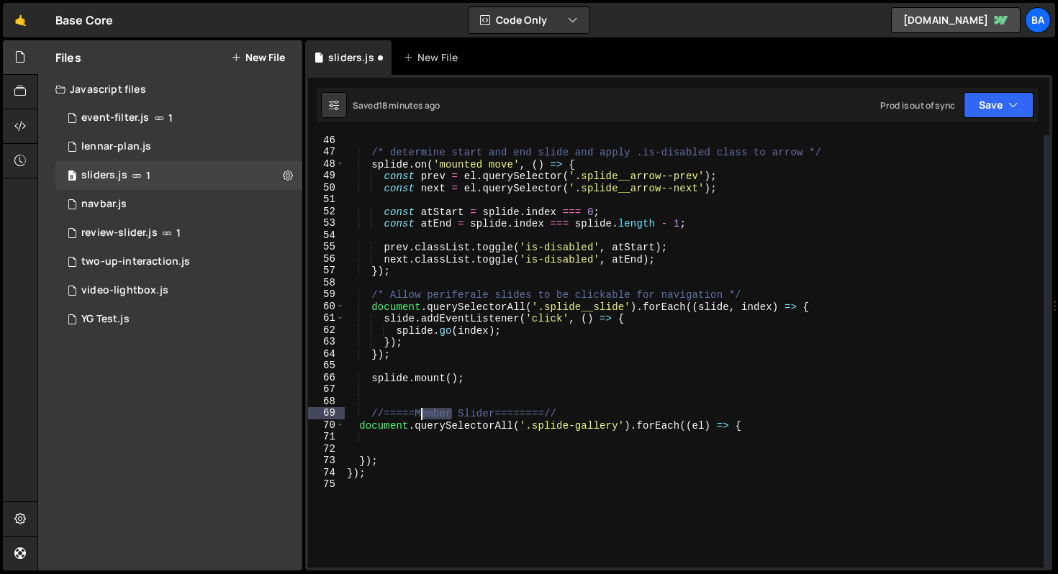
drag, startPoint x: 452, startPoint y: 415, endPoint x: 423, endPoint y: 416, distance: 28.8
click at [423, 416] on div "/* determine start and end slide and apply .is-disabled class to arrow */ splid…" at bounding box center [694, 363] width 700 height 456
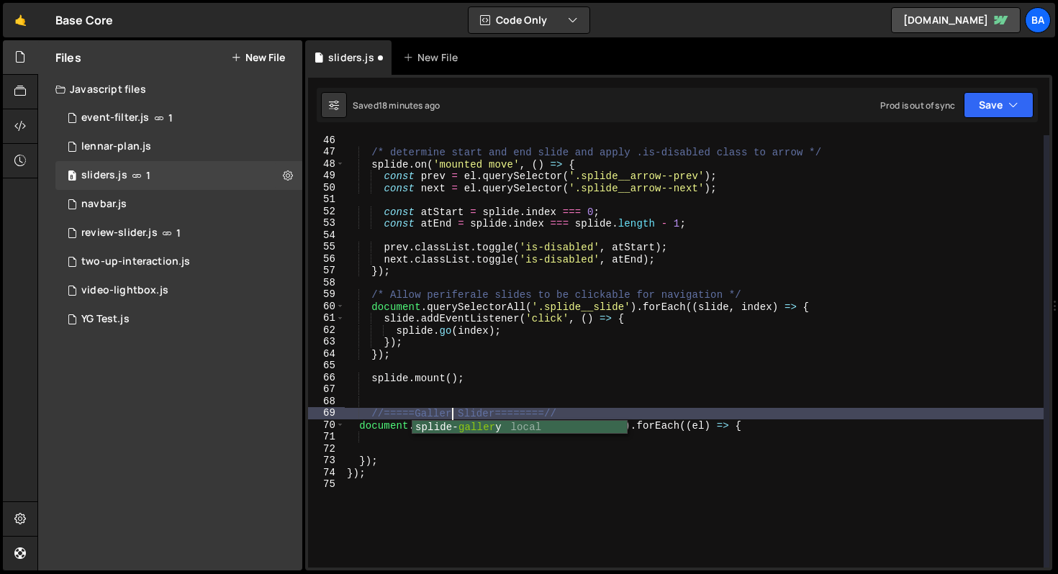
type textarea "//=====Gallery Slider========//"
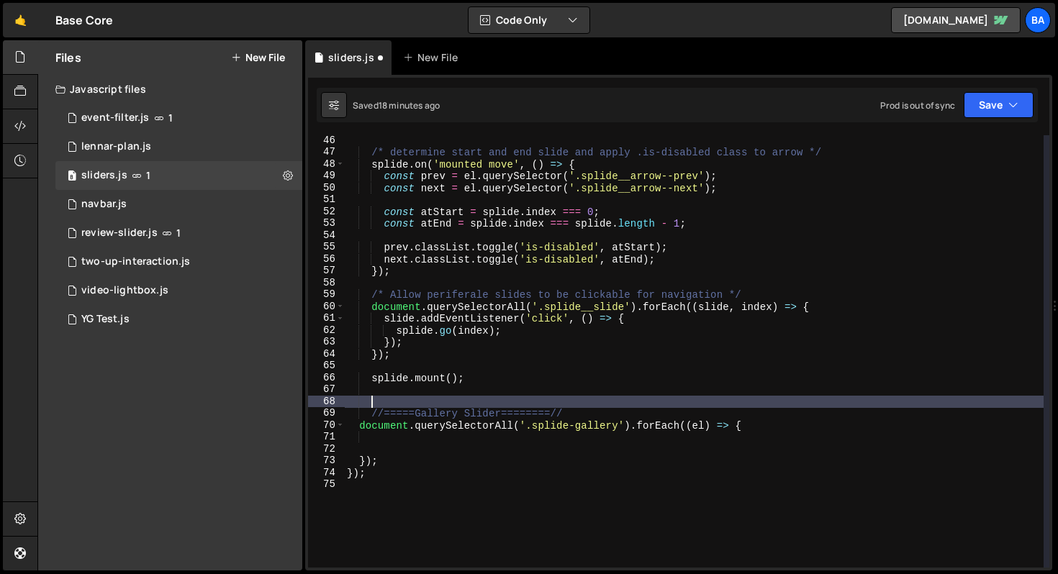
click at [425, 403] on div "/* determine start and end slide and apply .is-disabled class to arrow */ splid…" at bounding box center [694, 363] width 700 height 456
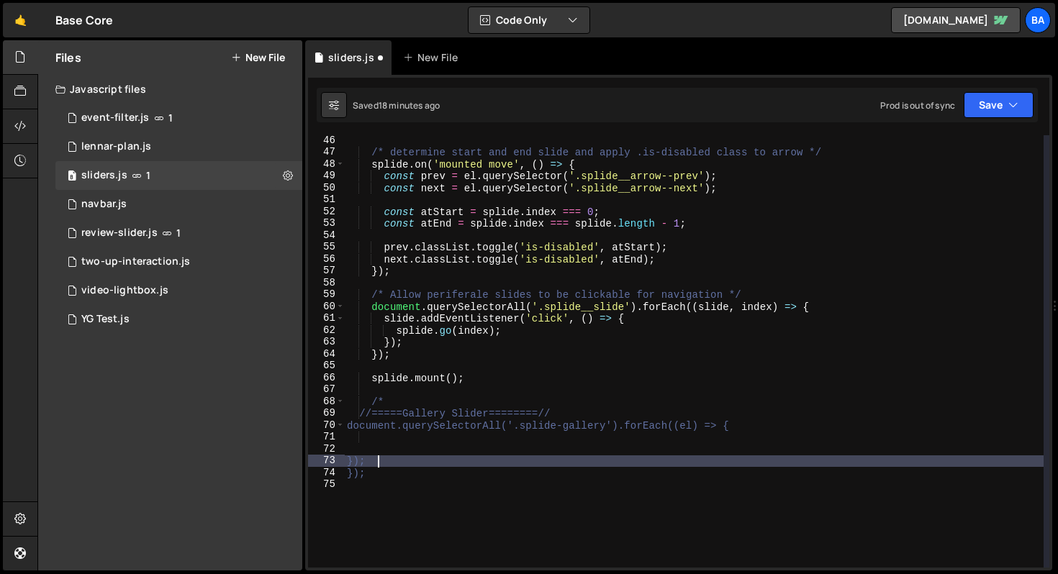
click at [403, 466] on div "/* determine start and end slide and apply .is-disabled class to arrow */ splid…" at bounding box center [694, 363] width 700 height 456
type textarea "});"
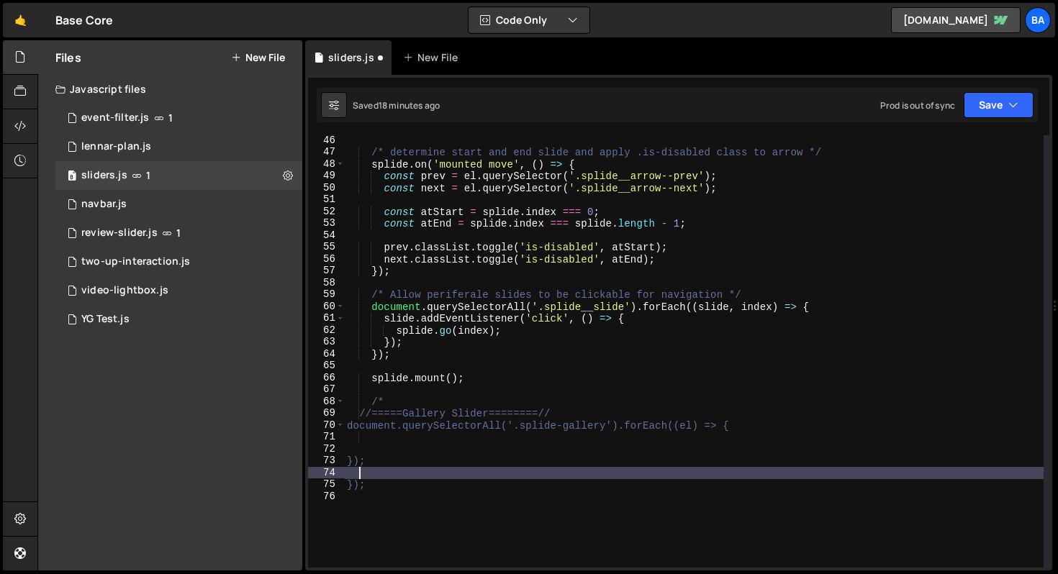
type textarea "&"
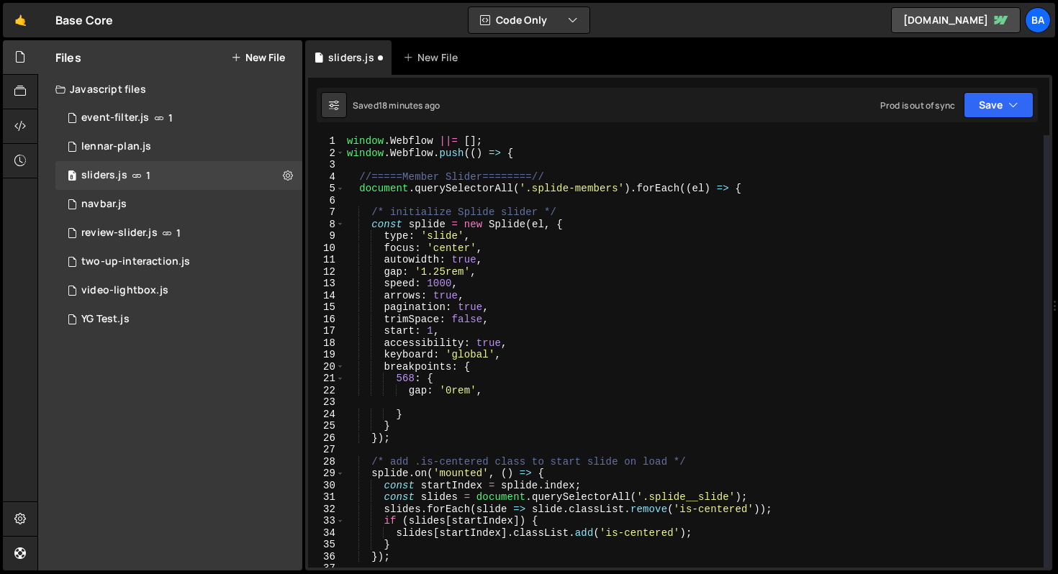
scroll to position [0, 0]
click at [988, 99] on button "Save" at bounding box center [999, 105] width 70 height 26
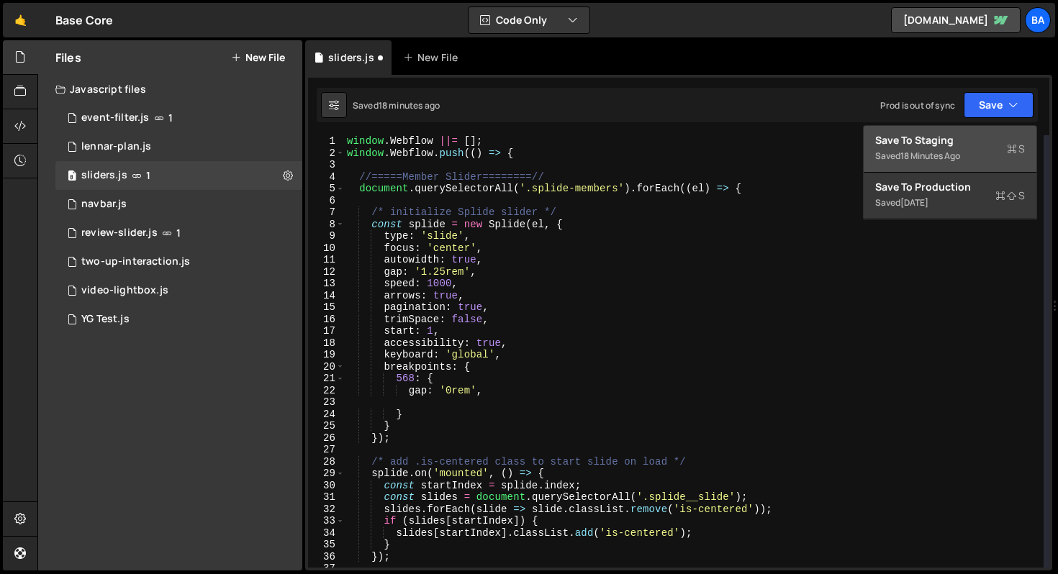
click at [978, 145] on div "Save to Staging S" at bounding box center [950, 140] width 150 height 14
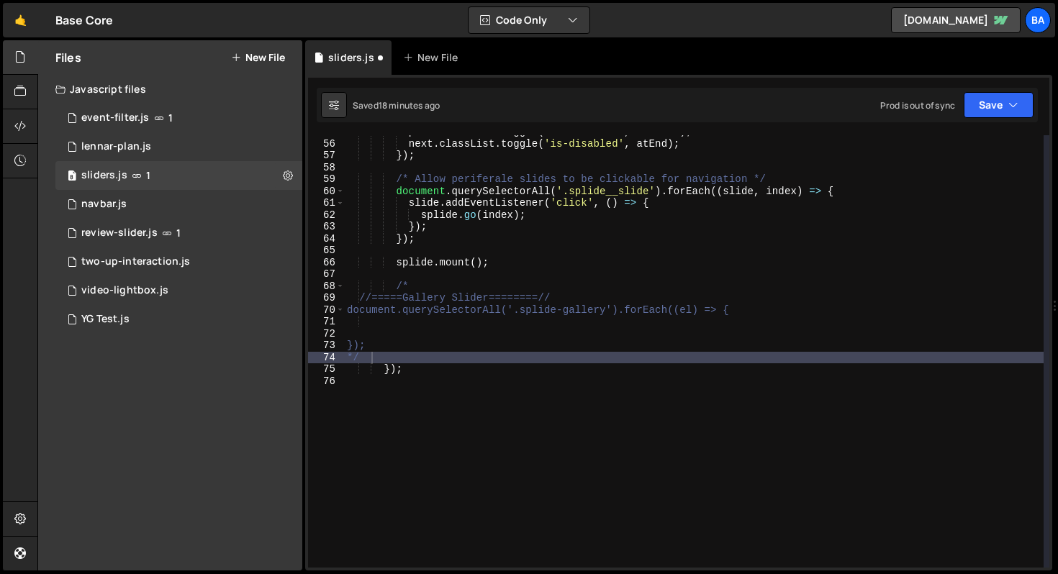
scroll to position [651, 0]
click at [381, 358] on div "prev . classList . toggle ( 'is-disabled' , atStart ) ; next . classList . togg…" at bounding box center [694, 354] width 700 height 456
type textarea "*"
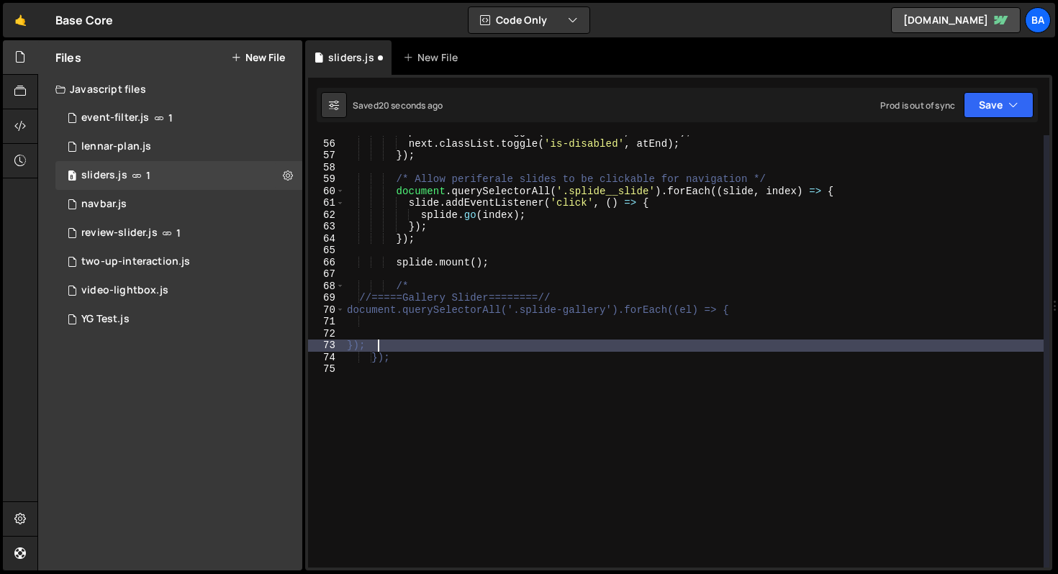
click at [762, 307] on div "prev . classList . toggle ( 'is-disabled' , atStart ) ; next . classList . togg…" at bounding box center [694, 354] width 700 height 456
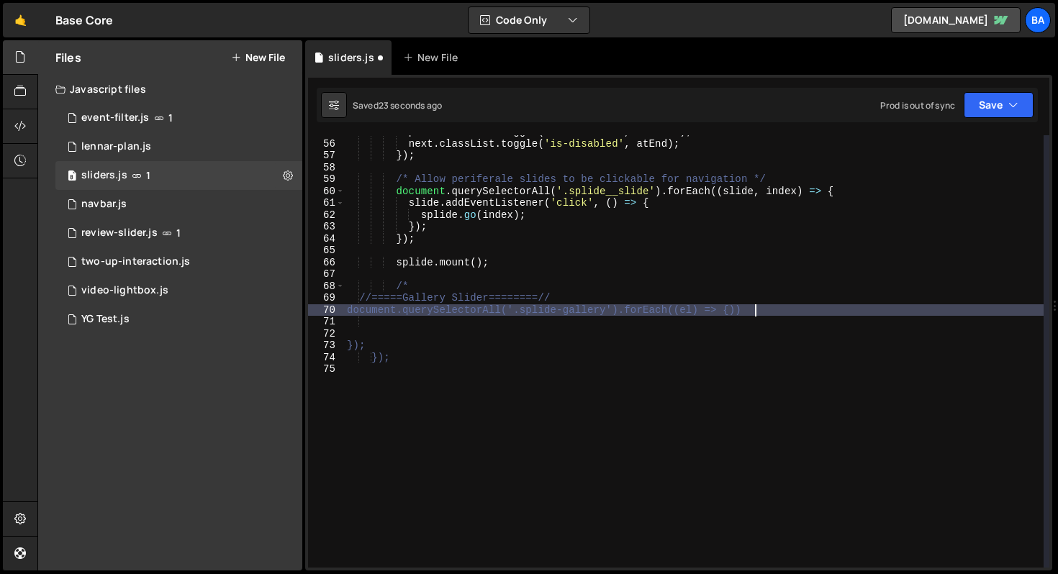
scroll to position [0, 28]
click at [996, 111] on button "Save" at bounding box center [999, 105] width 70 height 26
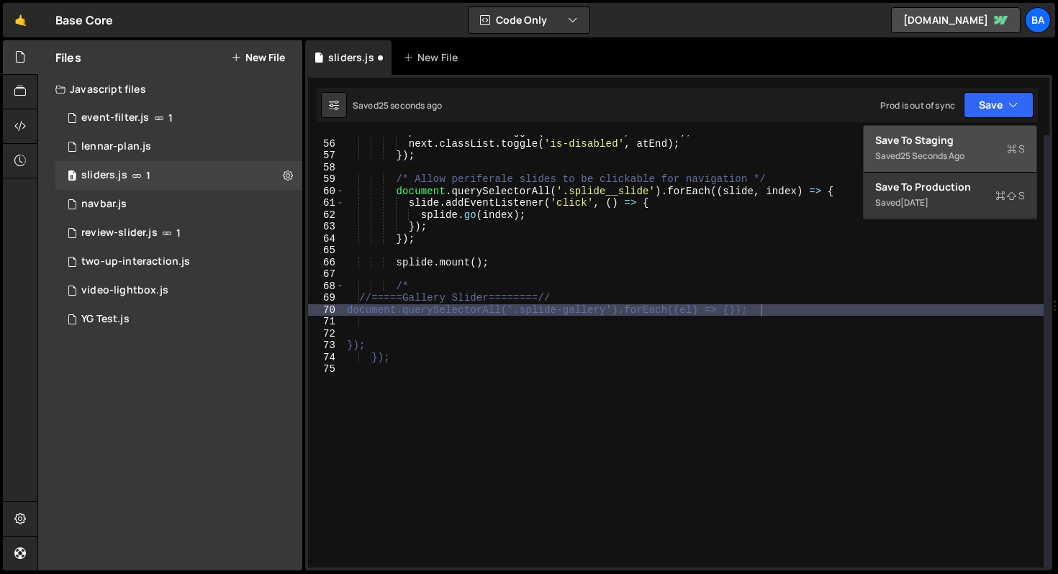
click at [981, 139] on div "Save to Staging S" at bounding box center [950, 140] width 150 height 14
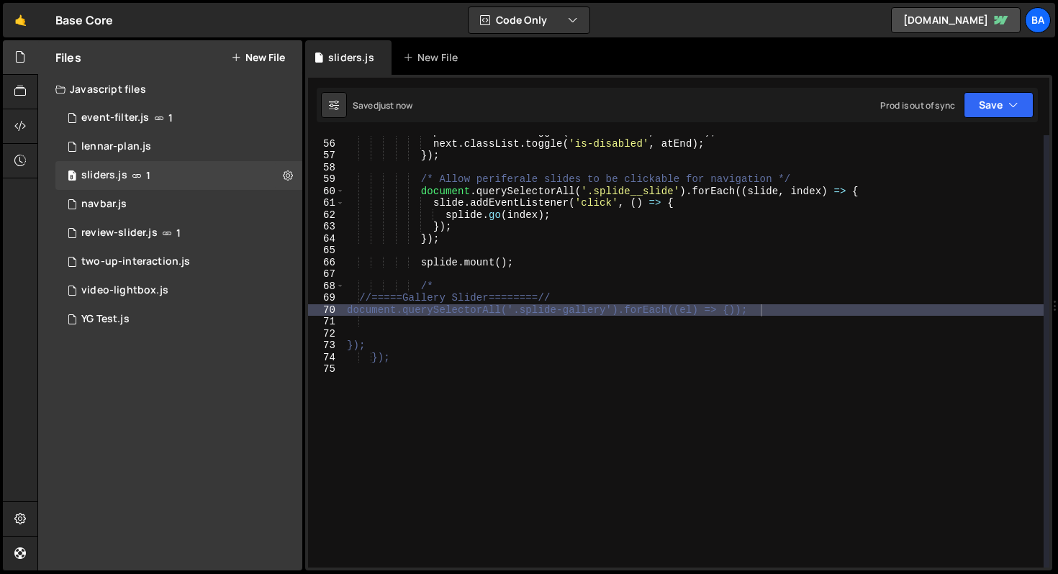
click at [748, 312] on div "prev . classList . toggle ( 'is-disabled' , atStart ) ; next . classList . togg…" at bounding box center [694, 354] width 700 height 456
click at [975, 99] on button "Save" at bounding box center [999, 105] width 70 height 26
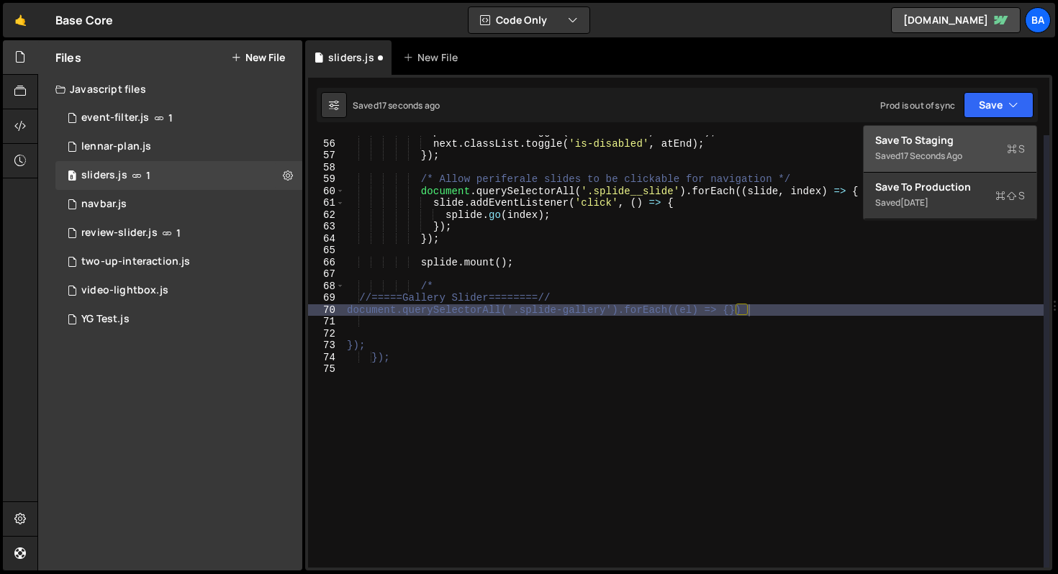
click at [957, 138] on div "Save to Staging S" at bounding box center [950, 140] width 150 height 14
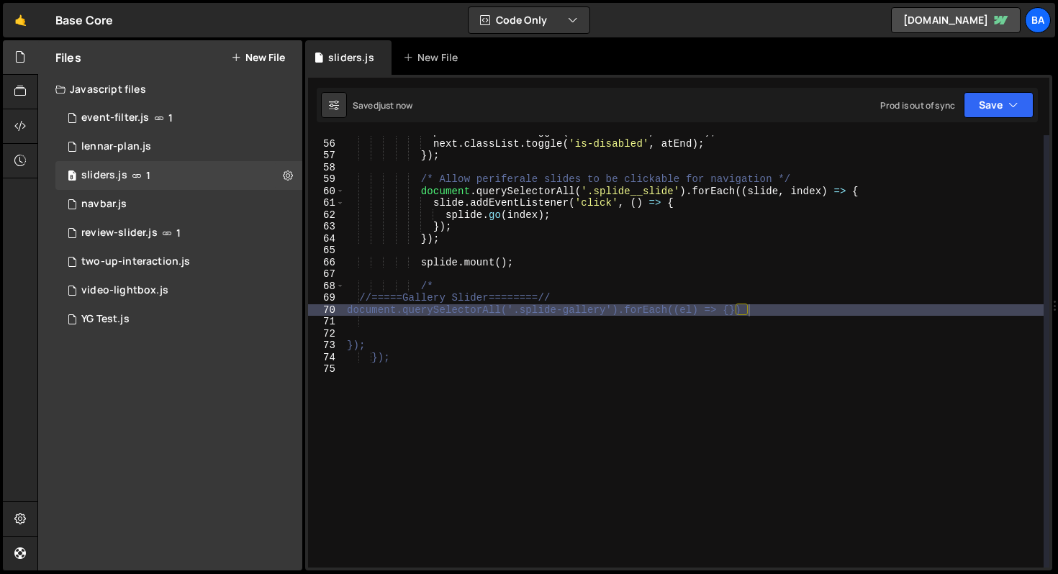
type textarea "/*"
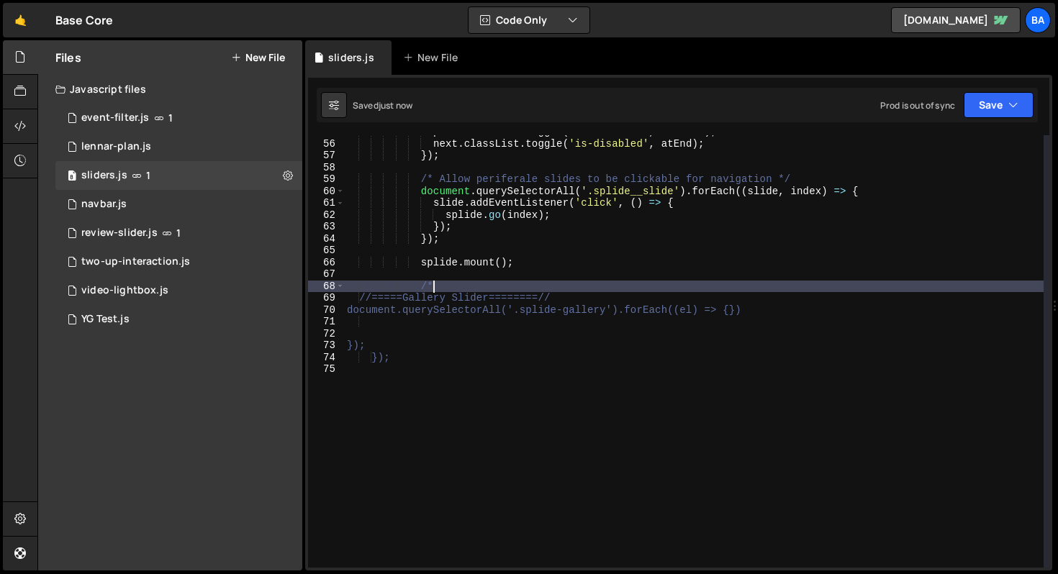
click at [472, 292] on div "prev . classList . toggle ( 'is-disabled' , atStart ) ; next . classList . togg…" at bounding box center [694, 354] width 700 height 456
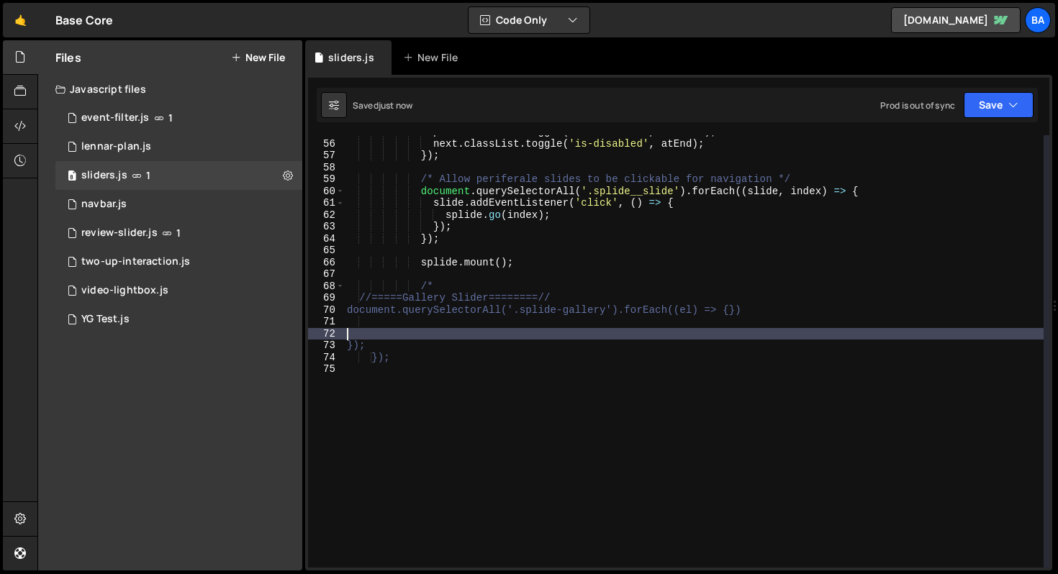
click at [448, 333] on div "prev . classList . toggle ( 'is-disabled' , atStart ) ; next . classList . togg…" at bounding box center [694, 354] width 700 height 456
click at [455, 321] on div "prev . classList . toggle ( 'is-disabled' , atStart ) ; next . classList . togg…" at bounding box center [694, 354] width 700 height 456
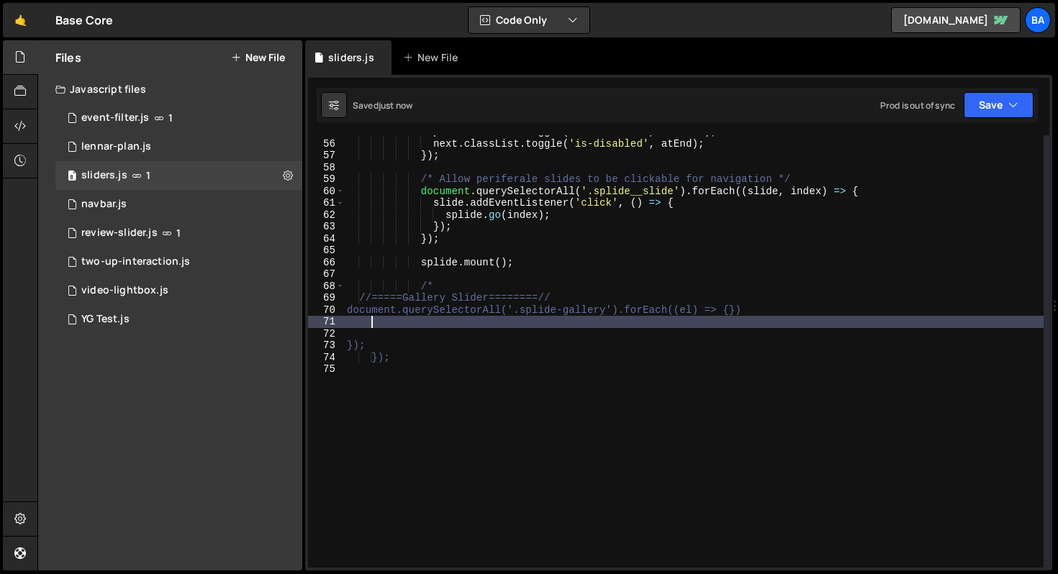
click at [459, 293] on div "prev . classList . toggle ( 'is-disabled' , atStart ) ; next . classList . togg…" at bounding box center [694, 354] width 700 height 456
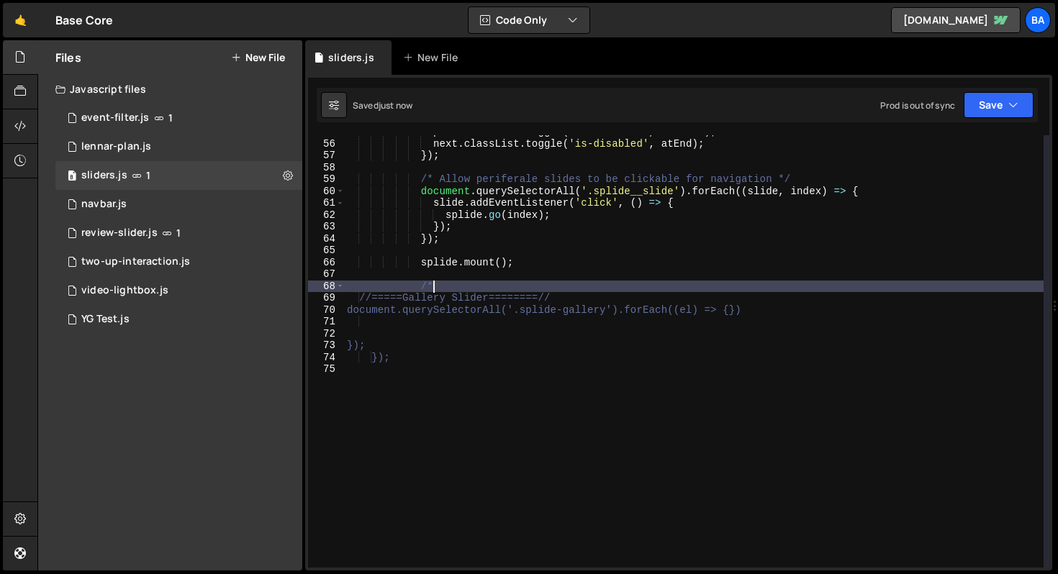
click at [456, 287] on div "prev . classList . toggle ( 'is-disabled' , atStart ) ; next . classList . togg…" at bounding box center [694, 354] width 700 height 456
type textarea "/"
click at [358, 308] on div "prev . classList . toggle ( 'is-disabled' , atStart ) ; next . classList . togg…" at bounding box center [694, 354] width 700 height 456
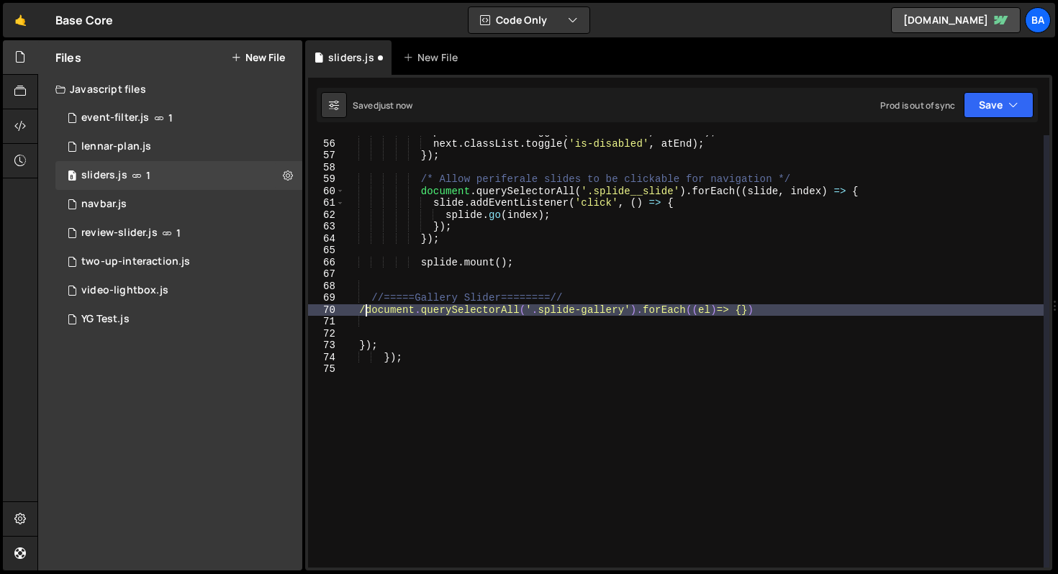
scroll to position [0, 1]
click at [986, 109] on button "Save" at bounding box center [999, 105] width 70 height 26
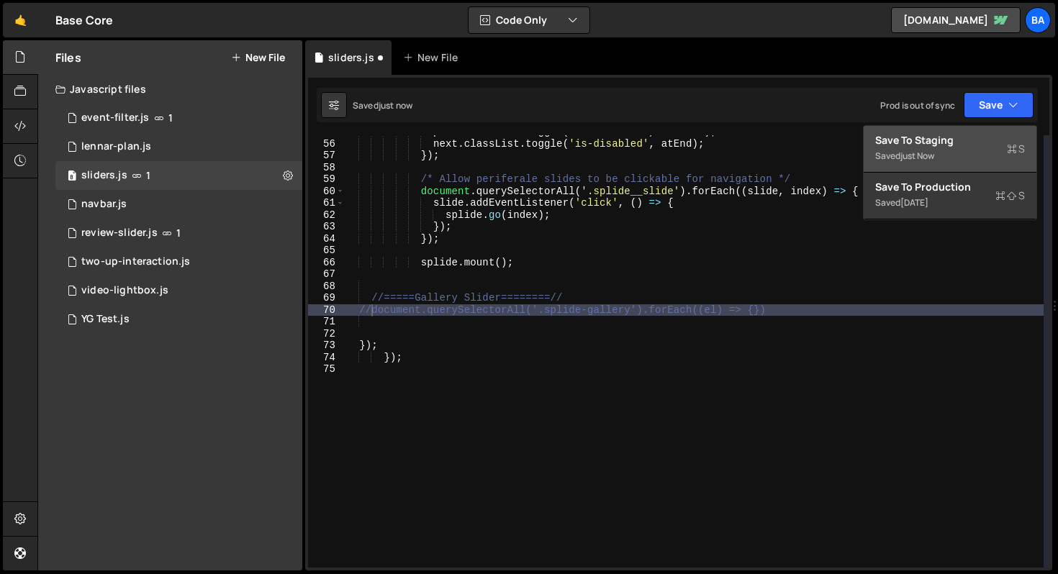
click at [980, 137] on div "Save to Staging S" at bounding box center [950, 140] width 150 height 14
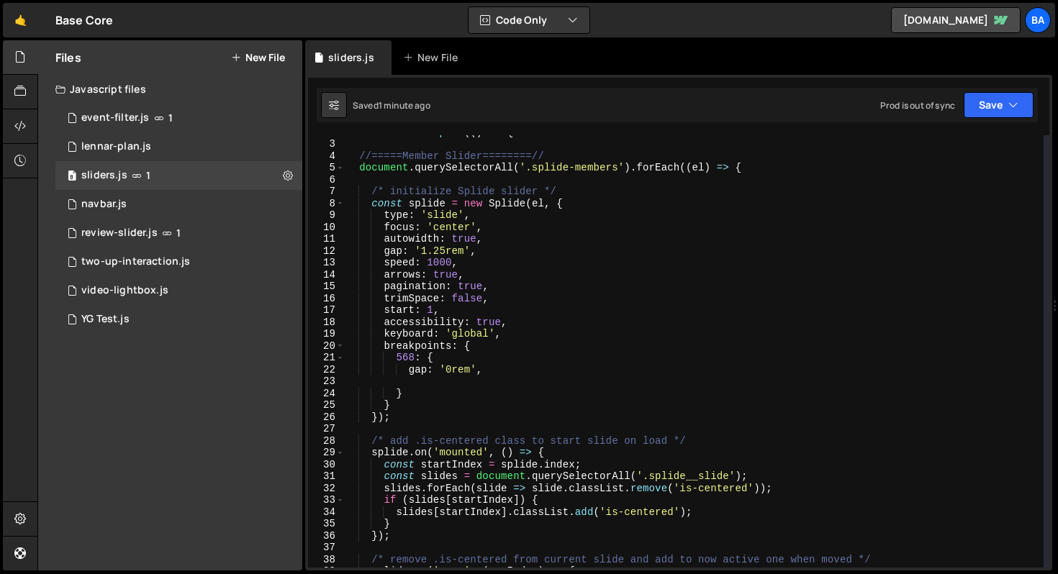
scroll to position [0, 0]
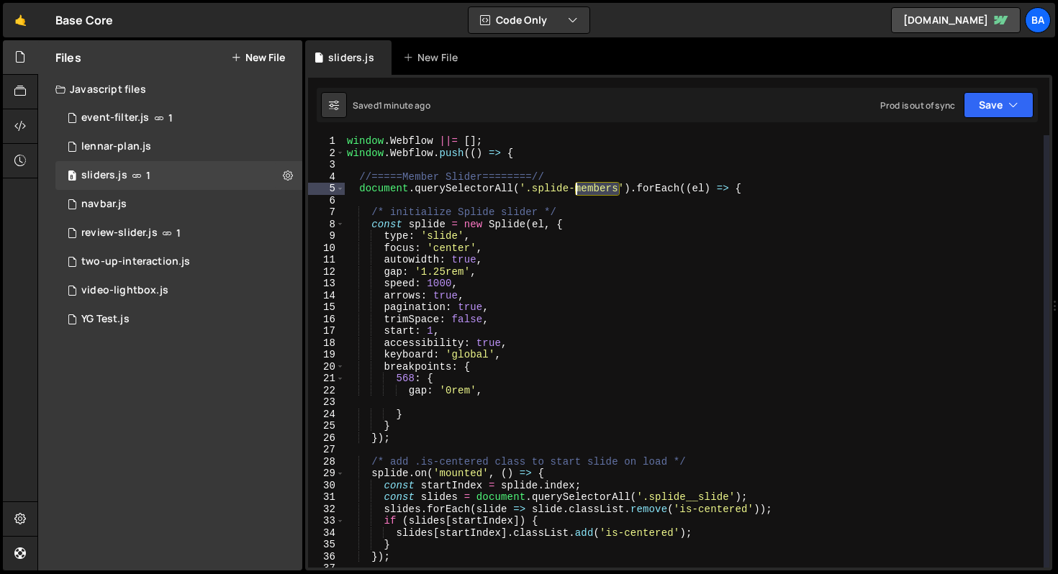
drag, startPoint x: 620, startPoint y: 188, endPoint x: 572, endPoint y: 188, distance: 47.5
click at [572, 188] on div "window . Webflow ||= [ ] ; window . Webflow . push (( ) => { //=====Member Slid…" at bounding box center [694, 363] width 700 height 456
type textarea "document.querySelectorAll('.splide').forEach((el) => {"
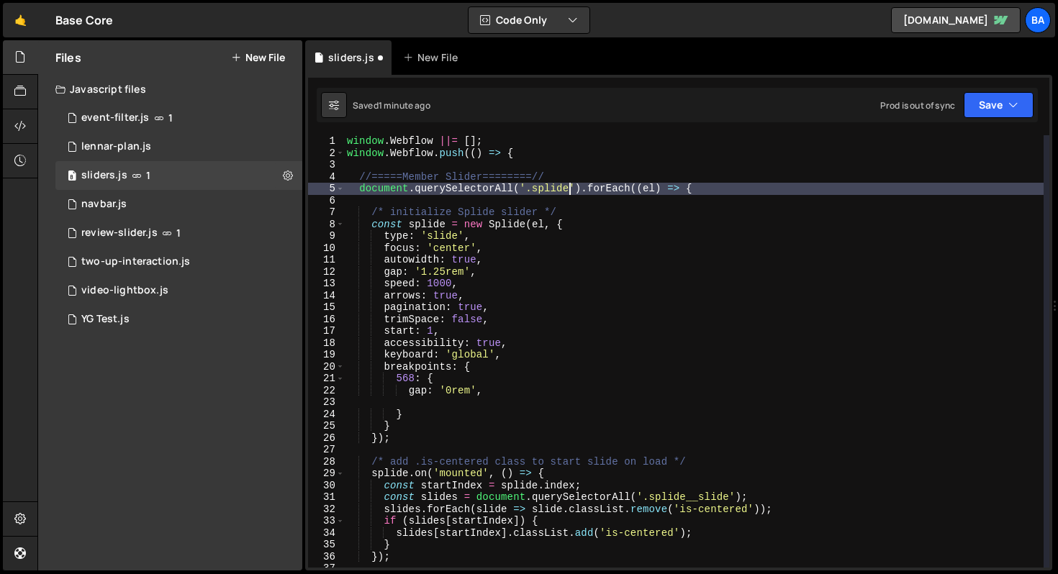
click at [1003, 122] on div "Saved 1 minute ago Prod is out of sync Upgrade to Edit Save Save to Staging S S…" at bounding box center [677, 105] width 721 height 35
click at [1003, 113] on button "Save" at bounding box center [999, 105] width 70 height 26
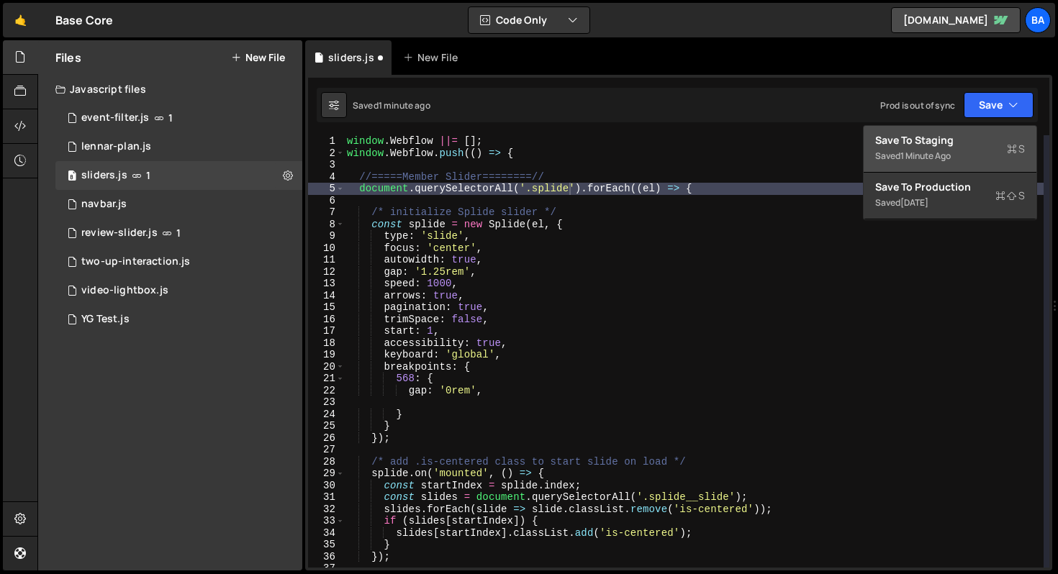
click at [972, 144] on div "Save to Staging S" at bounding box center [950, 140] width 150 height 14
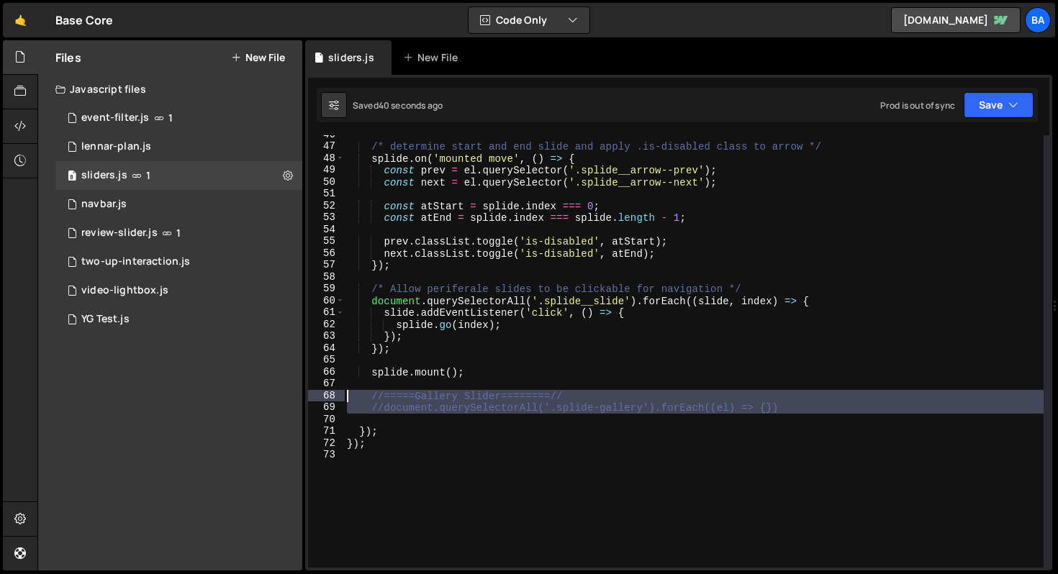
drag, startPoint x: 845, startPoint y: 417, endPoint x: 317, endPoint y: 401, distance: 528.6
click at [317, 401] on div "46 47 48 49 50 51 52 53 54 55 56 57 58 59 60 61 62 63 64 65 66 67 68 69 70 71 7…" at bounding box center [678, 351] width 741 height 433
type textarea "//=====Gallery Slider========// //document.querySelectorAll('.splide-gallery').…"
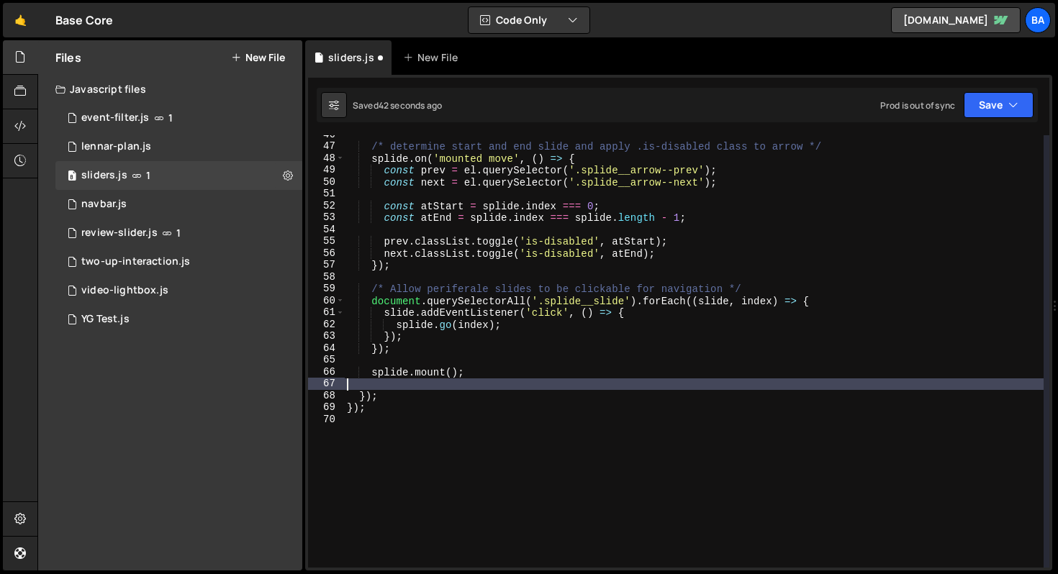
click at [615, 383] on div "/* determine start and end slide and apply .is-disabled class to arrow */ splid…" at bounding box center [694, 357] width 700 height 456
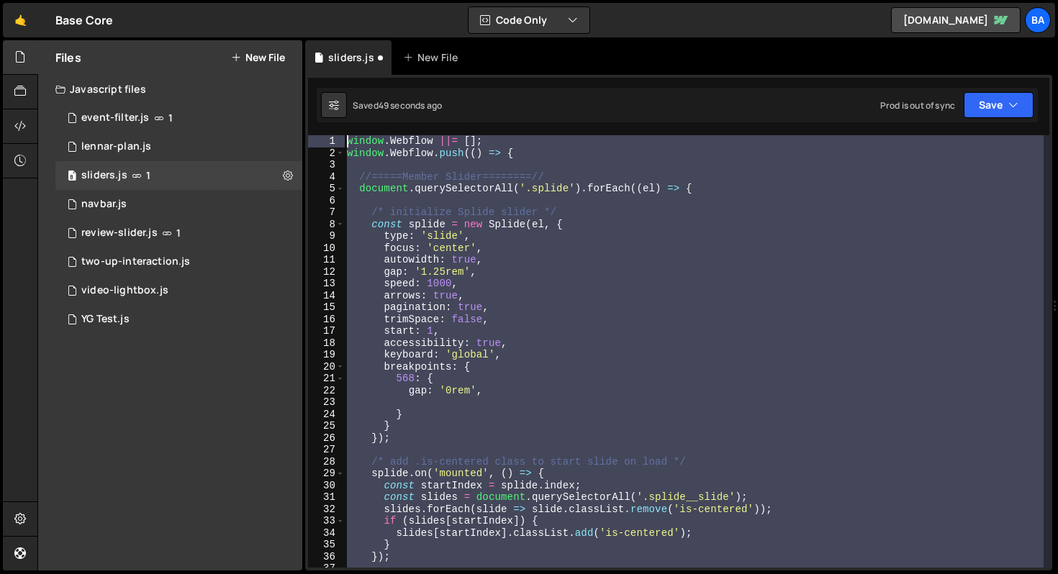
drag, startPoint x: 392, startPoint y: 531, endPoint x: 269, endPoint y: 54, distance: 492.9
click at [269, 54] on div "Files New File Javascript files 1 event-filter.js 1 1 lennar-plan.js 0 8 slider…" at bounding box center [547, 305] width 1021 height 531
click at [459, 251] on div "window . Webflow ||= [ ] ; window . Webflow . push (( ) => { //=====Member Slid…" at bounding box center [694, 351] width 700 height 433
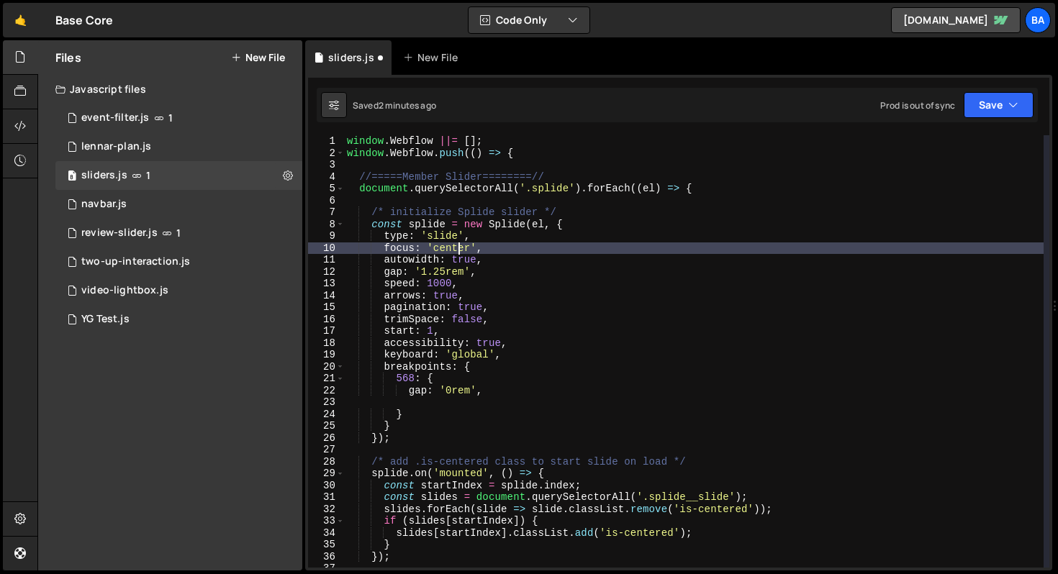
click at [412, 263] on div "window . Webflow ||= [ ] ; window . Webflow . push (( ) => { //=====Member Slid…" at bounding box center [694, 363] width 700 height 456
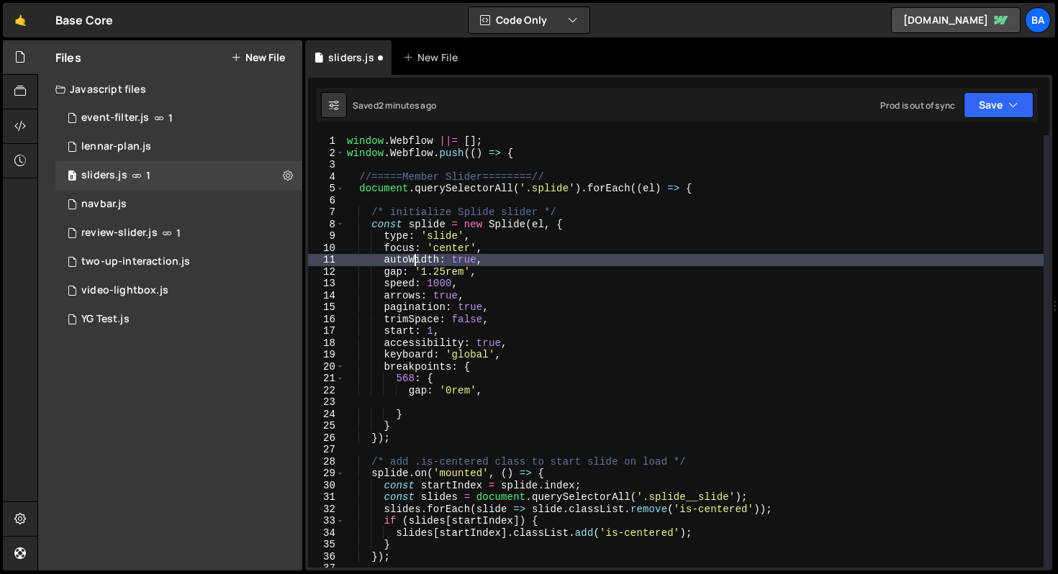
scroll to position [0, 4]
type textarea "autoWidth: true,"
click at [973, 101] on button "Save" at bounding box center [999, 105] width 70 height 26
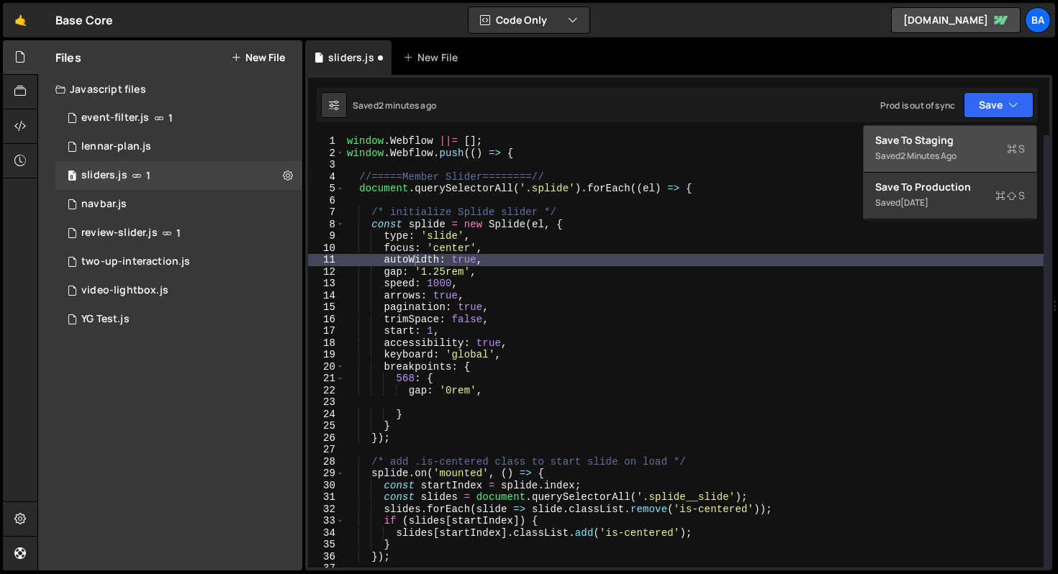
click at [940, 137] on div "Save to Staging S" at bounding box center [950, 140] width 150 height 14
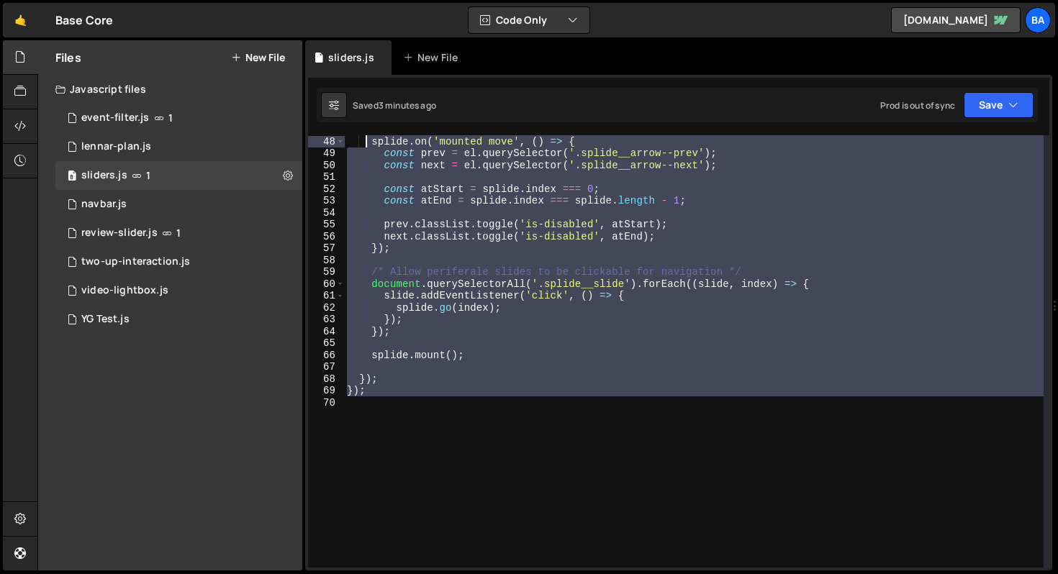
scroll to position [0, 0]
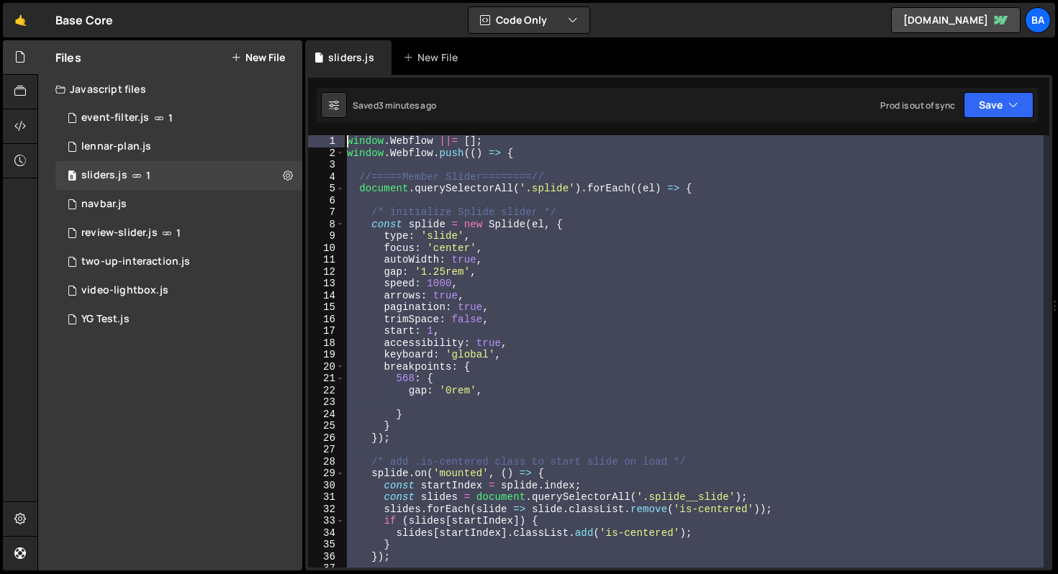
drag, startPoint x: 448, startPoint y: 389, endPoint x: 296, endPoint y: -17, distance: 433.5
click at [296, 0] on html "Projects Community Library Blog Ba Your current team is Base Power Projects You…" at bounding box center [529, 287] width 1058 height 574
type textarea "window.Webflow ||= []; window.Webflow.push(() => {"
paste textarea
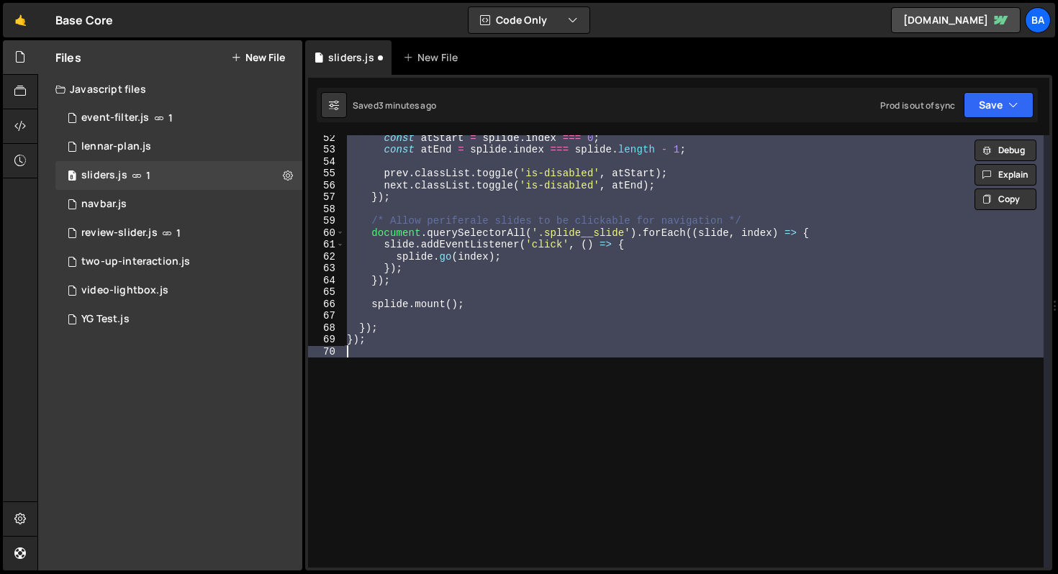
scroll to position [609, 0]
click at [430, 285] on div "const atStart = splide . index === 0 ; const atEnd = splide . index === splide …" at bounding box center [694, 351] width 700 height 433
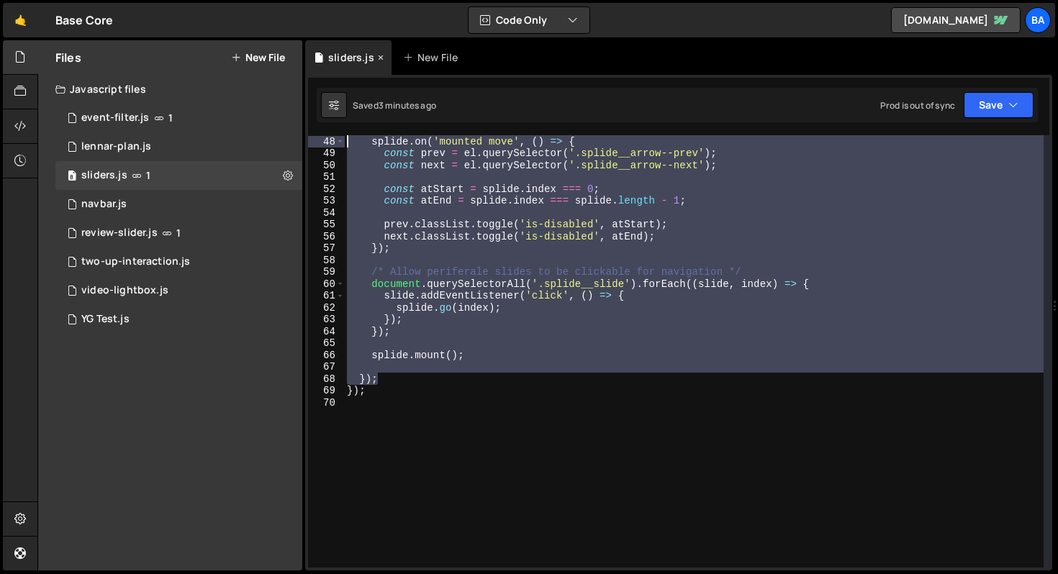
scroll to position [0, 0]
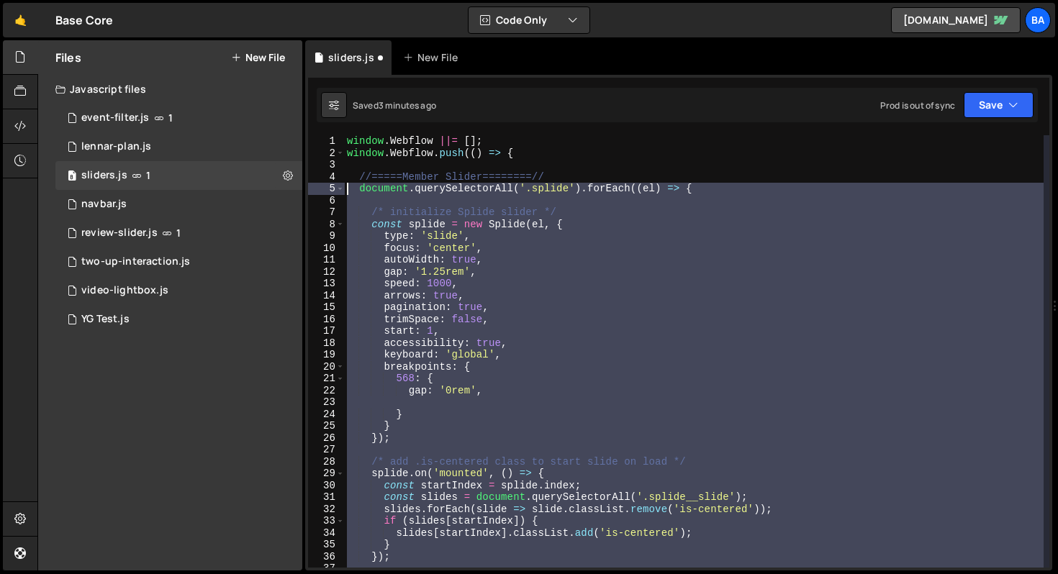
drag, startPoint x: 394, startPoint y: 329, endPoint x: 327, endPoint y: 186, distance: 157.8
click at [327, 186] on div "}); 1 2 3 4 5 6 7 8 9 10 11 12 13 14 15 16 17 18 19 20 21 22 23 24 25 26 27 28 …" at bounding box center [678, 351] width 741 height 433
type textarea "document.querySelectorAll('.splide').forEach((el) => {"
paste textarea
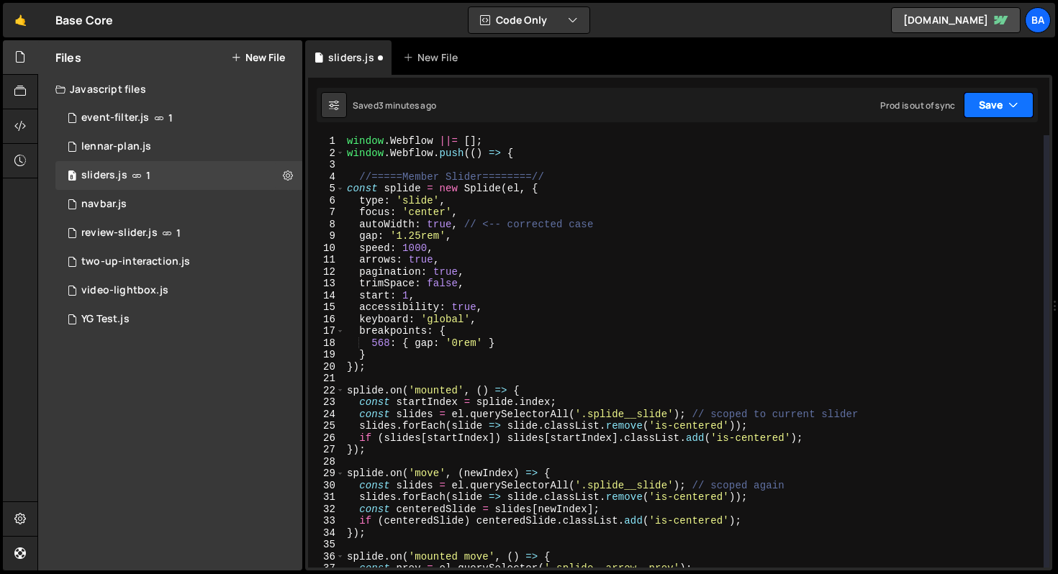
click at [977, 109] on button "Save" at bounding box center [999, 105] width 70 height 26
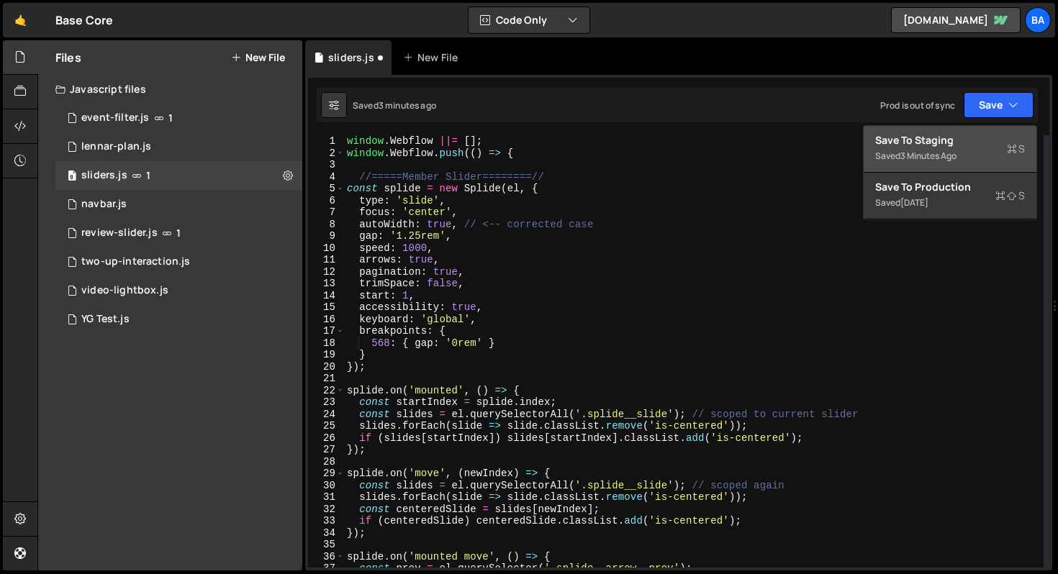
click at [942, 143] on div "Save to Staging S" at bounding box center [950, 140] width 150 height 14
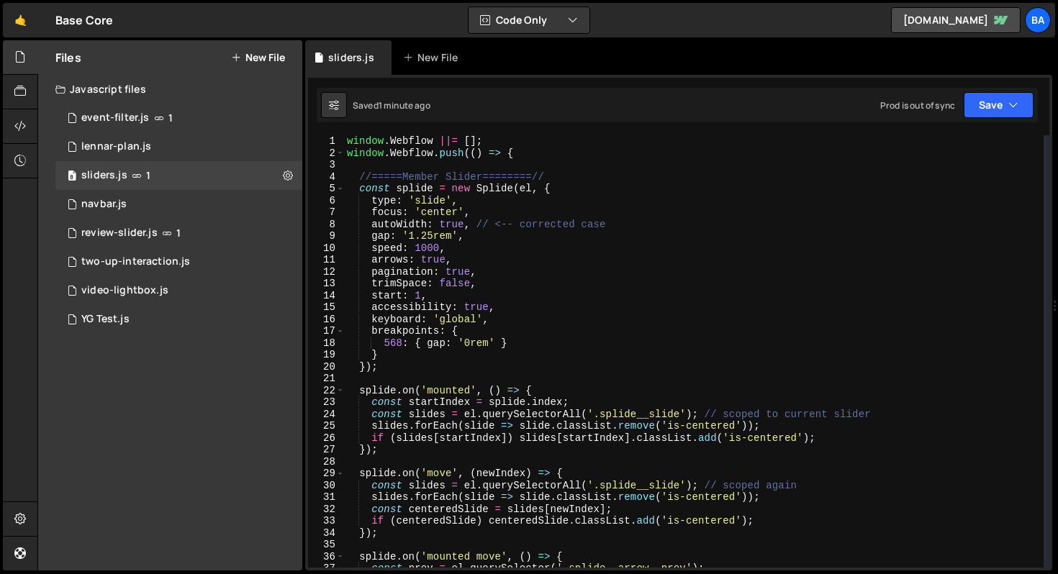
click at [677, 308] on div "window . Webflow ||= [ ] ; window . Webflow . push (( ) => { //=====Member Slid…" at bounding box center [694, 363] width 700 height 456
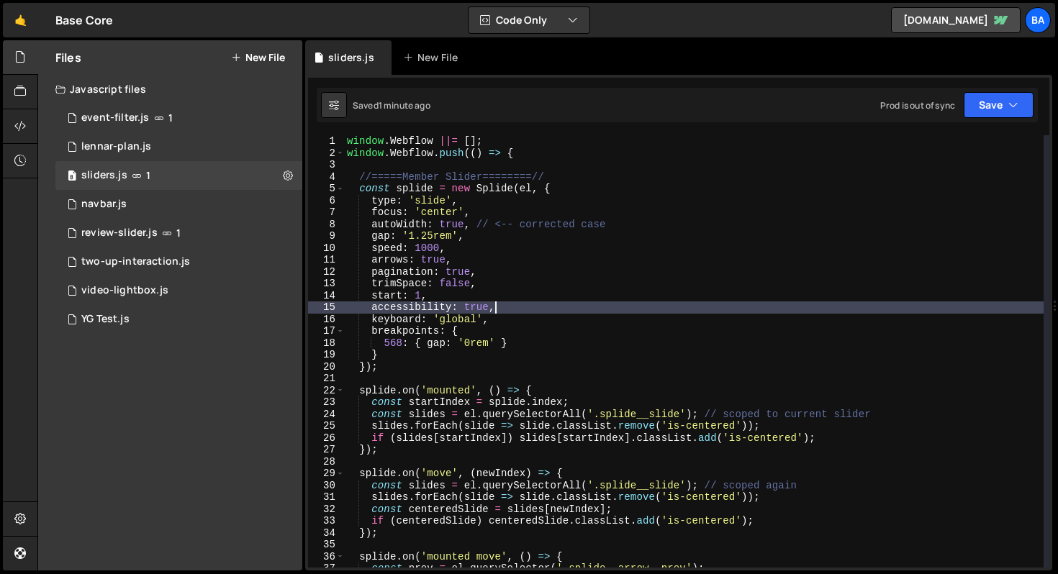
scroll to position [443, 0]
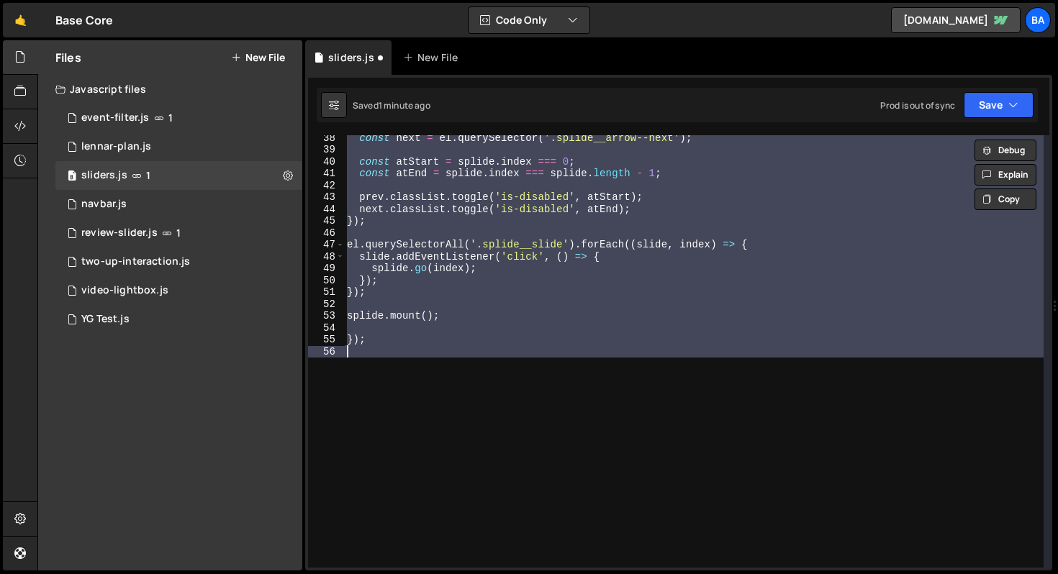
type textarea "});"
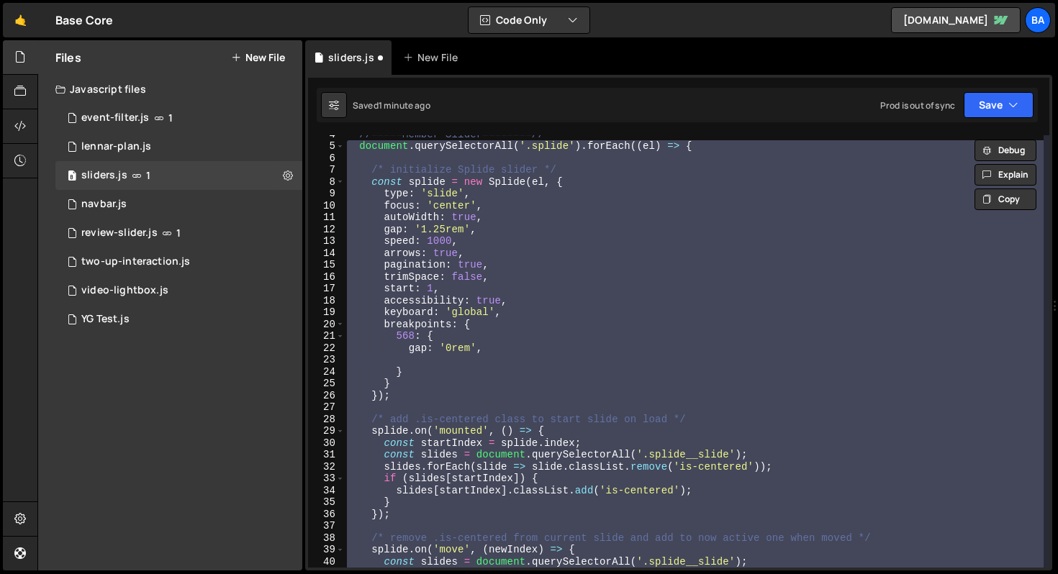
scroll to position [42, 0]
click at [992, 98] on button "Save" at bounding box center [999, 105] width 70 height 26
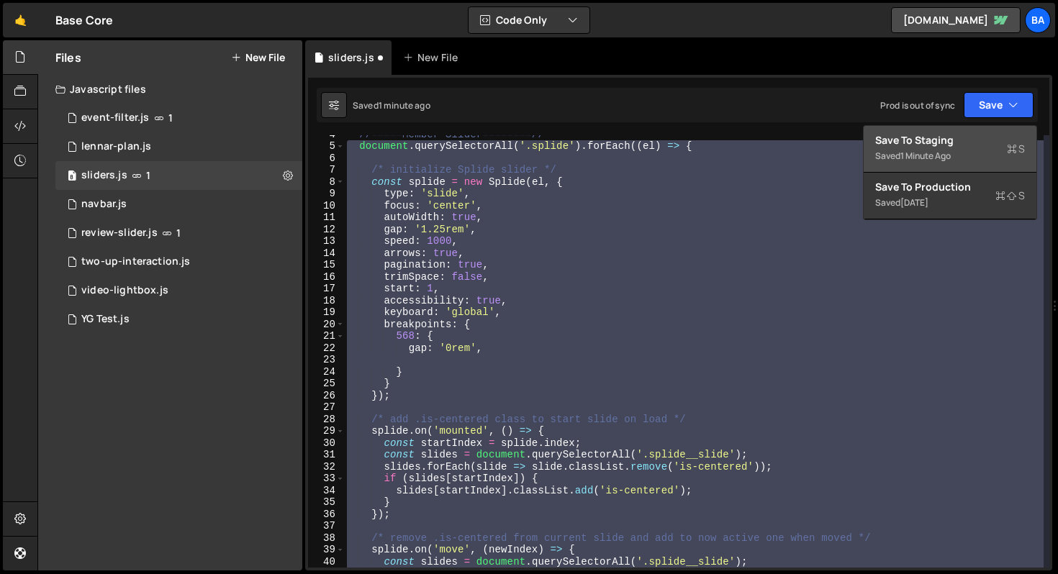
click at [957, 145] on div "Save to Staging S" at bounding box center [950, 140] width 150 height 14
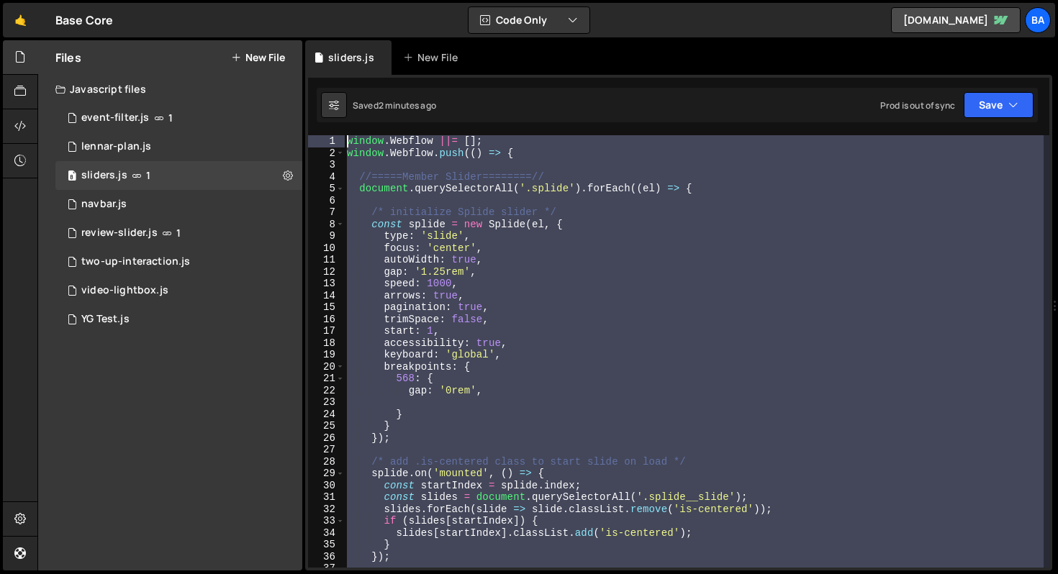
scroll to position [0, 0]
drag, startPoint x: 374, startPoint y: 461, endPoint x: 266, endPoint y: 58, distance: 417.3
click at [266, 58] on div "Files New File Javascript files 1 event-filter.js 1 1 lennar-plan.js 0 8 slider…" at bounding box center [547, 305] width 1021 height 531
type textarea "window.Webflow ||= []; window.Webflow.push(() => {"
paste textarea
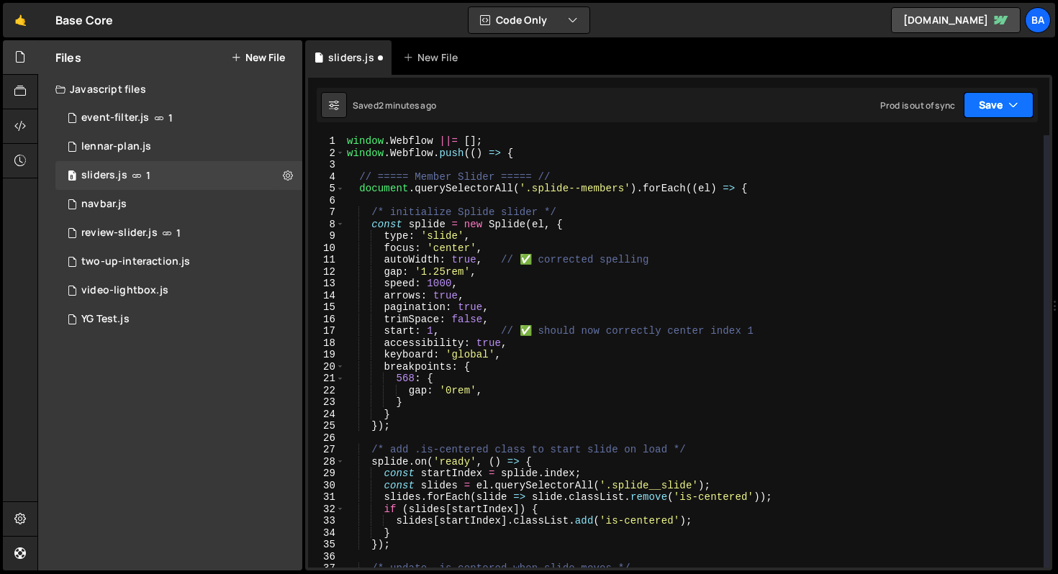
click at [978, 108] on button "Save" at bounding box center [999, 105] width 70 height 26
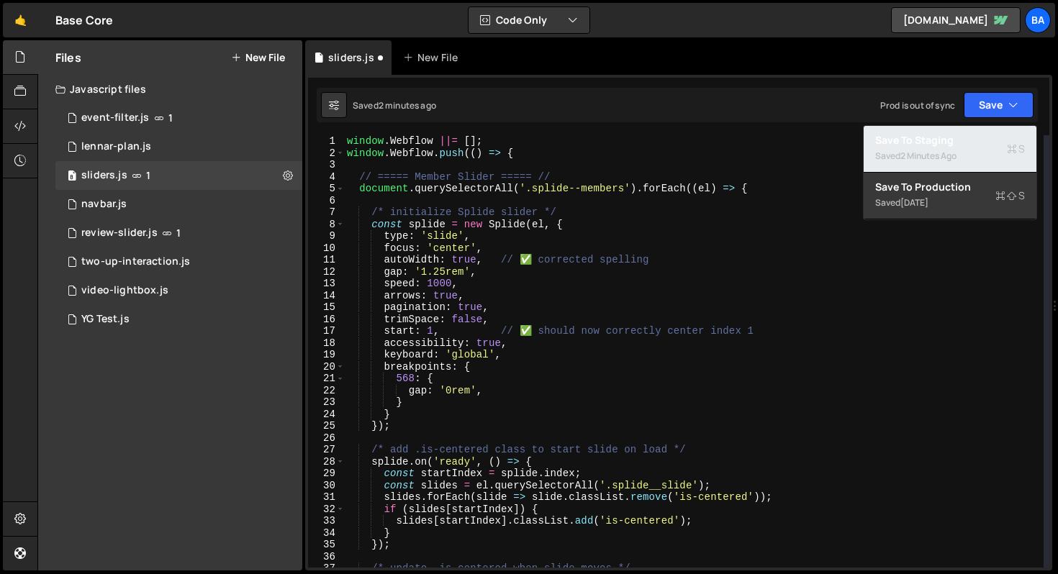
click at [954, 153] on div "2 minutes ago" at bounding box center [929, 156] width 56 height 12
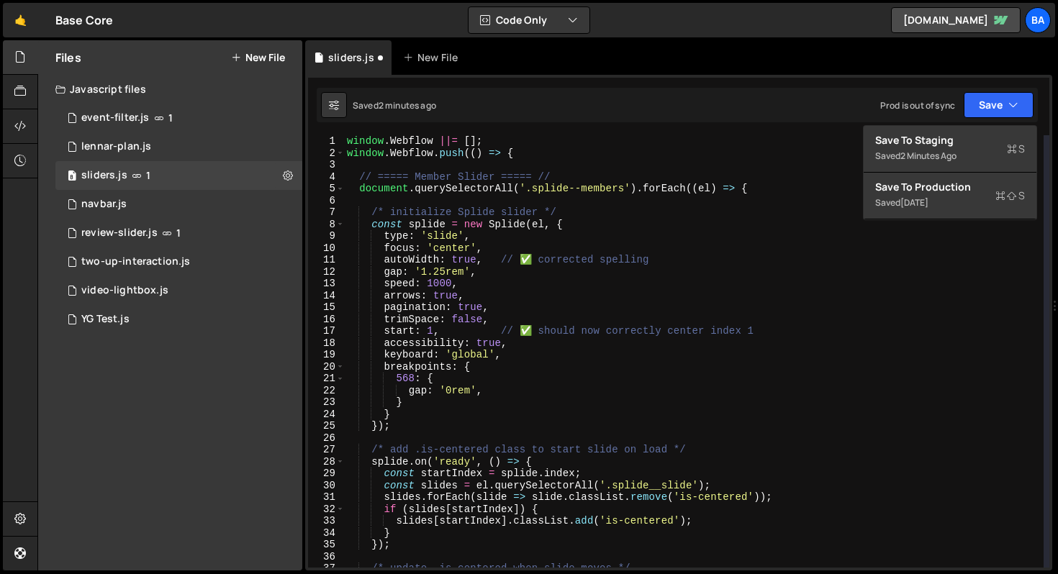
scroll to position [591, 0]
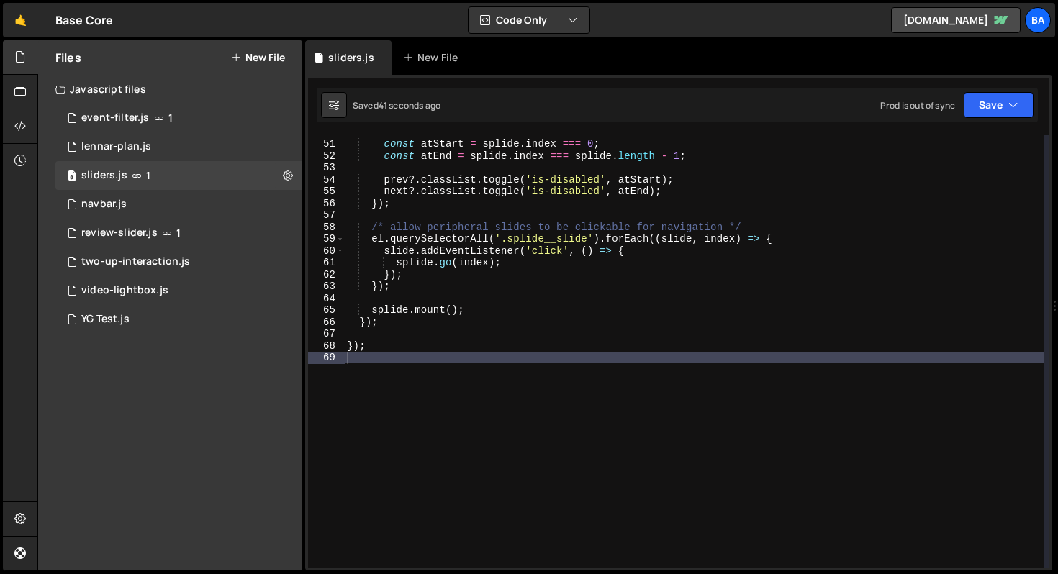
click at [662, 310] on div "const atStart = splide . index === 0 ; const atEnd = splide . index === splide …" at bounding box center [694, 354] width 700 height 456
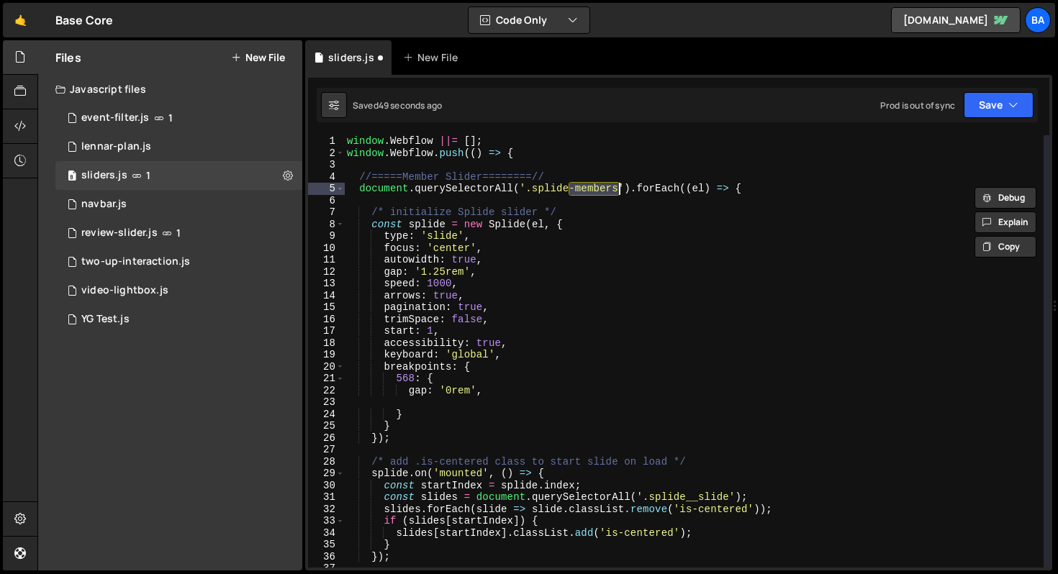
scroll to position [669, 0]
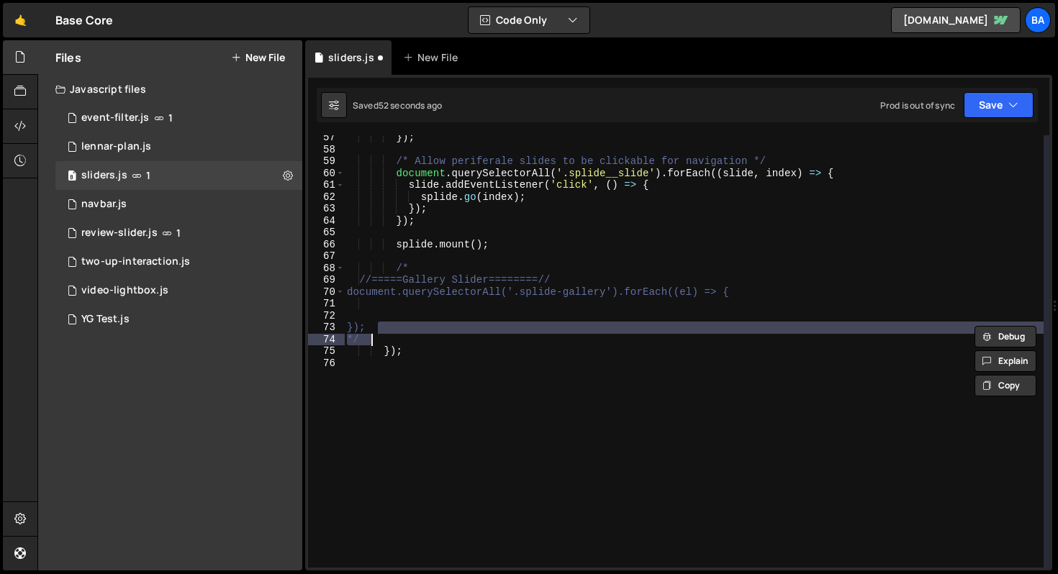
type textarea "});"
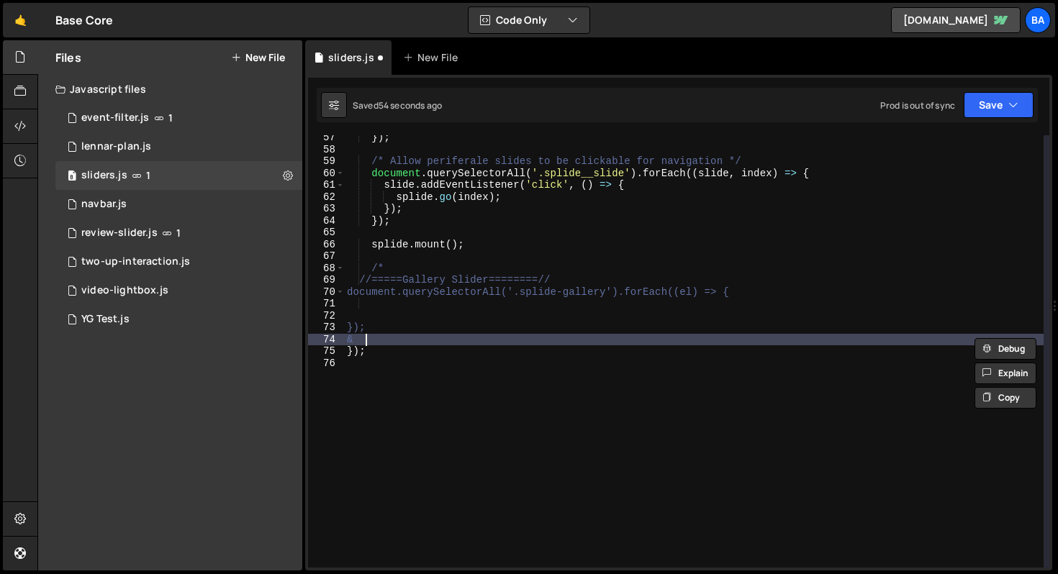
type textarea "});"
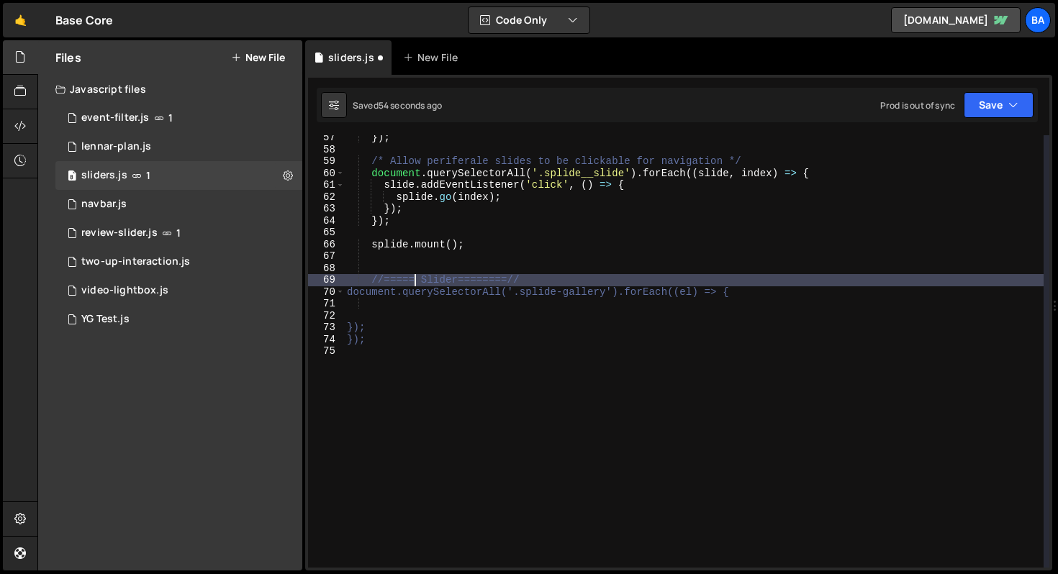
type textarea "//=====Member Slider========//"
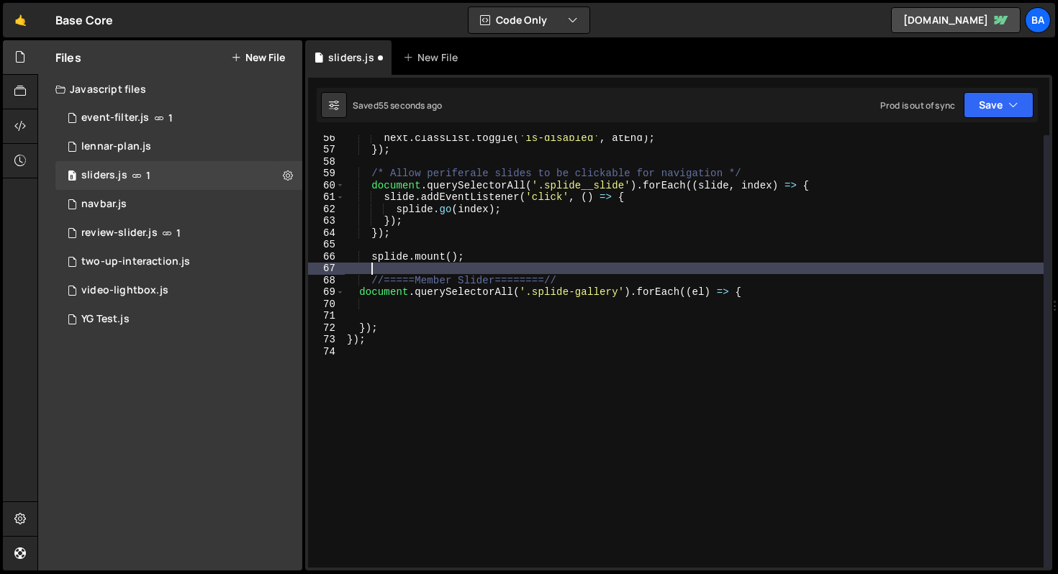
scroll to position [645, 0]
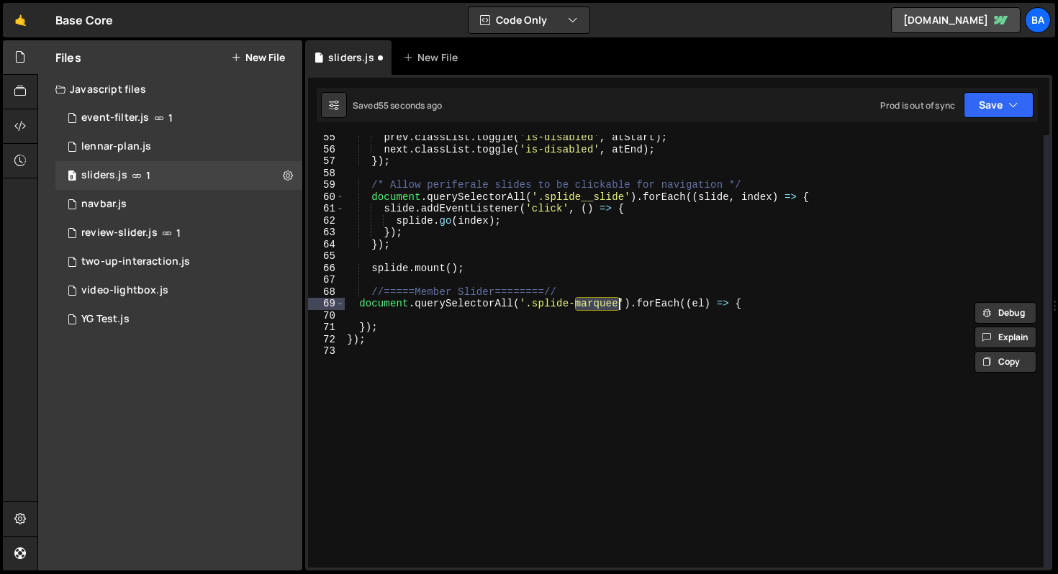
type textarea "document.querySelectorAll('.splide-members').forEach((el) => {"
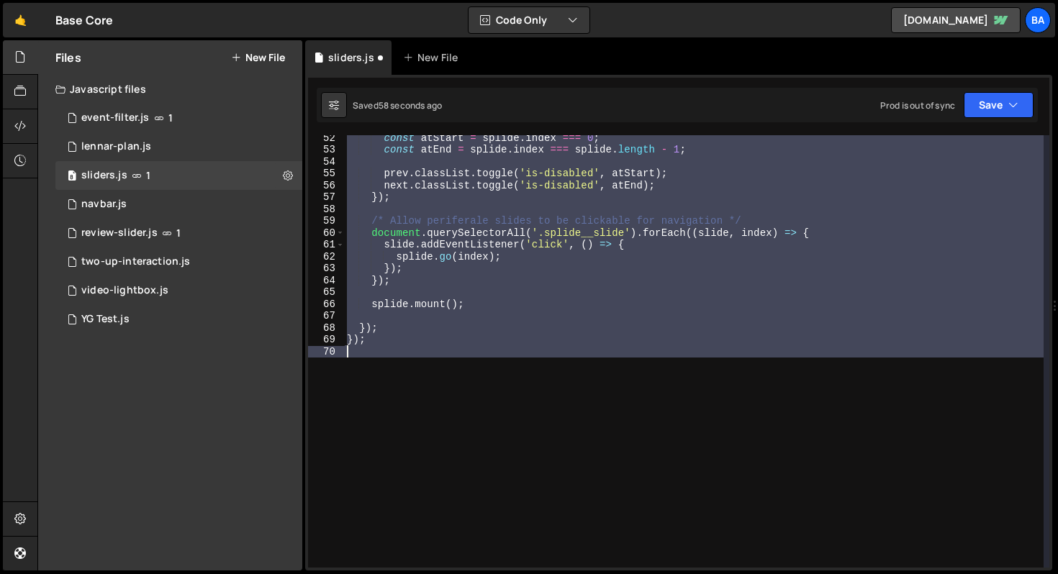
scroll to position [0, 0]
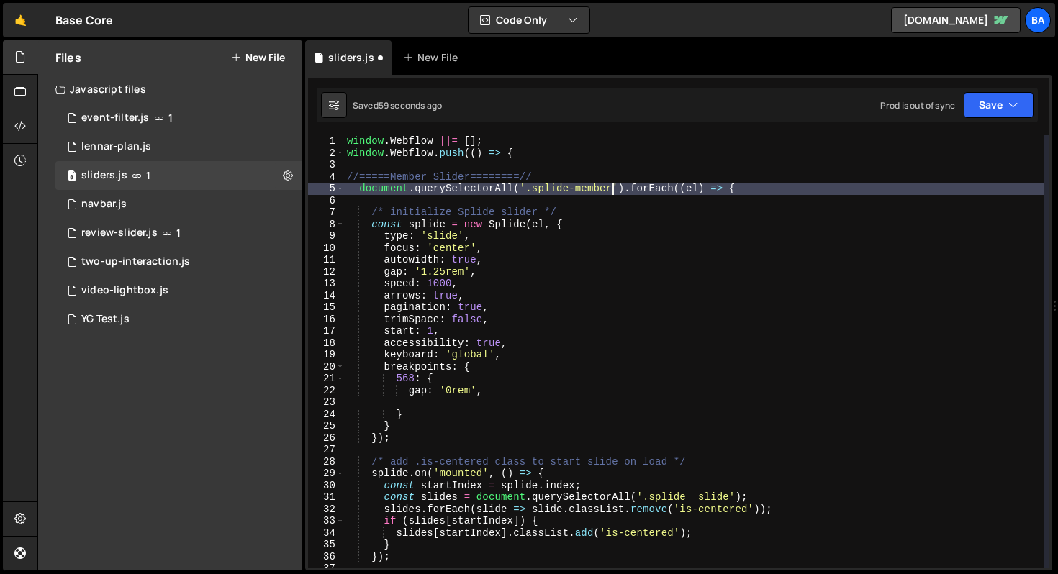
type textarea "document.querySelectorAll('.splide').forEach((el) => {"
click at [995, 101] on button "Save" at bounding box center [999, 105] width 70 height 26
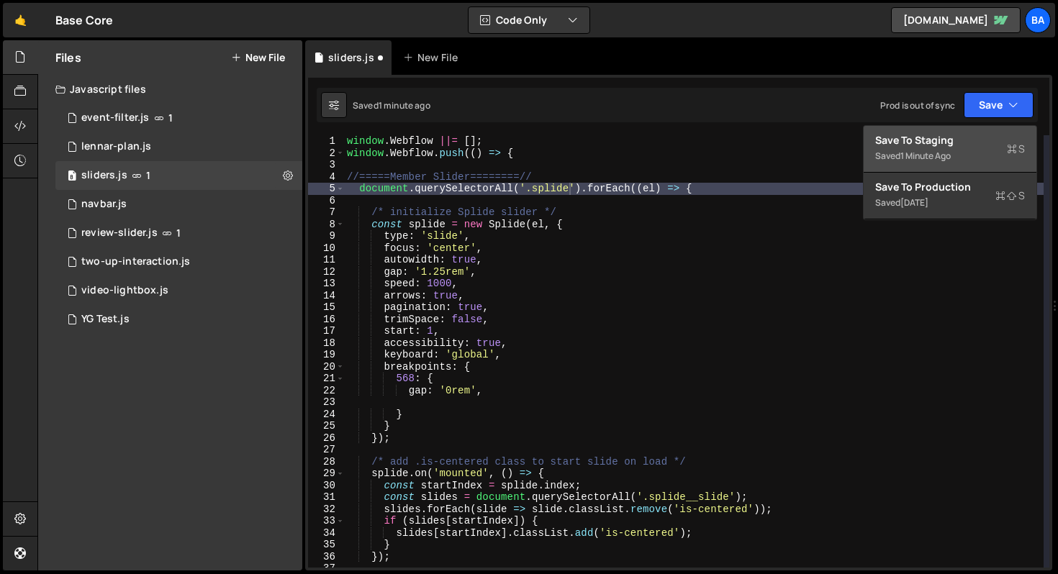
click at [963, 140] on div "Save to Staging S" at bounding box center [950, 140] width 150 height 14
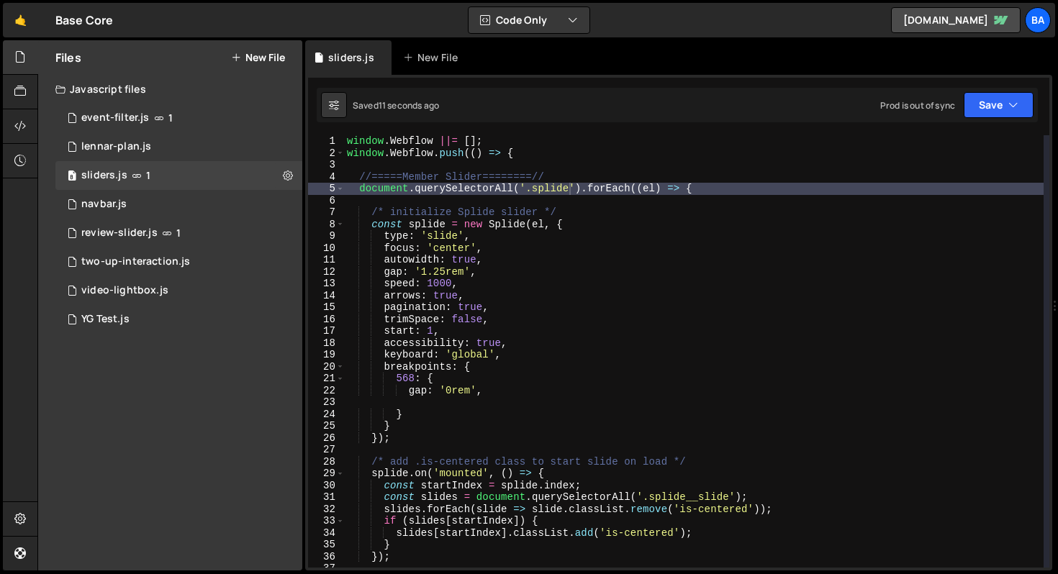
click at [489, 168] on div "window . Webflow ||= [ ] ; window . Webflow . push (( ) => { //=====Member Slid…" at bounding box center [694, 363] width 700 height 456
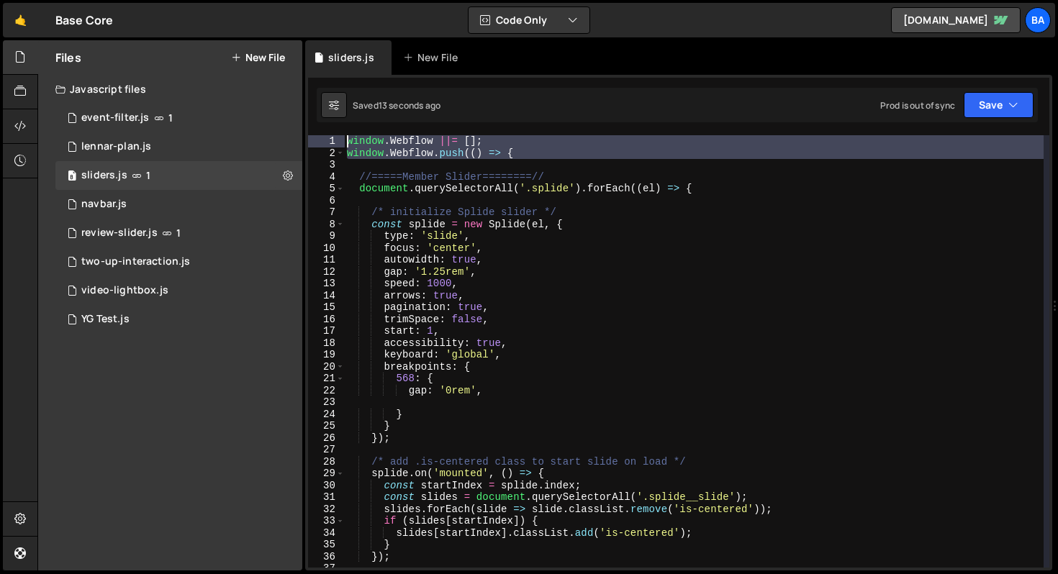
drag, startPoint x: 521, startPoint y: 166, endPoint x: 333, endPoint y: 121, distance: 194.0
click at [333, 121] on div "Debug Explain Copy sliders.js New File Saved 13 seconds ago Prod is out of sync…" at bounding box center [678, 305] width 747 height 531
type textarea "window.Webflow ||= []; window.Webflow.push(() => {"
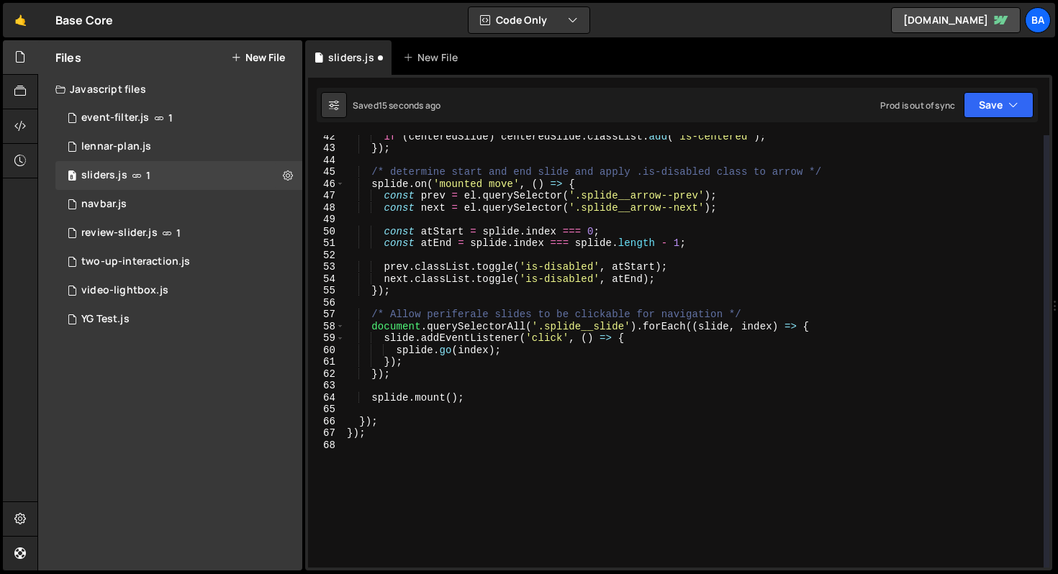
scroll to position [492, 0]
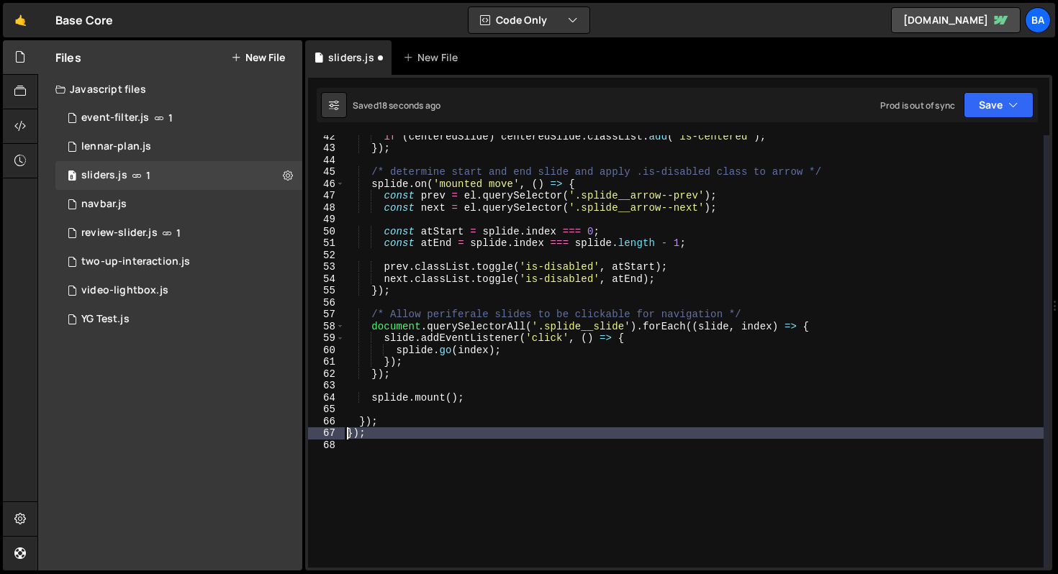
drag, startPoint x: 400, startPoint y: 446, endPoint x: 322, endPoint y: 433, distance: 78.8
click at [322, 433] on div "42 43 44 45 46 47 48 49 50 51 52 53 54 55 56 57 58 59 60 61 62 63 64 65 66 67 6…" at bounding box center [678, 351] width 741 height 433
type textarea "});"
click at [981, 106] on button "Save" at bounding box center [999, 105] width 70 height 26
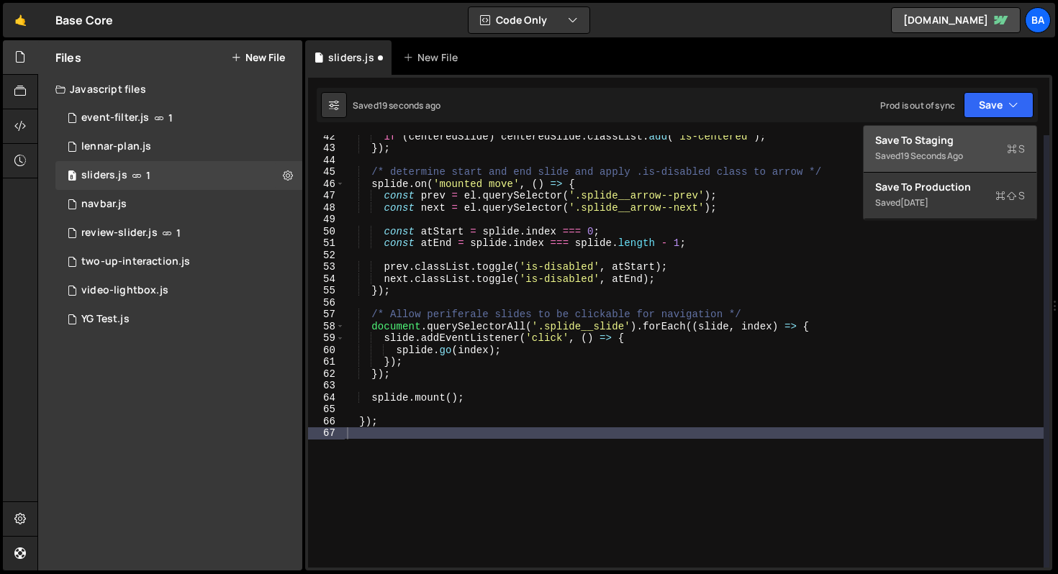
click at [959, 137] on div "Save to Staging S" at bounding box center [950, 140] width 150 height 14
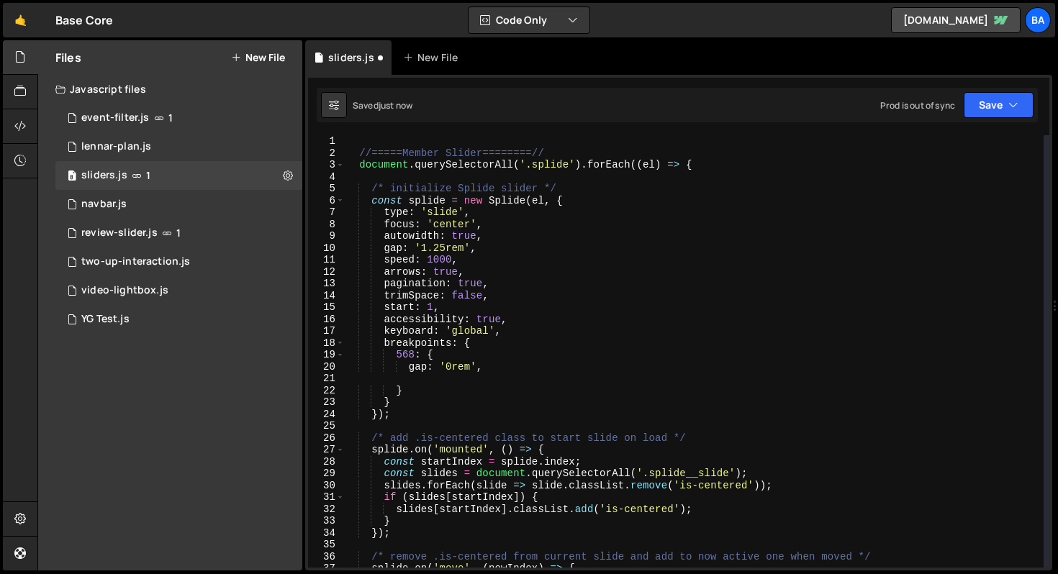
scroll to position [0, 0]
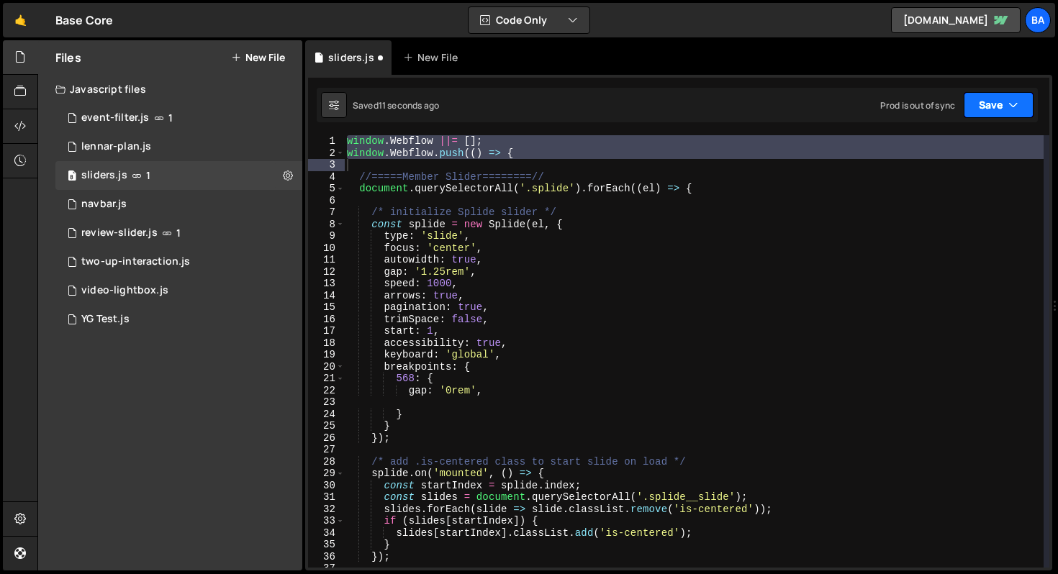
click at [994, 102] on button "Save" at bounding box center [999, 105] width 70 height 26
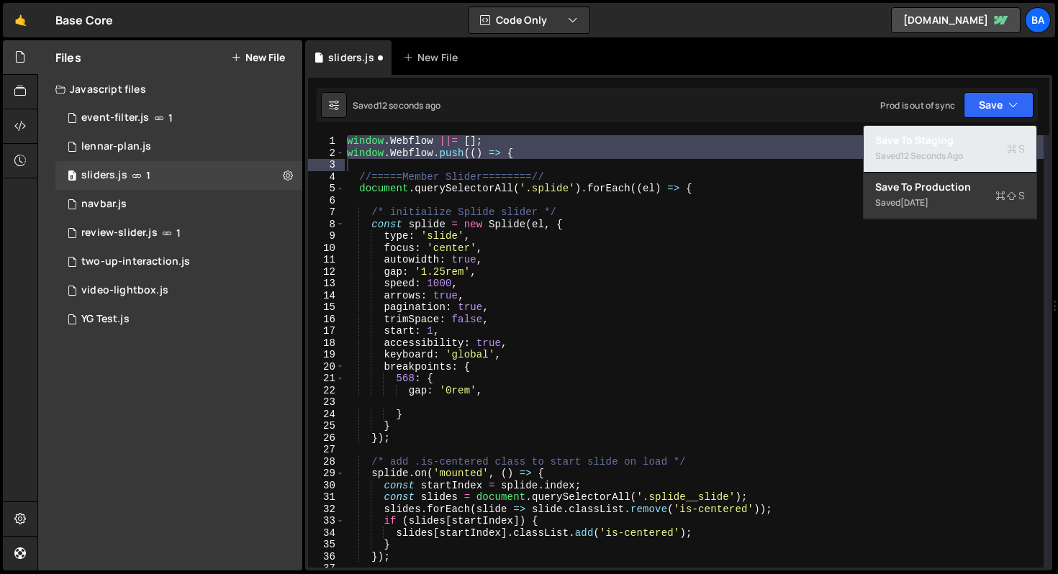
click at [947, 156] on div "12 seconds ago" at bounding box center [932, 156] width 63 height 12
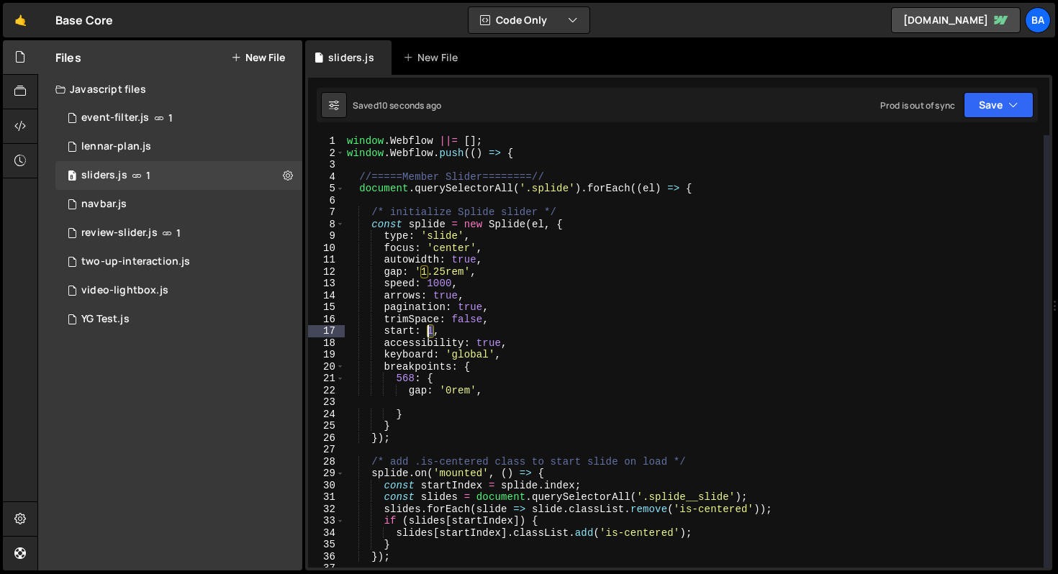
click at [428, 331] on div "window . Webflow ||= [ ] ; window . Webflow . push (( ) => { //=====Member Slid…" at bounding box center [694, 363] width 700 height 456
click at [464, 335] on div "window . Webflow ||= [ ] ; window . Webflow . push (( ) => { //=====Member Slid…" at bounding box center [694, 363] width 700 height 456
click at [410, 258] on div "window . Webflow ||= [ ] ; window . Webflow . push (( ) => { //=====Member Slid…" at bounding box center [694, 363] width 700 height 456
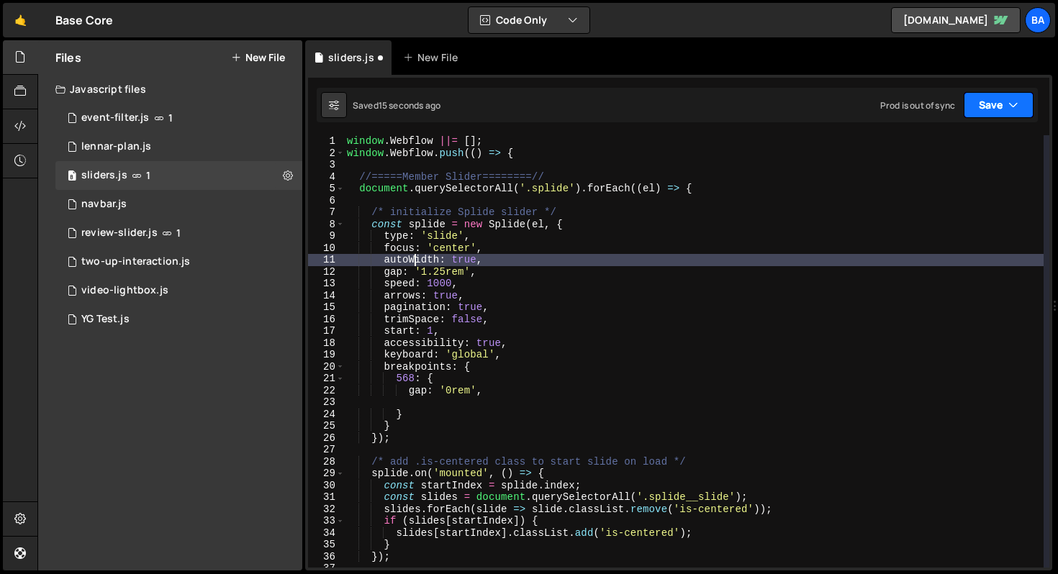
click at [1008, 99] on button "Save" at bounding box center [999, 105] width 70 height 26
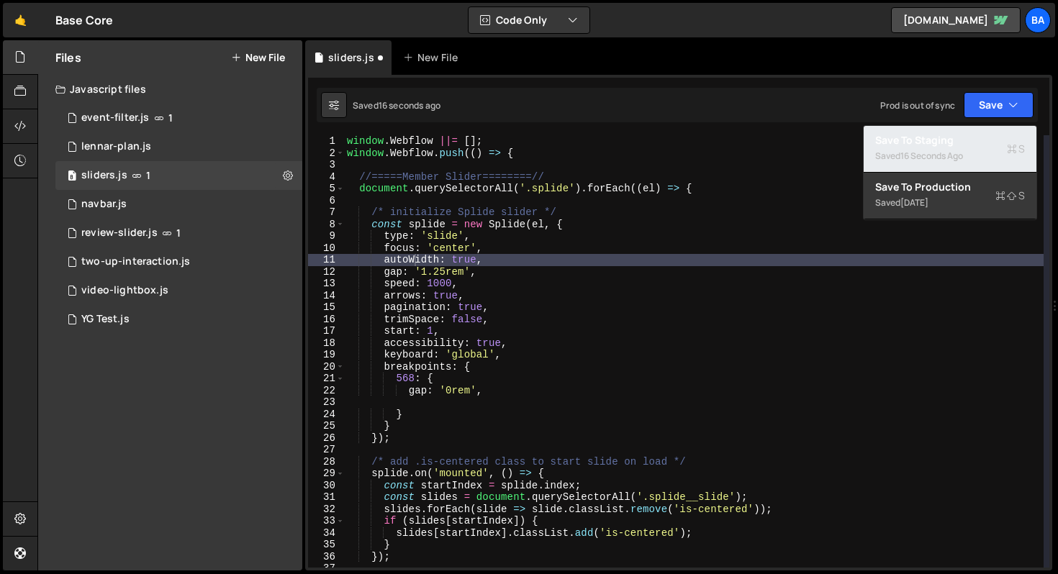
click at [930, 161] on div "16 seconds ago" at bounding box center [932, 156] width 63 height 12
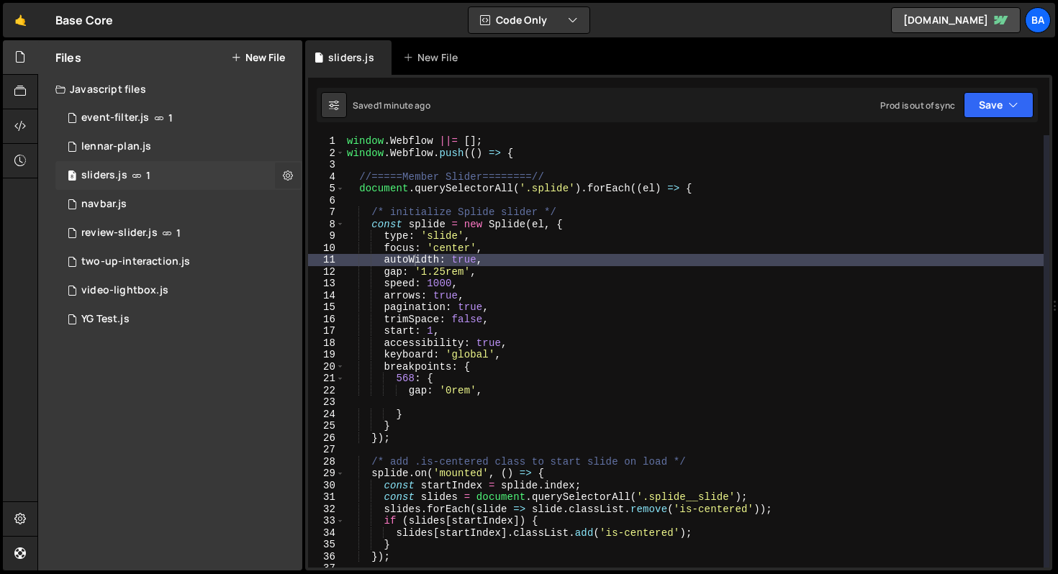
click at [289, 174] on icon at bounding box center [288, 175] width 10 height 14
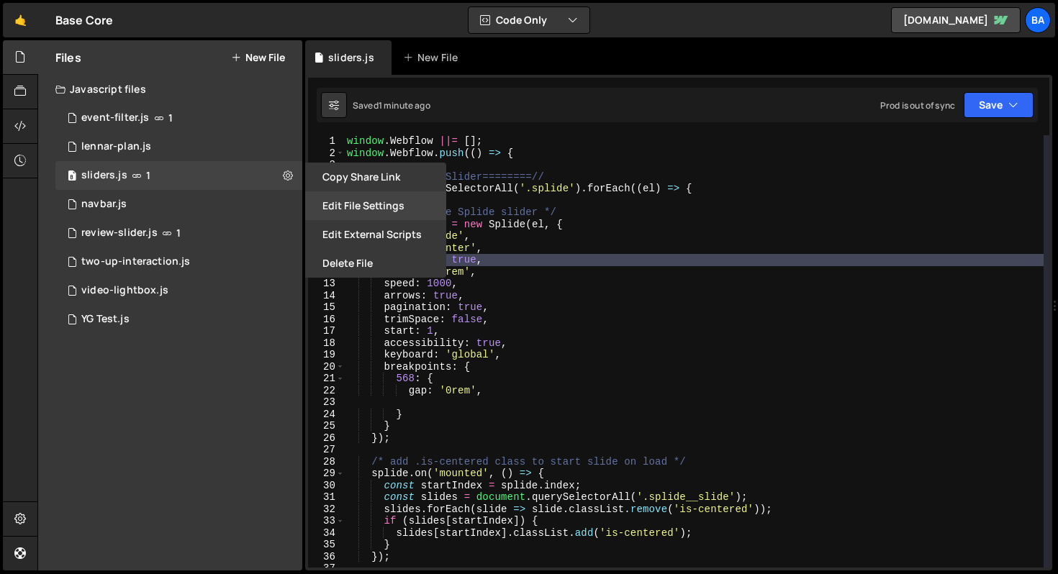
click at [363, 210] on button "Edit File Settings" at bounding box center [375, 205] width 141 height 29
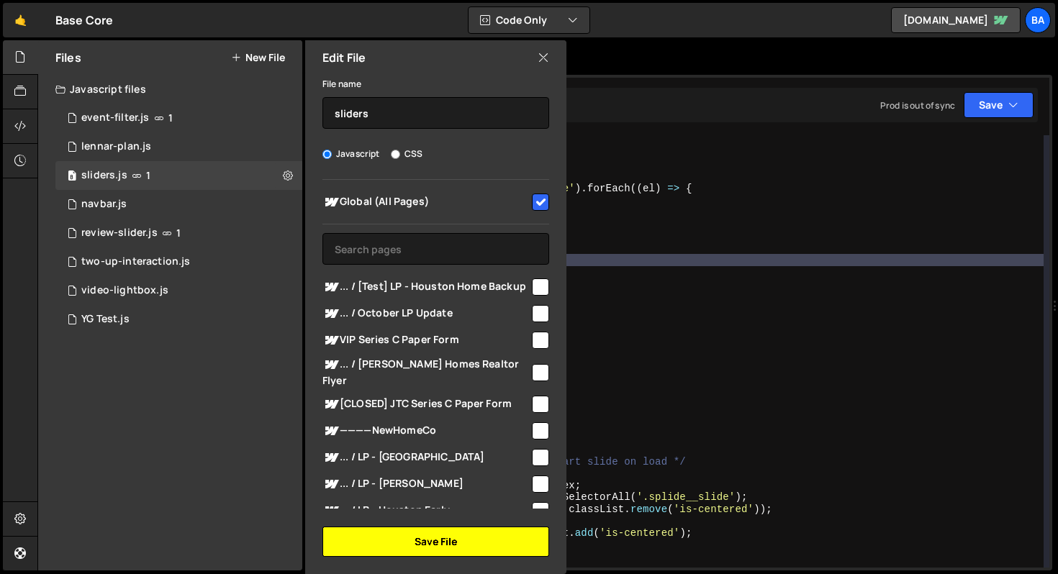
click at [437, 544] on button "Save File" at bounding box center [435, 542] width 227 height 30
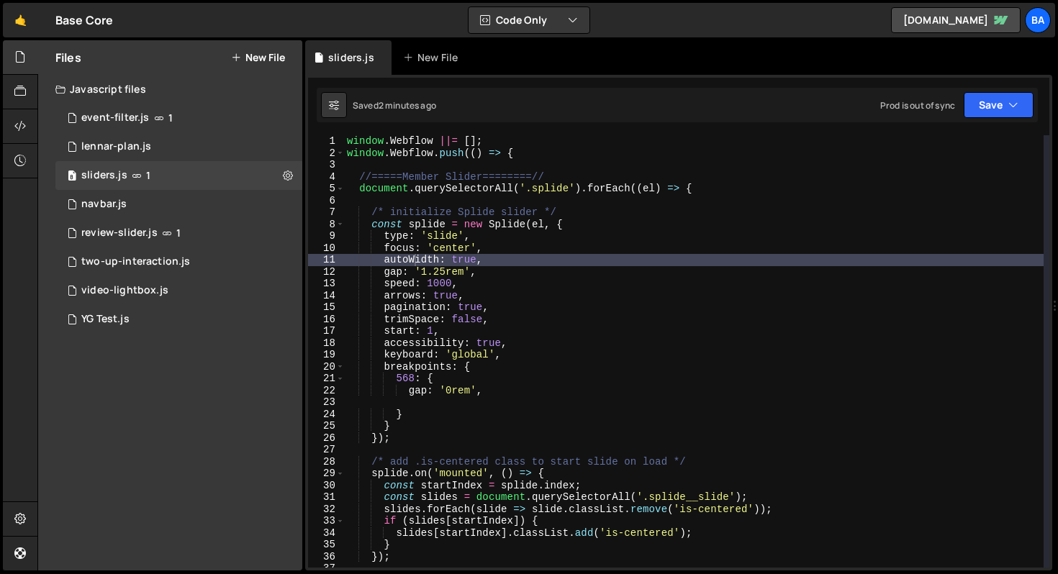
click at [556, 278] on div "window . Webflow ||= [ ] ; window . Webflow . push (( ) => { //=====Member Slid…" at bounding box center [694, 363] width 700 height 456
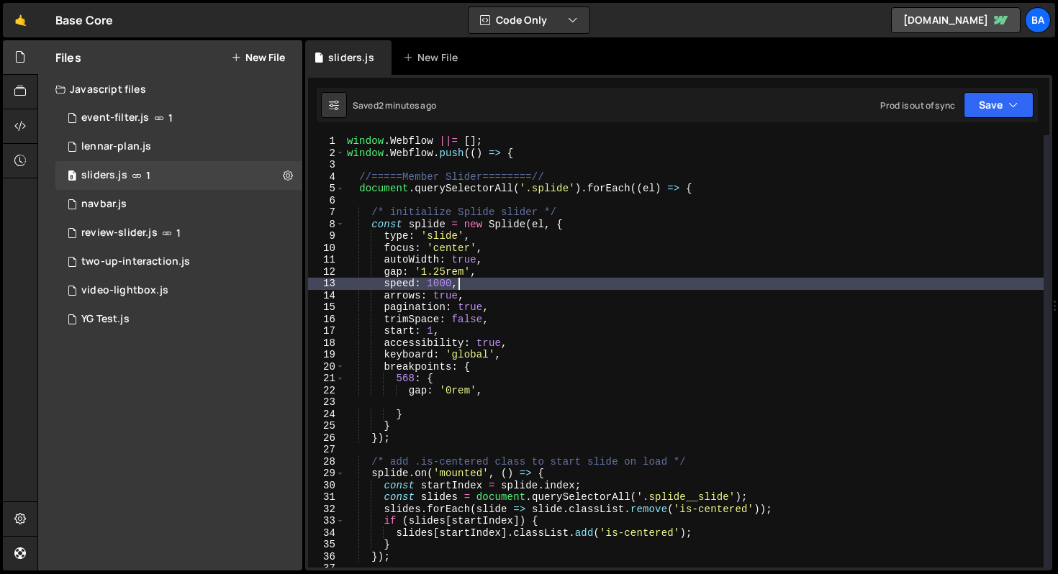
click at [541, 264] on div "window . Webflow ||= [ ] ; window . Webflow . push (( ) => { //=====Member Slid…" at bounding box center [694, 363] width 700 height 456
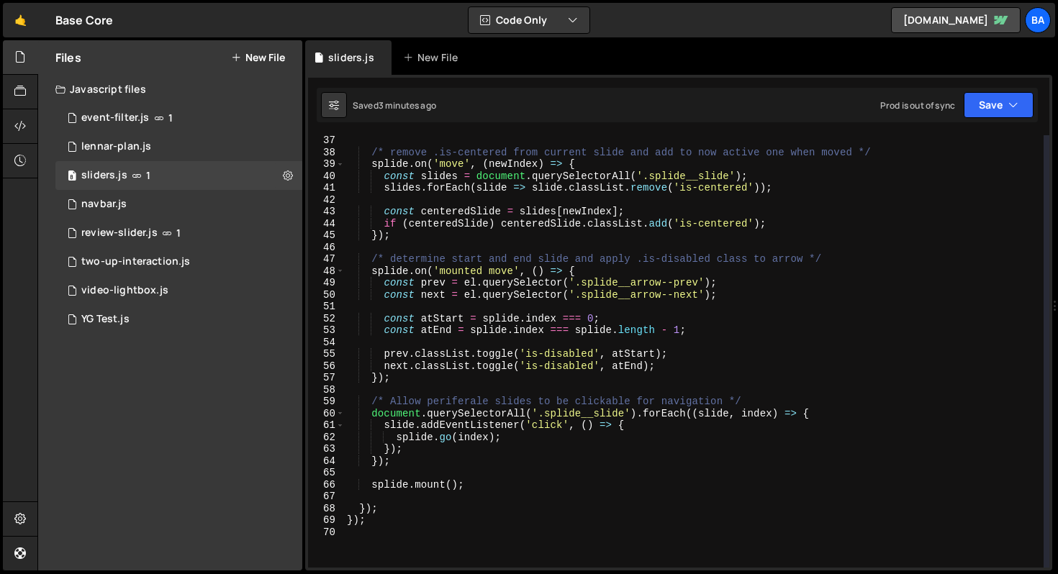
scroll to position [443, 0]
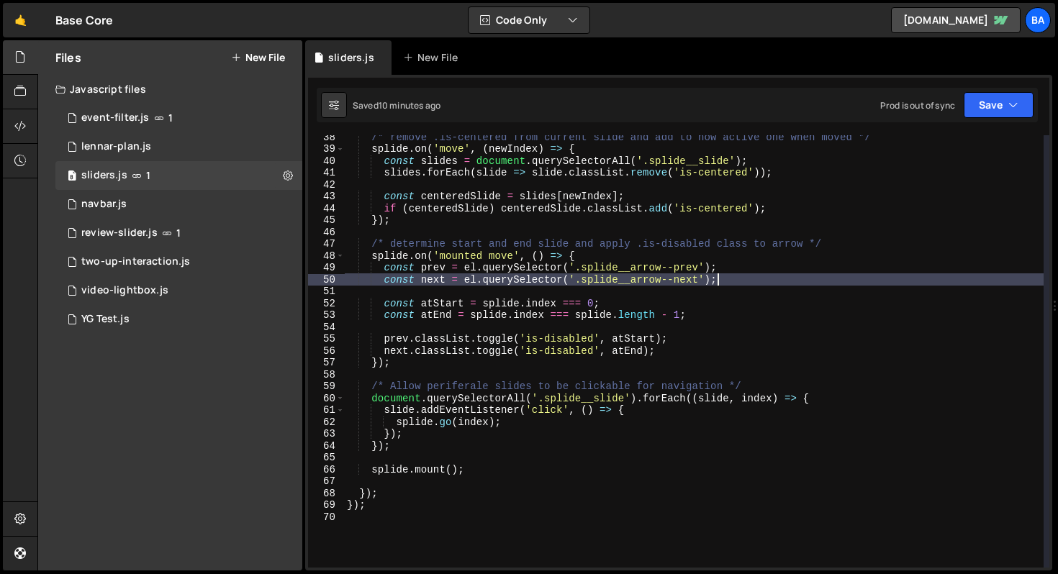
click at [922, 282] on div "/* remove .is-centered from current slide and add to now active one when moved …" at bounding box center [694, 359] width 700 height 456
type textarea "const next = el.querySelector('.splide__arrow--next');"
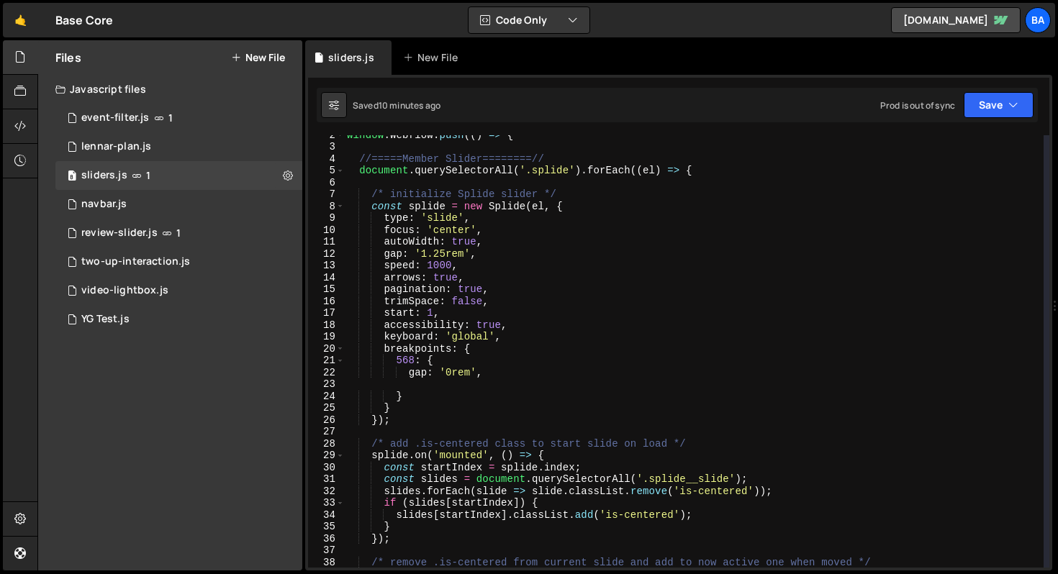
scroll to position [0, 0]
